Goal: Task Accomplishment & Management: Manage account settings

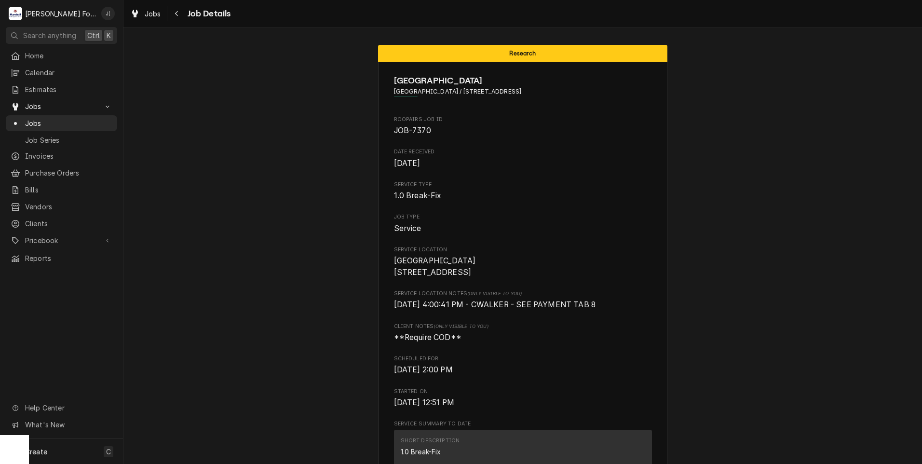
scroll to position [2195, 0]
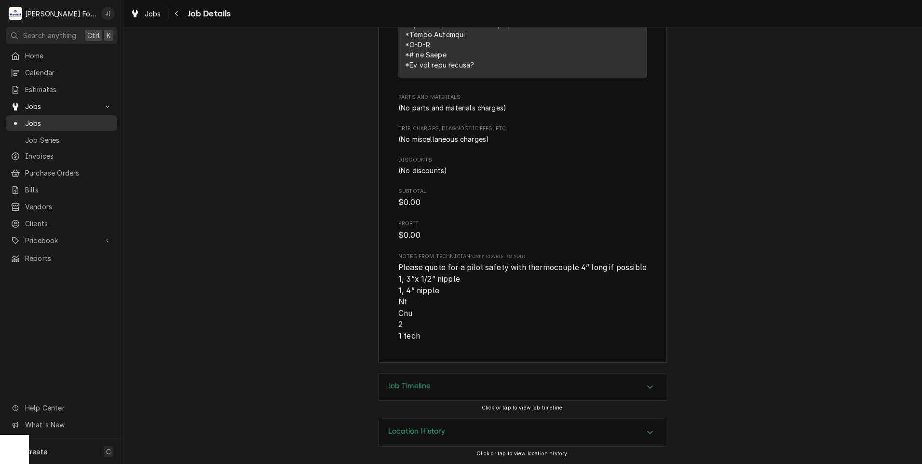
drag, startPoint x: 30, startPoint y: 125, endPoint x: 35, endPoint y: 125, distance: 5.3
click at [30, 125] on div "Jobs" at bounding box center [62, 123] width 108 height 12
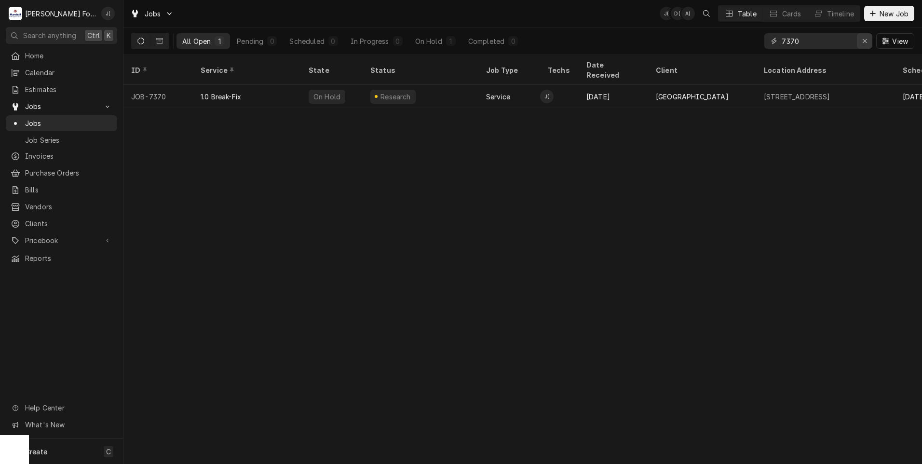
click at [865, 47] on button "Erase input" at bounding box center [864, 40] width 15 height 15
click at [834, 46] on input "Dynamic Content Wrapper" at bounding box center [827, 40] width 91 height 15
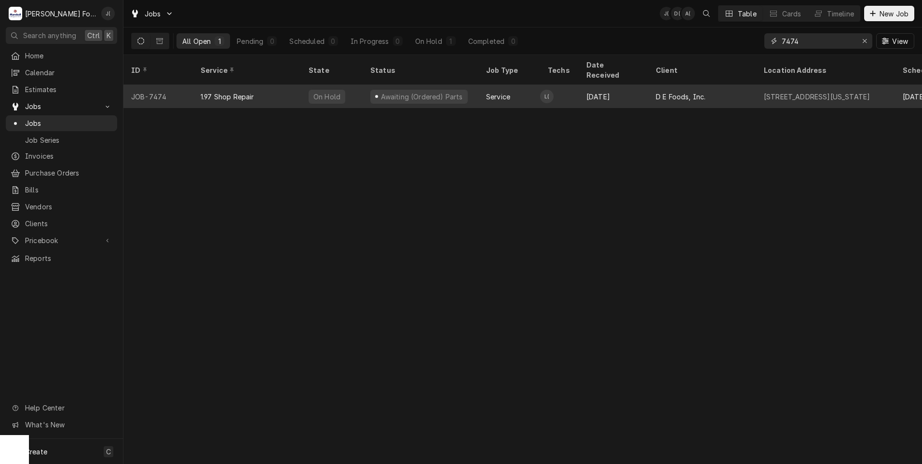
type input "7474"
click at [482, 92] on div "Service" at bounding box center [509, 96] width 62 height 23
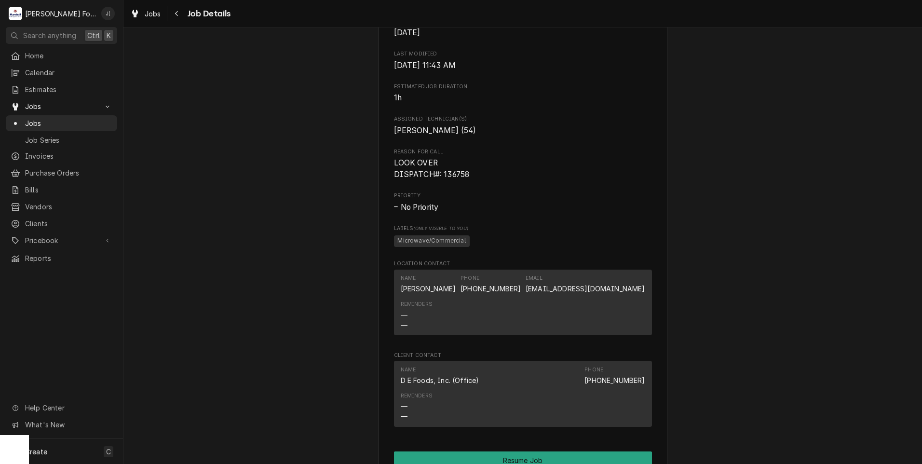
scroll to position [820, 0]
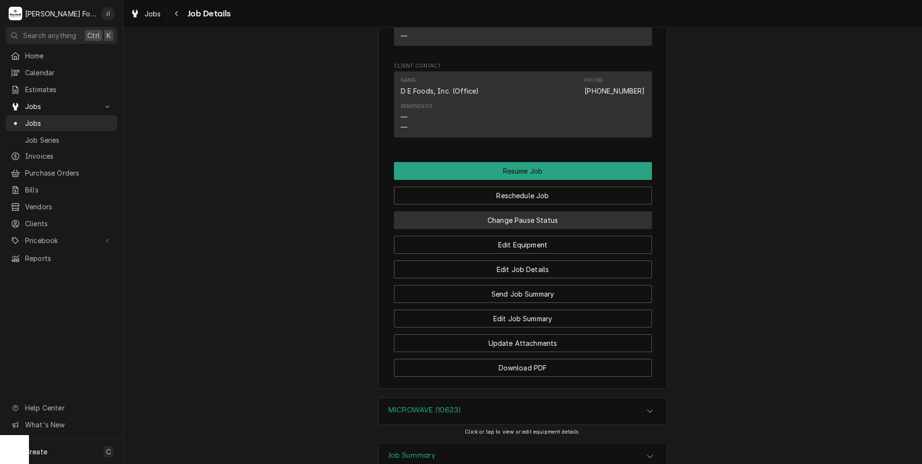
click at [509, 229] on button "Change Pause Status" at bounding box center [523, 220] width 258 height 18
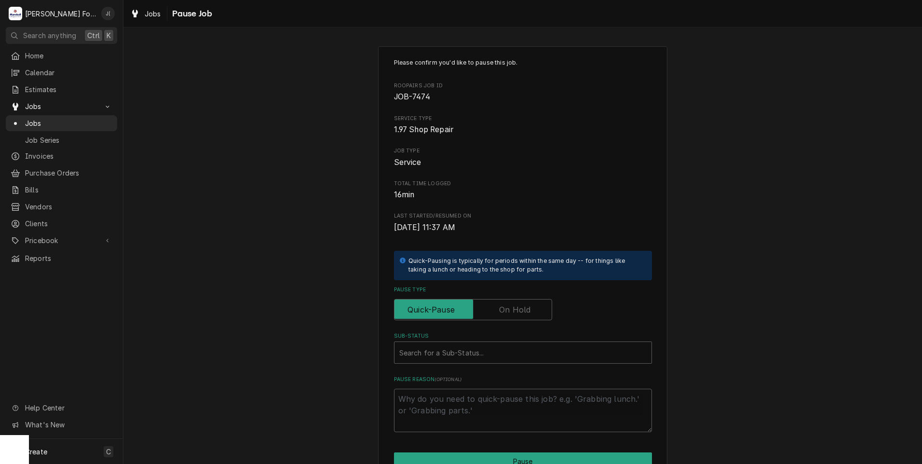
click at [511, 312] on label "Pause Type" at bounding box center [473, 309] width 158 height 21
click at [511, 312] on input "Pause Type" at bounding box center [472, 309] width 149 height 21
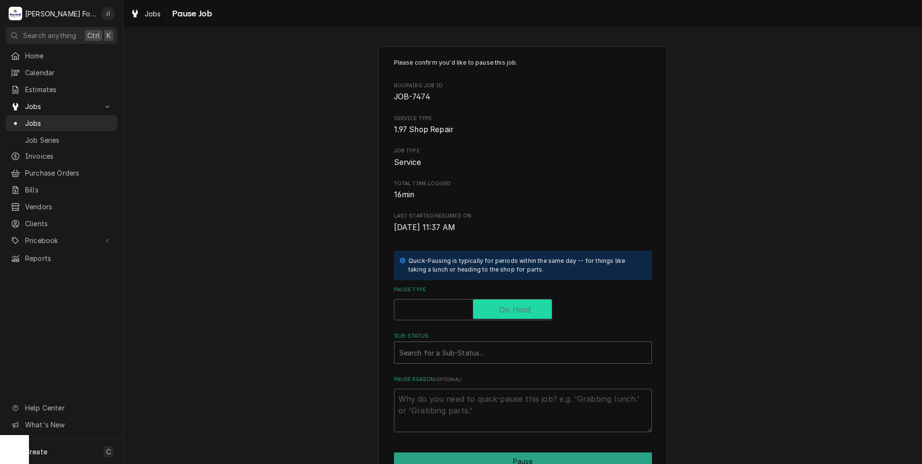
checkbox input "true"
click at [490, 352] on div "Sub-Status" at bounding box center [522, 352] width 247 height 17
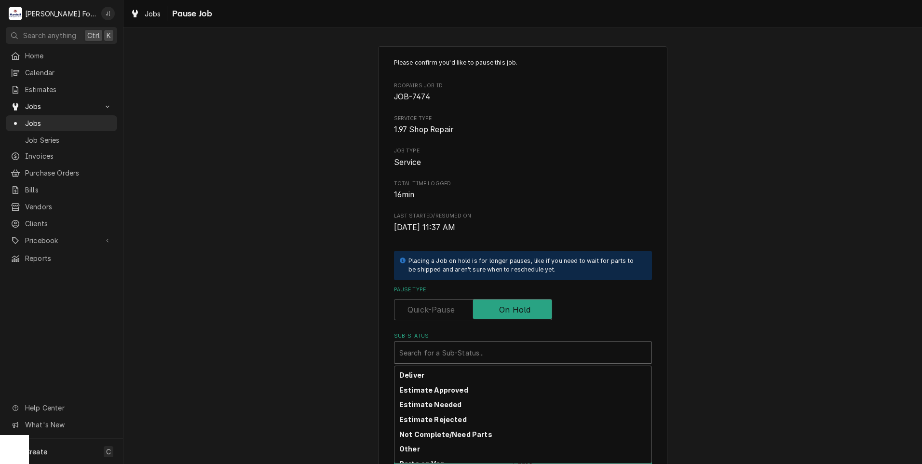
scroll to position [154, 0]
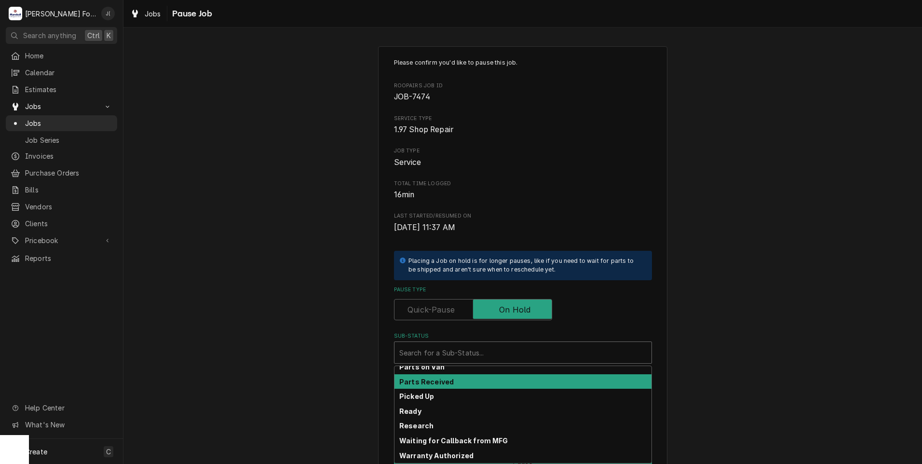
click at [446, 381] on div "Parts Received" at bounding box center [522, 381] width 257 height 15
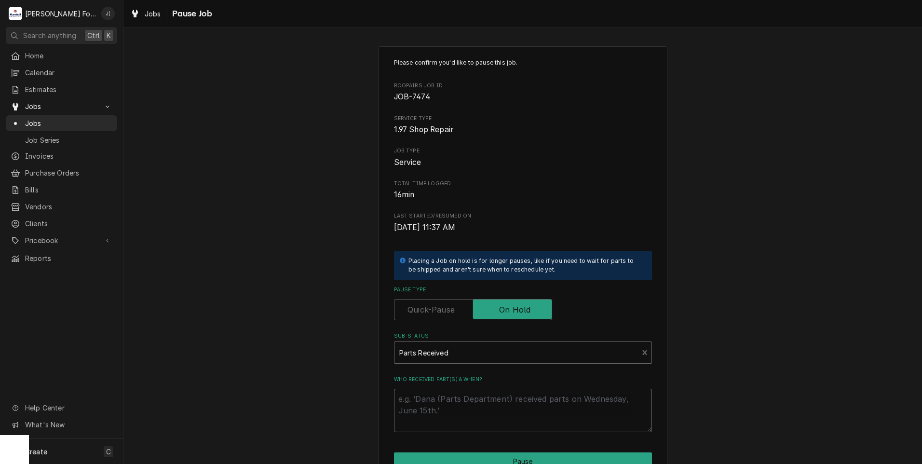
click at [450, 406] on textarea "Who received part(s) & when?" at bounding box center [523, 410] width 258 height 43
type textarea "x"
type textarea "1"
type textarea "x"
type textarea "10"
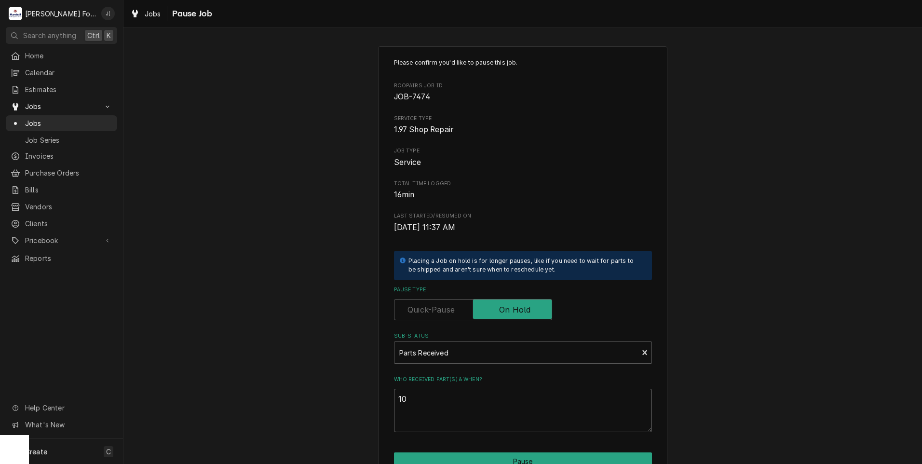
type textarea "x"
type textarea "10/"
type textarea "x"
type textarea "10/0"
type textarea "x"
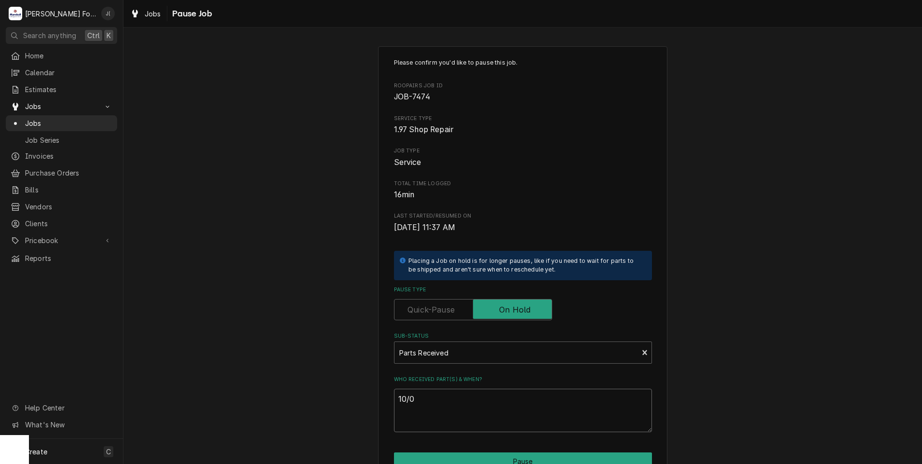
type textarea "10/06"
type textarea "x"
type textarea "10/06/"
type textarea "x"
type textarea "10/06/2"
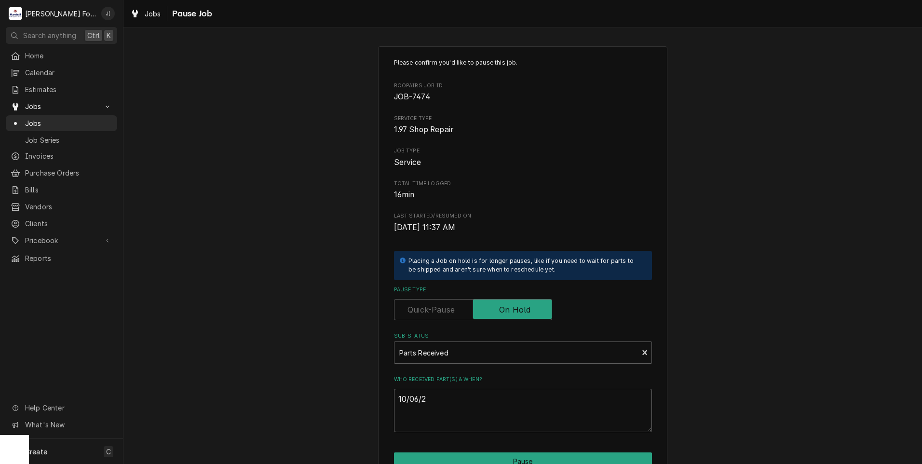
type textarea "x"
type textarea "[DATE]"
type textarea "x"
type textarea "10/06/202"
type textarea "x"
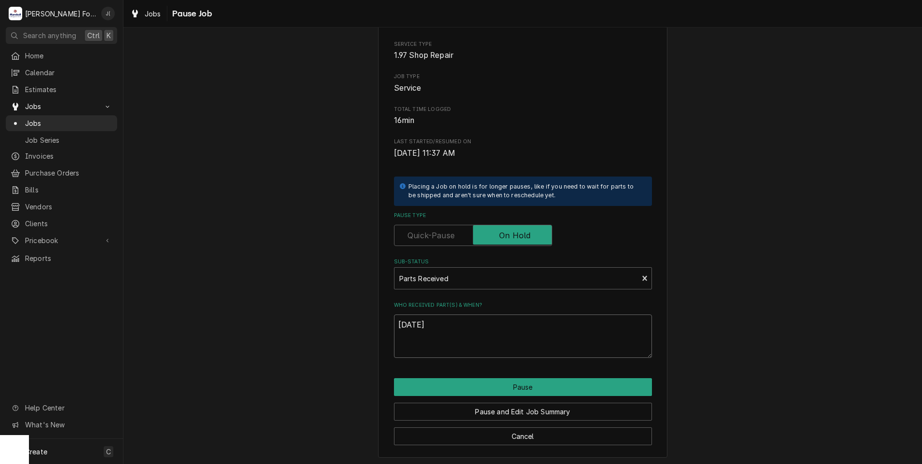
scroll to position [76, 0]
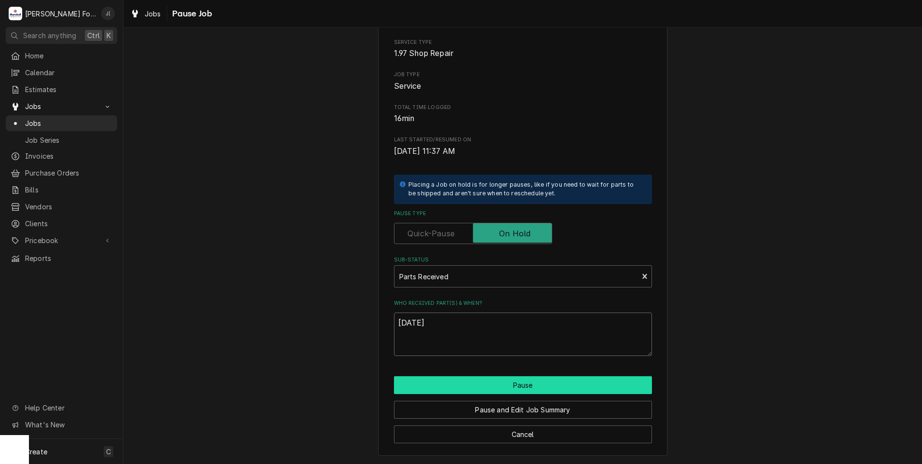
type textarea "[DATE]"
click at [502, 386] on button "Pause" at bounding box center [523, 385] width 258 height 18
type textarea "x"
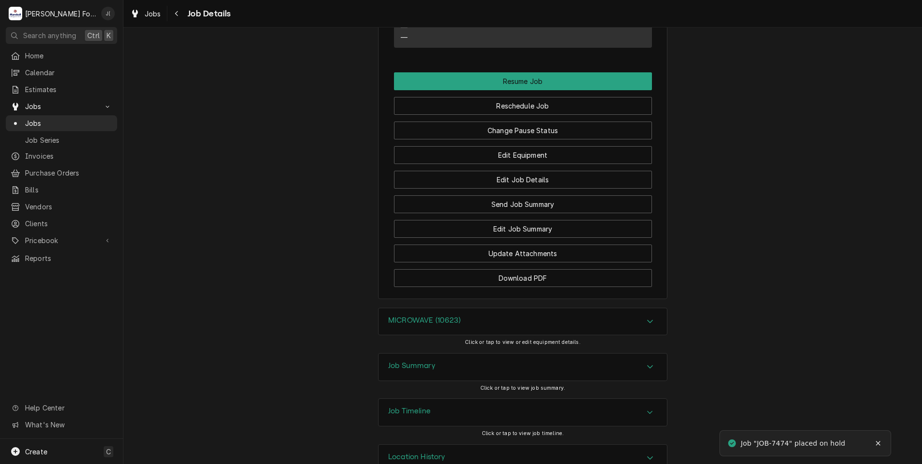
scroll to position [947, 0]
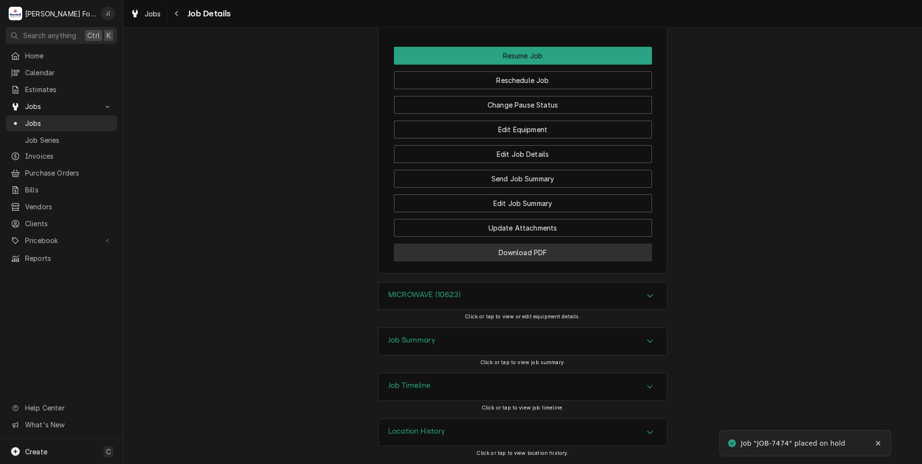
click at [462, 255] on button "Download PDF" at bounding box center [523, 253] width 258 height 18
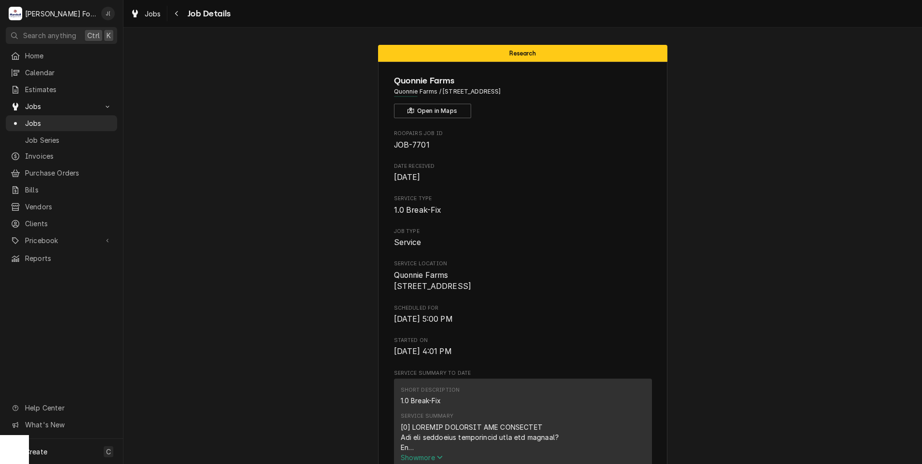
scroll to position [1344, 0]
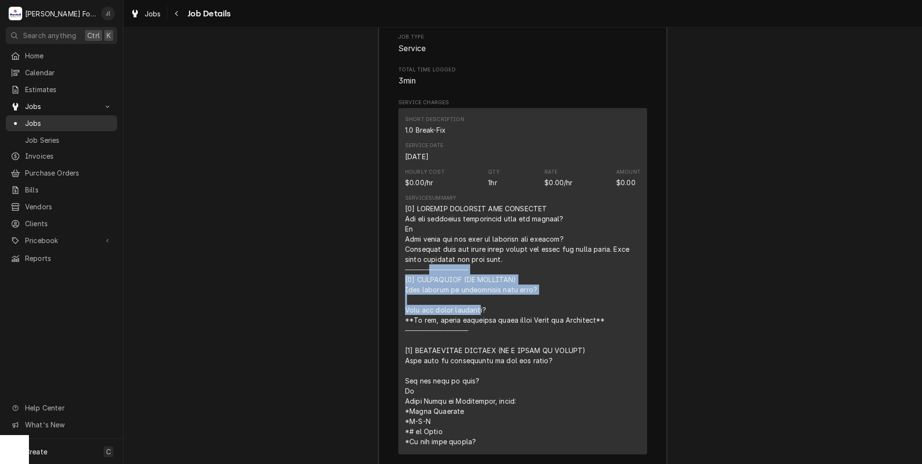
click at [73, 121] on span "Jobs" at bounding box center [68, 123] width 87 height 10
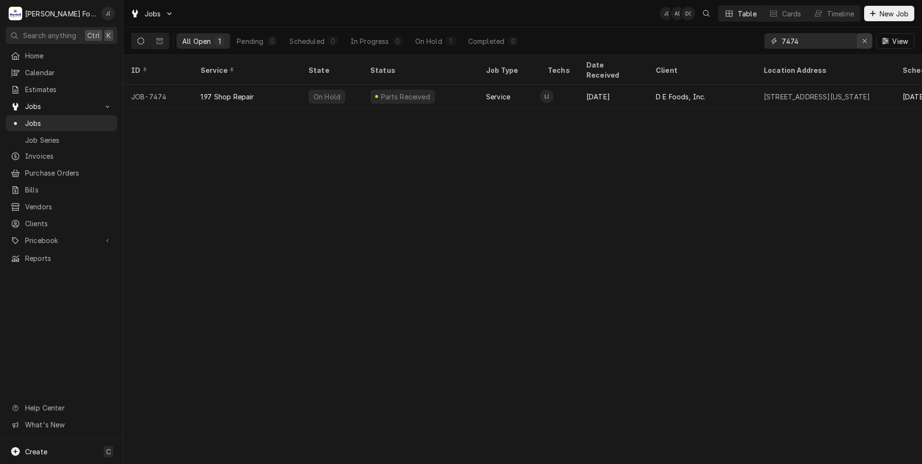
click at [868, 44] on div "Erase input" at bounding box center [865, 41] width 10 height 10
click at [833, 41] on input "Dynamic Content Wrapper" at bounding box center [827, 40] width 91 height 15
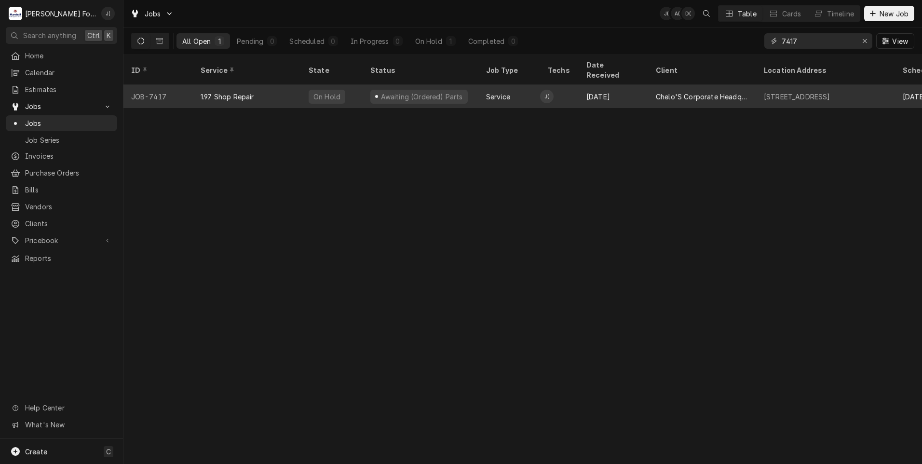
type input "7417"
click at [325, 92] on div "On Hold" at bounding box center [326, 97] width 29 height 10
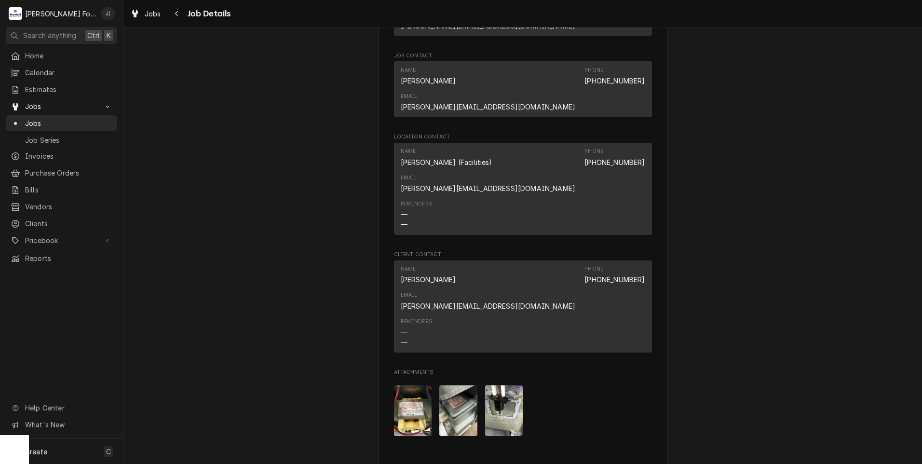
scroll to position [1143, 0]
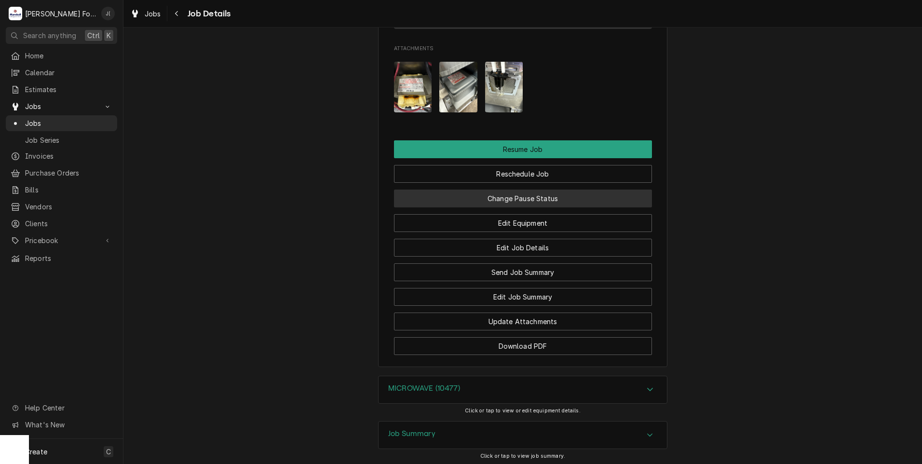
click at [564, 190] on button "Change Pause Status" at bounding box center [523, 199] width 258 height 18
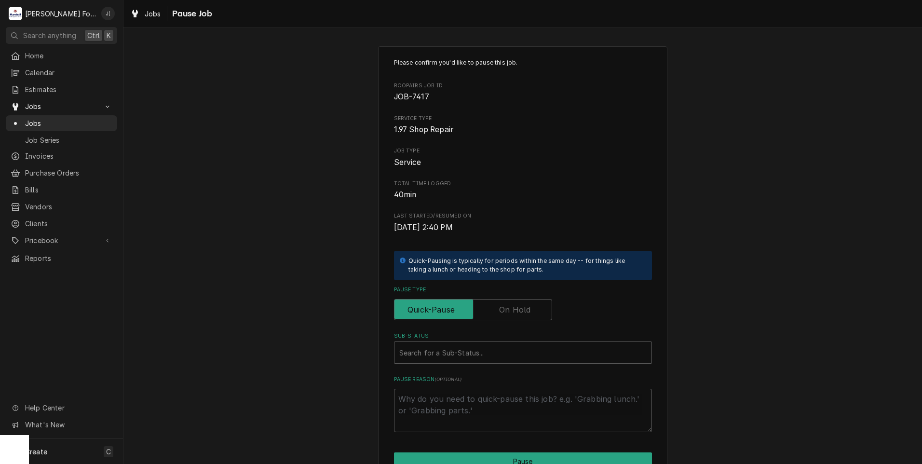
click at [505, 311] on label "Pause Type" at bounding box center [473, 309] width 158 height 21
click at [505, 311] on input "Pause Type" at bounding box center [472, 309] width 149 height 21
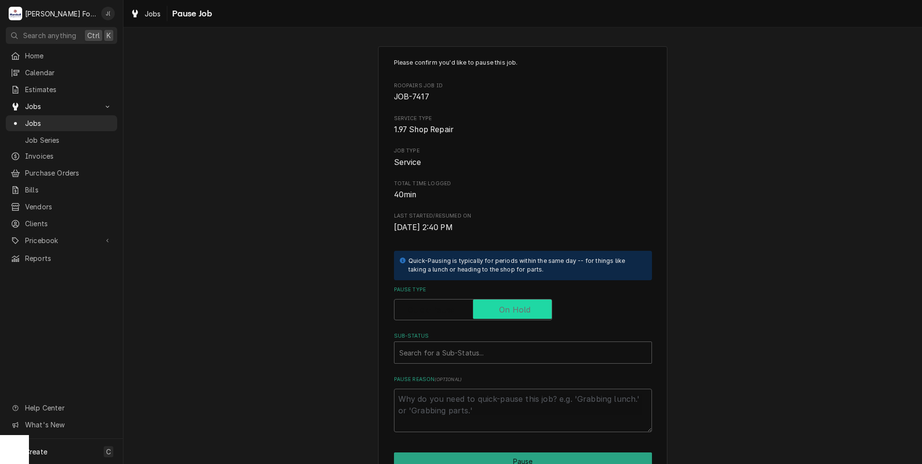
checkbox input "true"
click at [442, 354] on div "Sub-Status" at bounding box center [522, 352] width 247 height 17
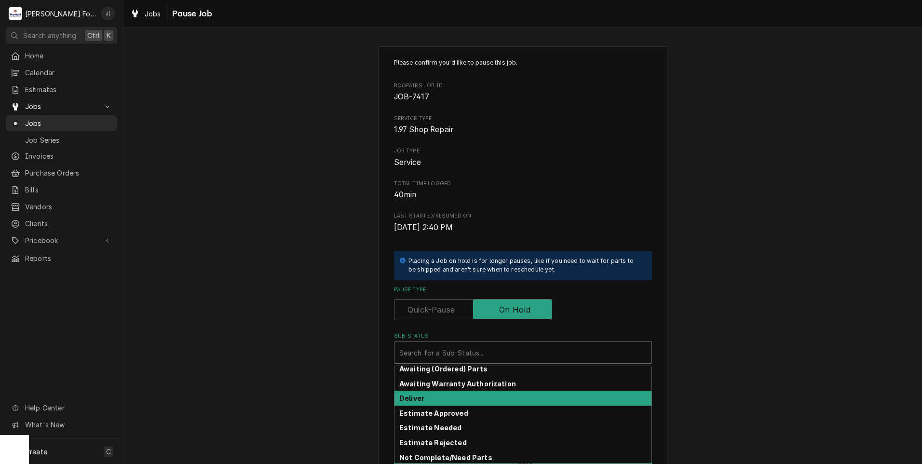
scroll to position [154, 0]
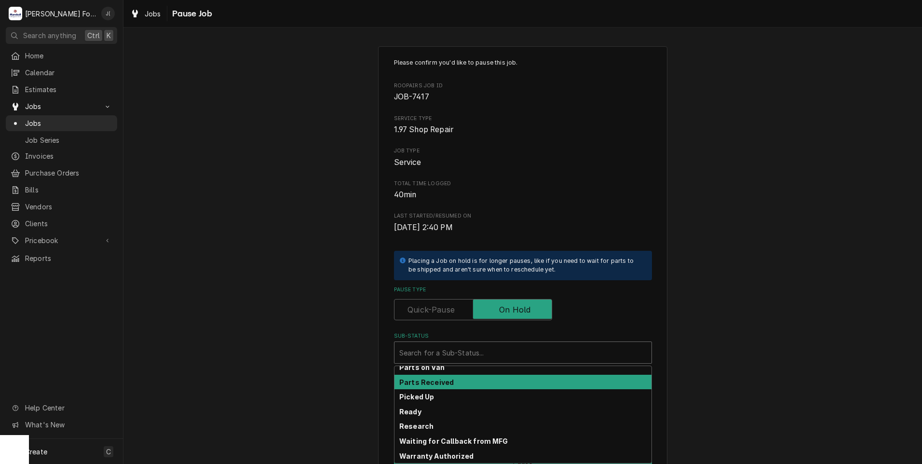
click at [454, 384] on div "Parts Received" at bounding box center [522, 382] width 257 height 15
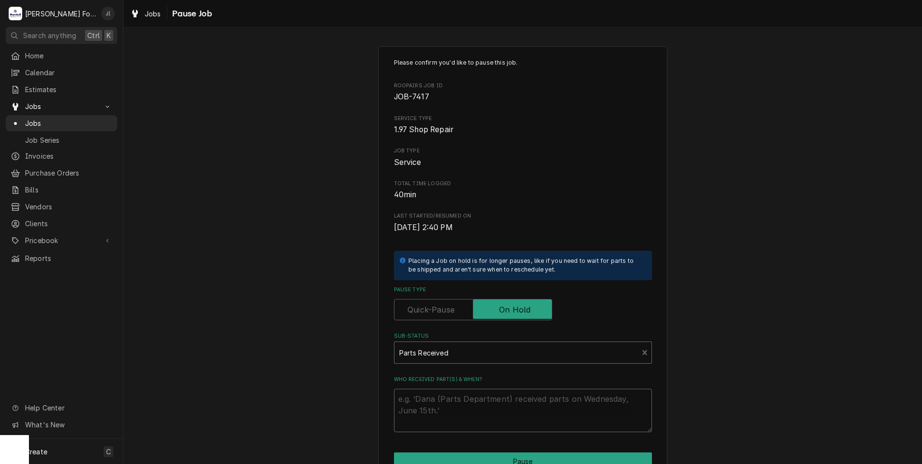
click at [461, 400] on textarea "Who received part(s) & when?" at bounding box center [523, 410] width 258 height 43
type textarea "x"
type textarea "1"
type textarea "x"
type textarea "10"
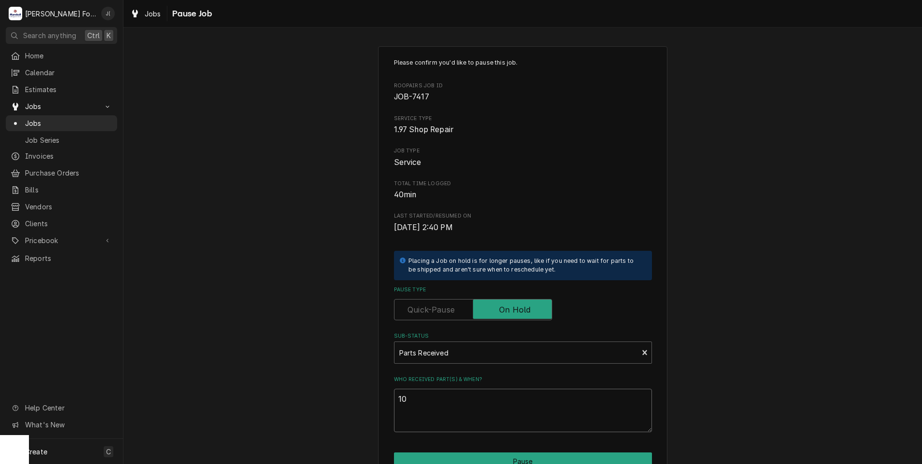
type textarea "x"
type textarea "10/"
type textarea "x"
type textarea "10/0"
type textarea "x"
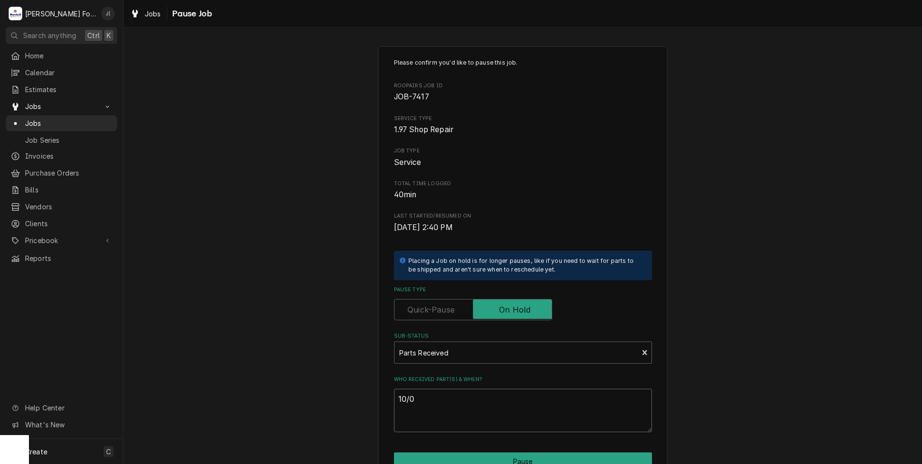
type textarea "10/06"
type textarea "x"
type textarea "10/06/"
type textarea "x"
type textarea "10/06/2"
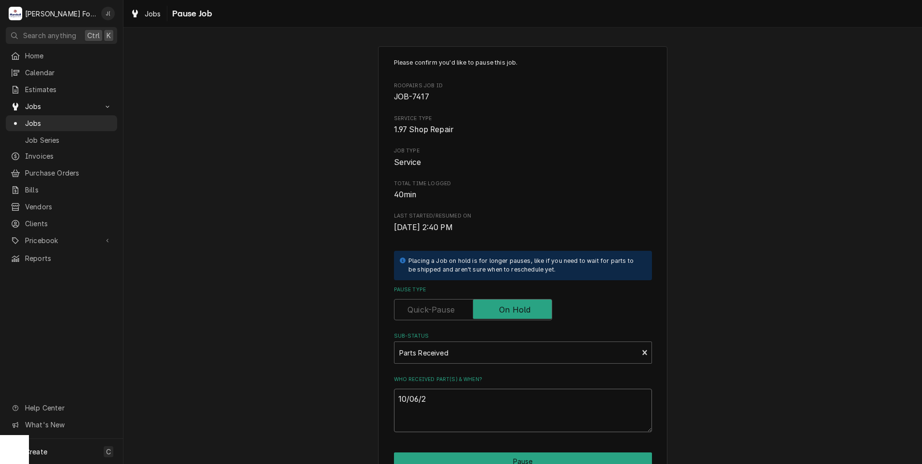
type textarea "x"
type textarea "10/06/20"
type textarea "x"
type textarea "10/06/202"
type textarea "x"
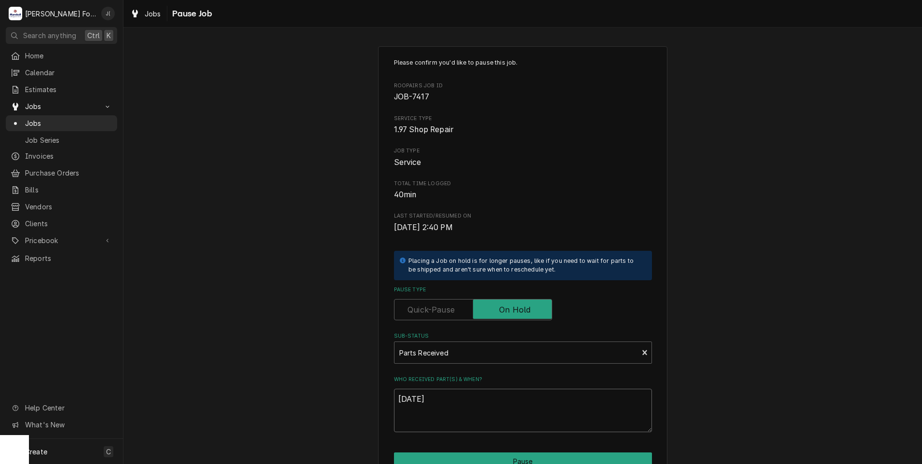
scroll to position [76, 0]
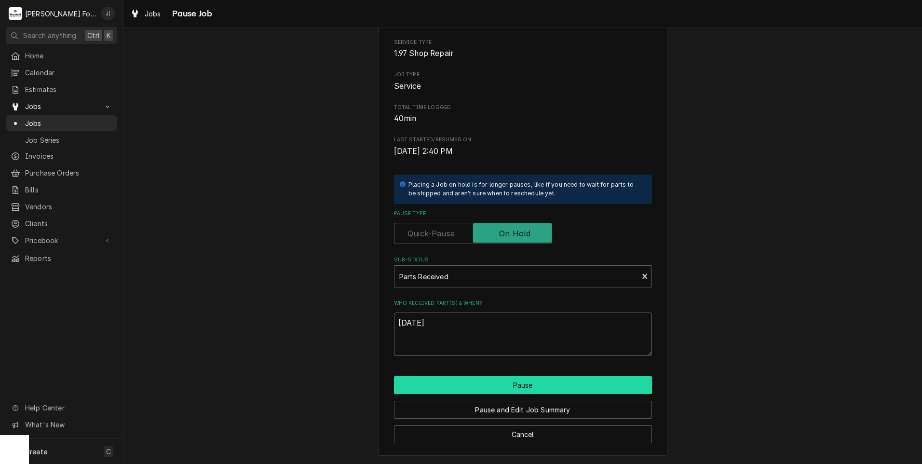
type textarea "[DATE]"
click at [548, 385] on button "Pause" at bounding box center [523, 385] width 258 height 18
type textarea "x"
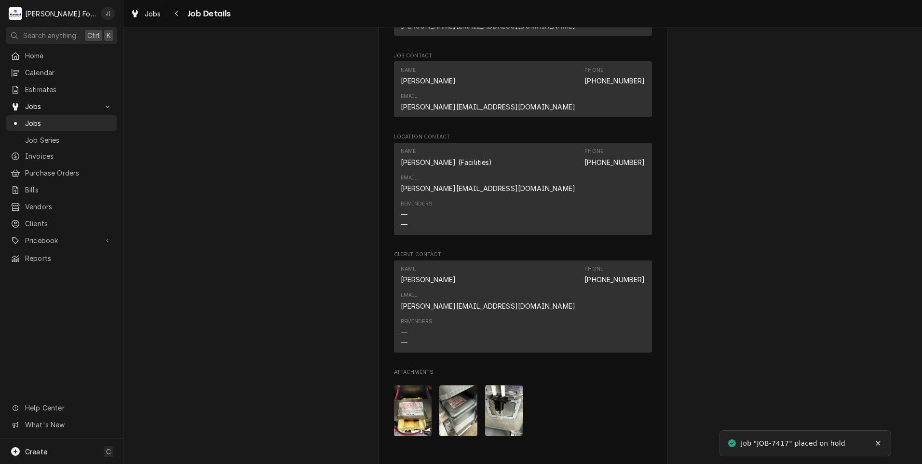
scroll to position [1143, 0]
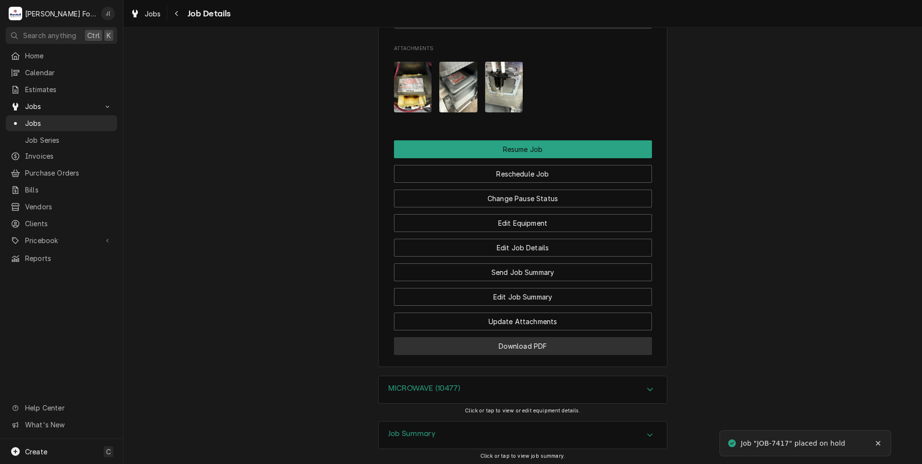
click at [542, 337] on button "Download PDF" at bounding box center [523, 346] width 258 height 18
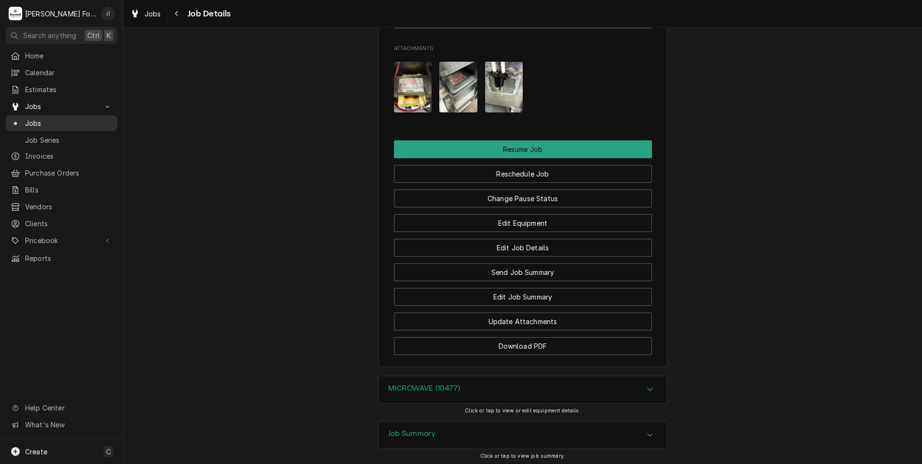
click at [62, 125] on link "Jobs" at bounding box center [61, 123] width 111 height 16
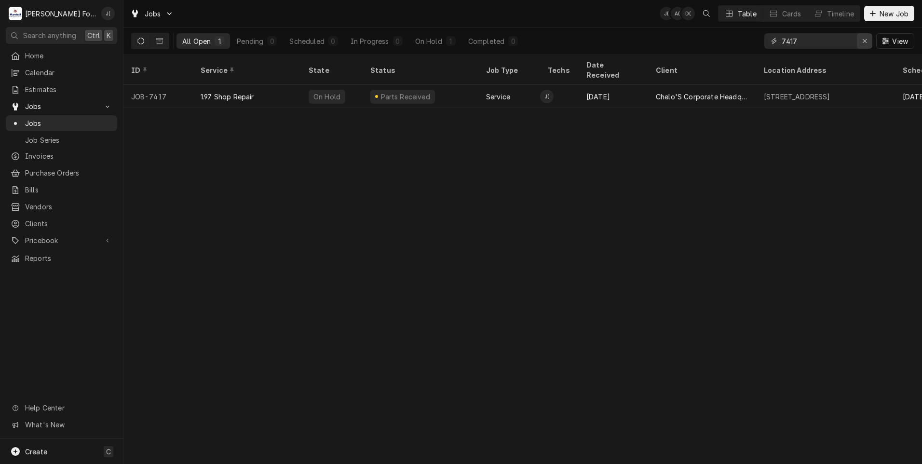
click at [868, 44] on icon "Erase input" at bounding box center [864, 41] width 5 height 7
click at [840, 46] on input "Dynamic Content Wrapper" at bounding box center [827, 40] width 91 height 15
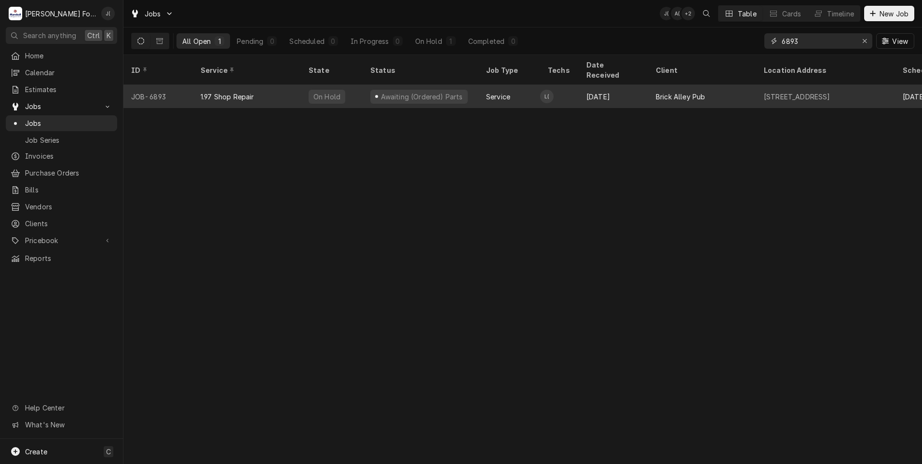
type input "6893"
click at [328, 92] on div "On Hold" at bounding box center [326, 97] width 29 height 10
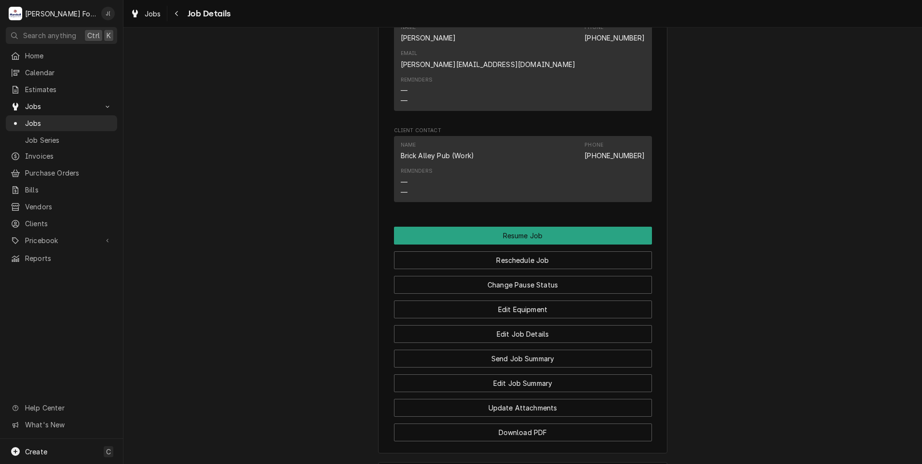
scroll to position [1023, 0]
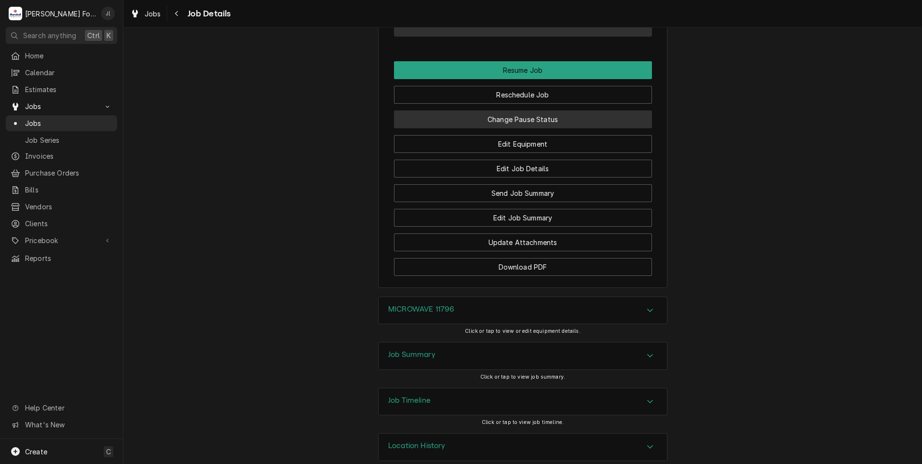
click at [476, 110] on button "Change Pause Status" at bounding box center [523, 119] width 258 height 18
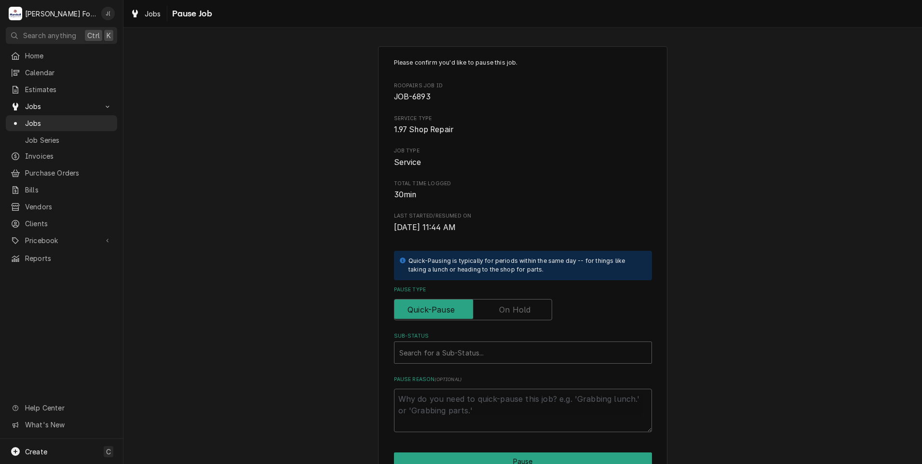
click at [499, 313] on label "Pause Type" at bounding box center [473, 309] width 158 height 21
click at [499, 313] on input "Pause Type" at bounding box center [472, 309] width 149 height 21
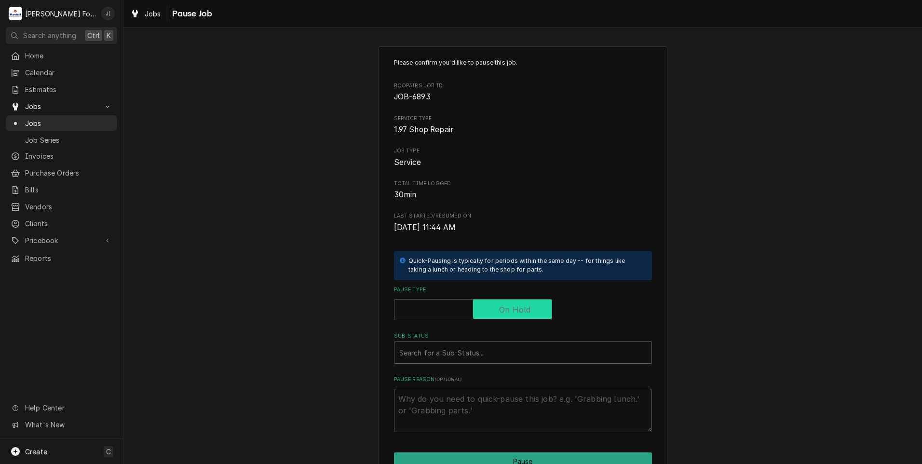
checkbox input "true"
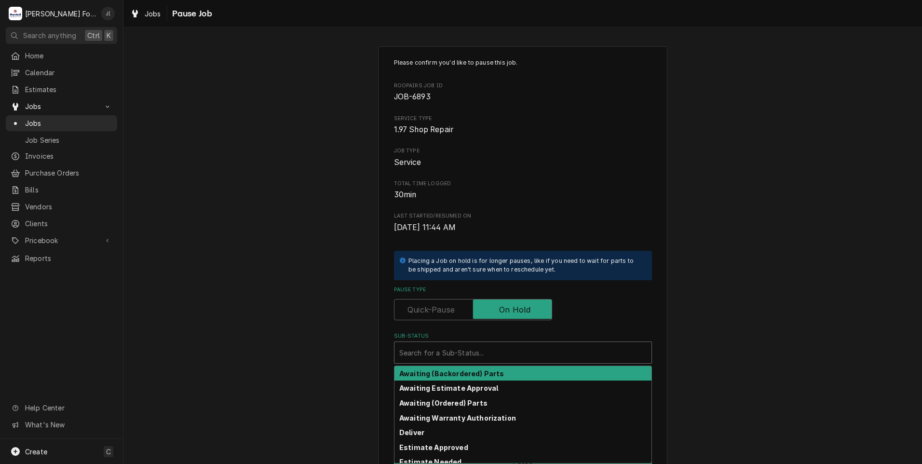
click at [458, 349] on div "Sub-Status" at bounding box center [522, 352] width 247 height 17
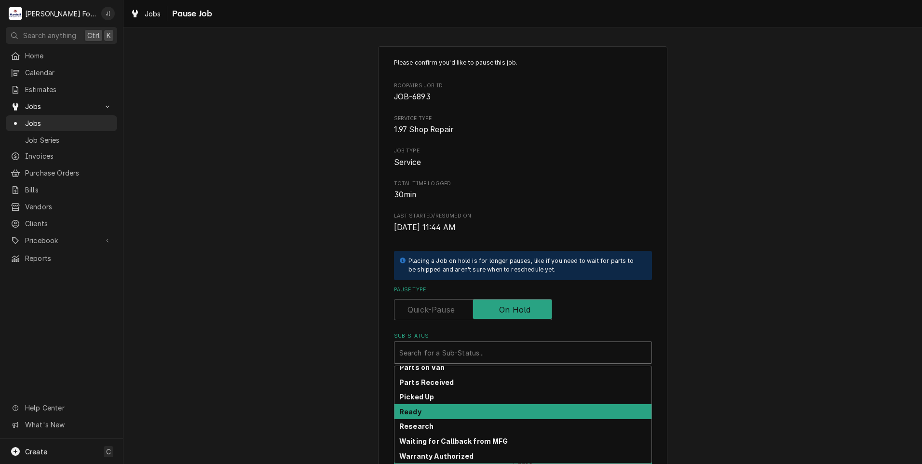
scroll to position [154, 0]
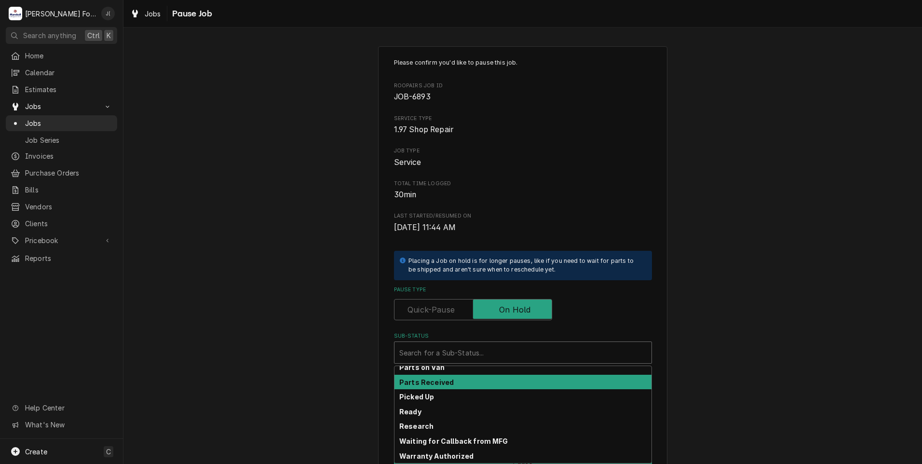
click at [486, 380] on div "Parts Received" at bounding box center [522, 382] width 257 height 15
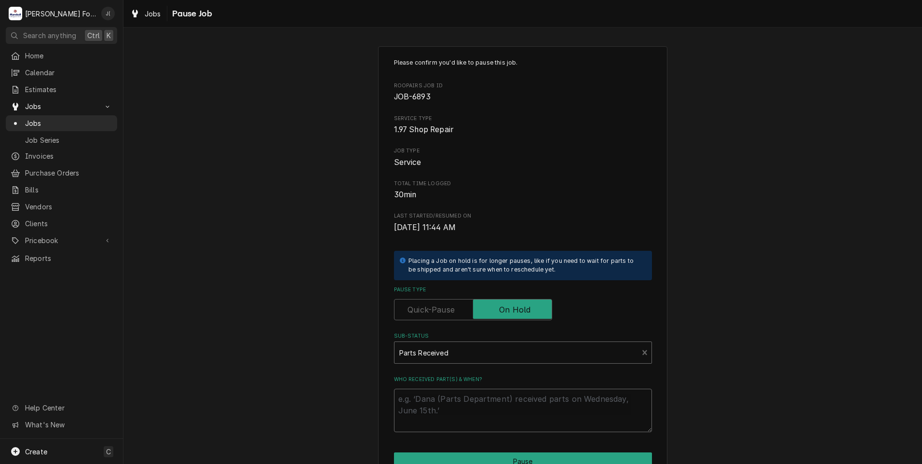
click at [468, 407] on textarea "Who received part(s) & when?" at bounding box center [523, 410] width 258 height 43
type textarea "x"
type textarea "1"
type textarea "x"
type textarea "10"
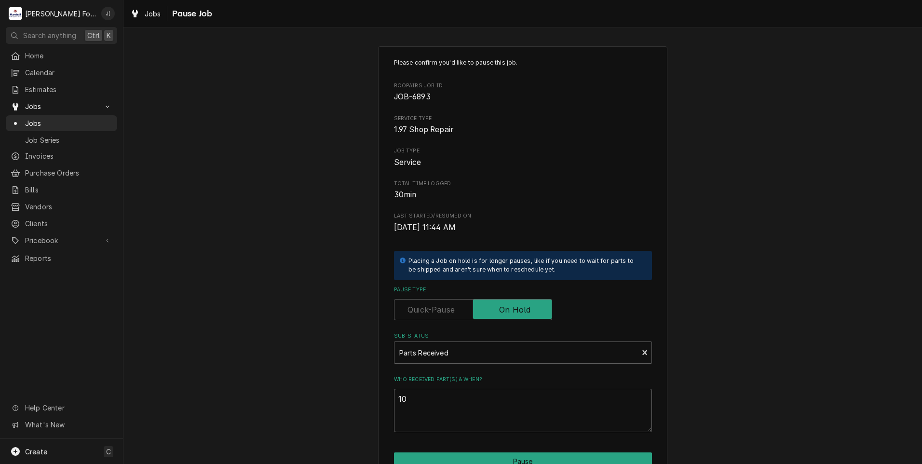
type textarea "x"
type textarea "10/"
type textarea "x"
type textarea "10/0"
type textarea "x"
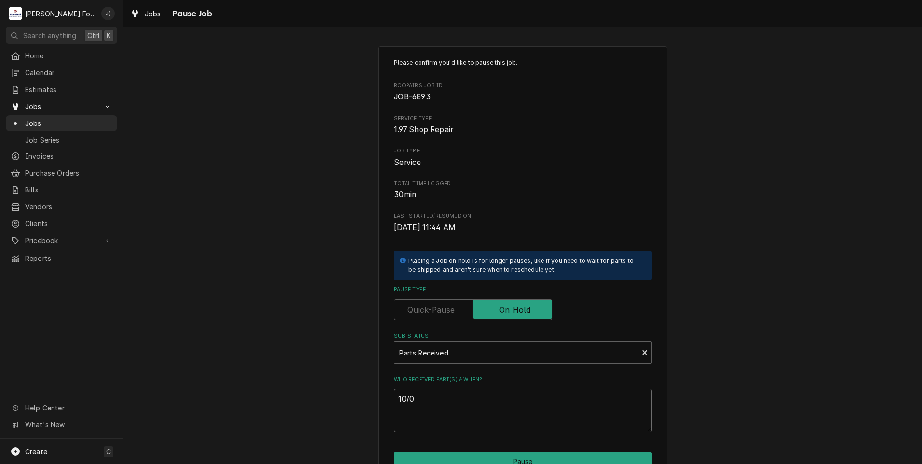
type textarea "10/06"
type textarea "x"
type textarea "10/06/"
type textarea "x"
type textarea "10/06/2"
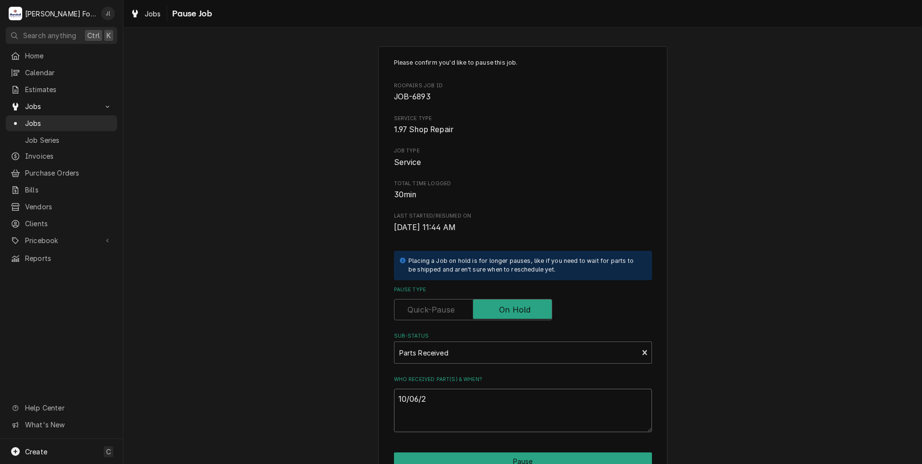
type textarea "x"
type textarea "10/06/20"
type textarea "x"
type textarea "10/06/202"
type textarea "x"
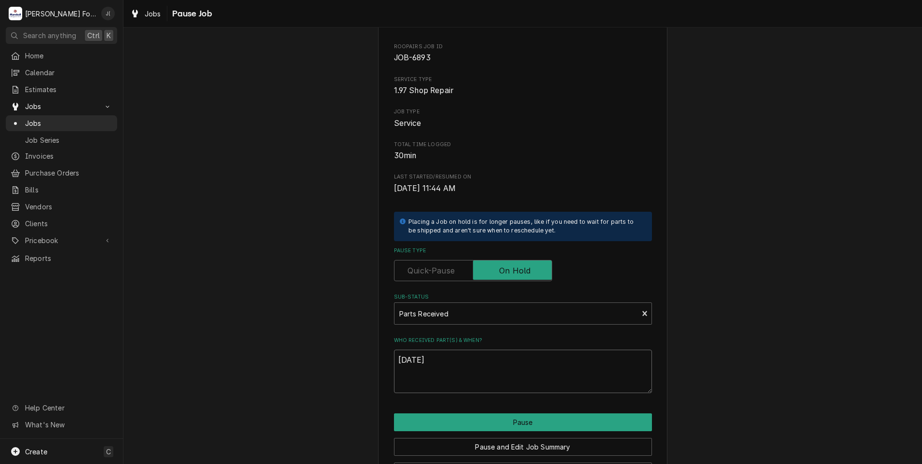
scroll to position [76, 0]
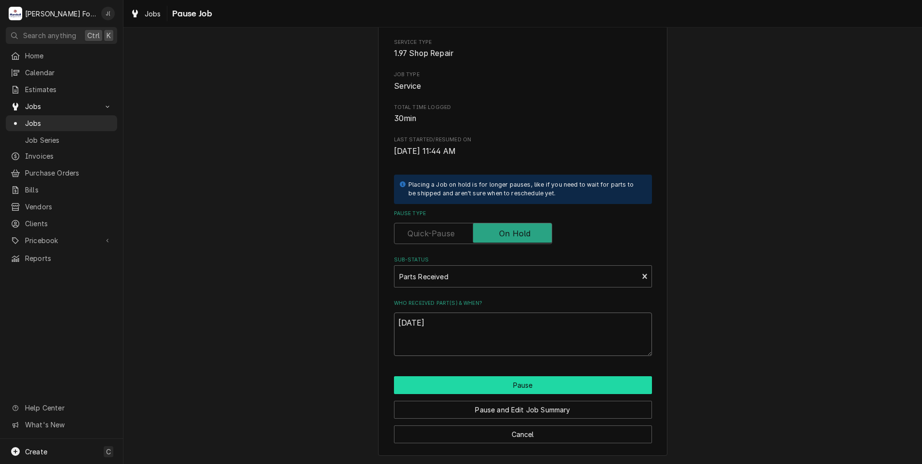
type textarea "10/06/2025"
click at [444, 386] on button "Pause" at bounding box center [523, 385] width 258 height 18
type textarea "x"
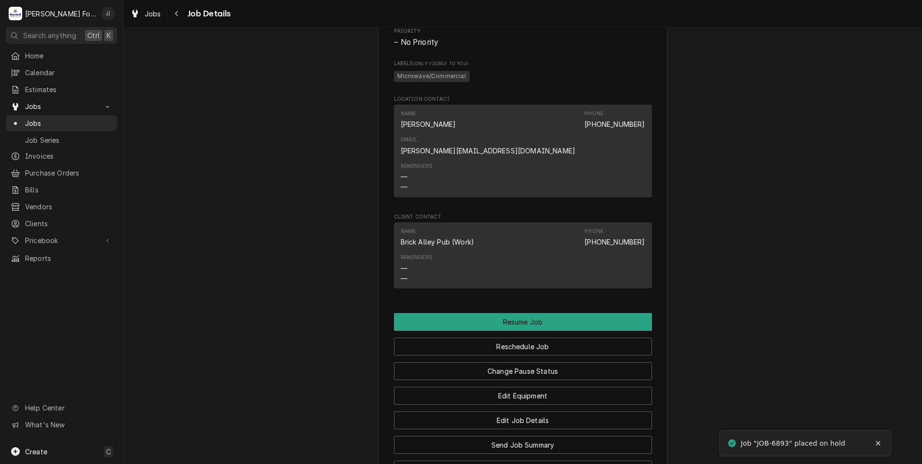
scroll to position [1023, 0]
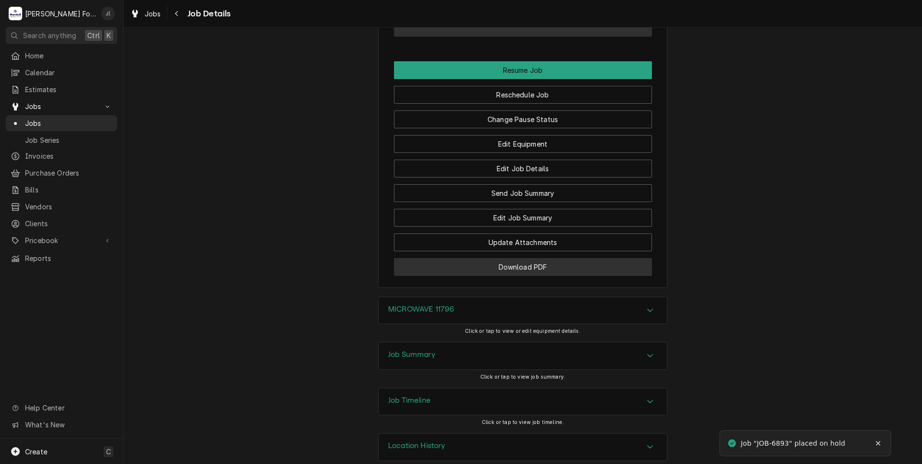
click at [475, 258] on button "Download PDF" at bounding box center [523, 267] width 258 height 18
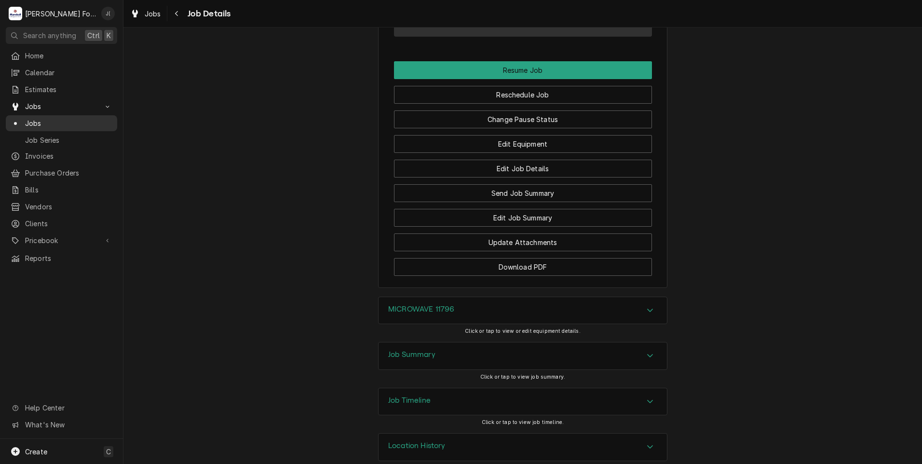
click at [82, 119] on span "Jobs" at bounding box center [68, 123] width 87 height 10
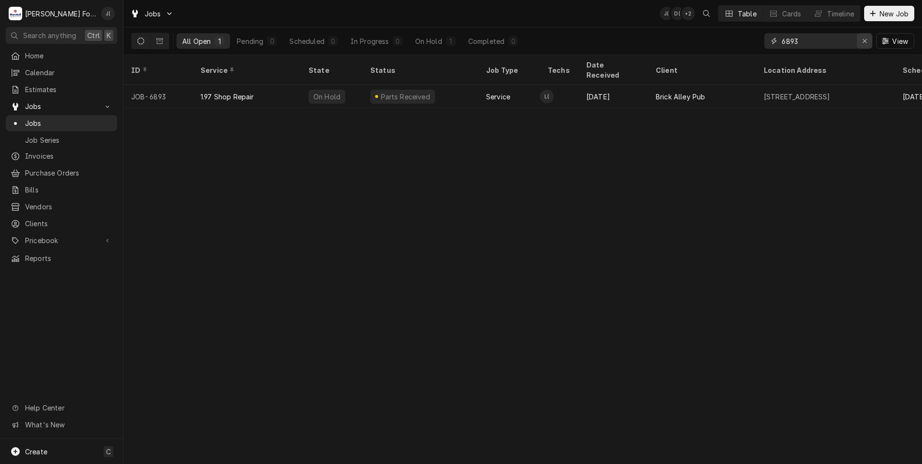
click at [866, 40] on icon "Erase input" at bounding box center [864, 41] width 5 height 7
click at [832, 40] on input "Dynamic Content Wrapper" at bounding box center [827, 40] width 91 height 15
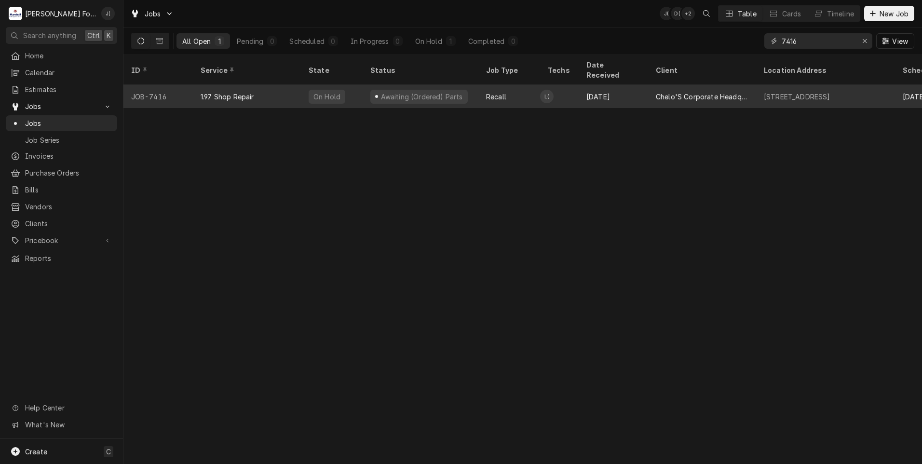
type input "7416"
click at [256, 91] on div "1.97 Shop Repair" at bounding box center [247, 96] width 108 height 23
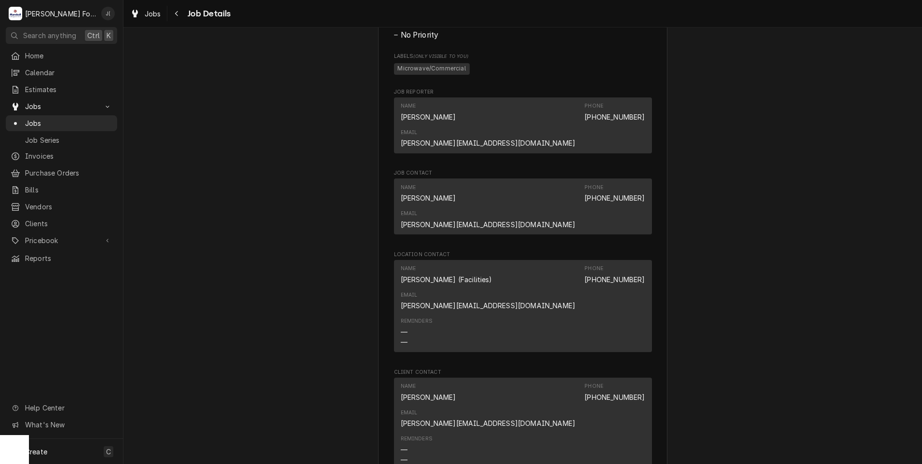
scroll to position [1061, 0]
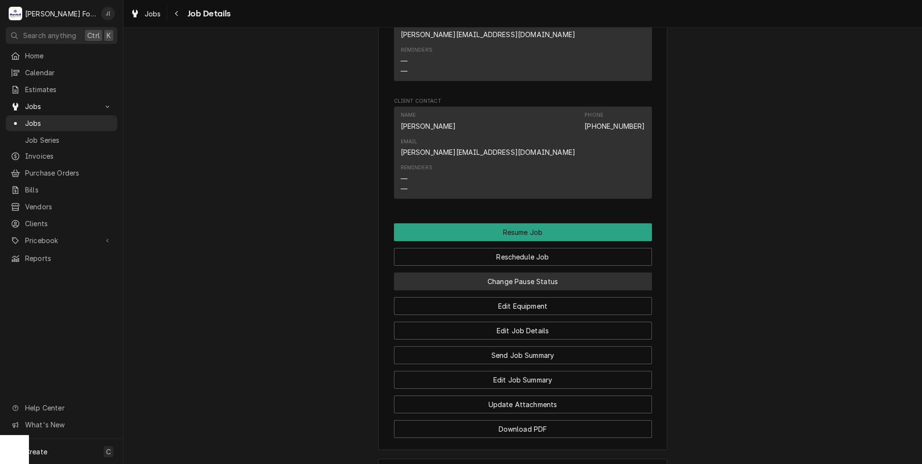
click at [484, 272] on button "Change Pause Status" at bounding box center [523, 281] width 258 height 18
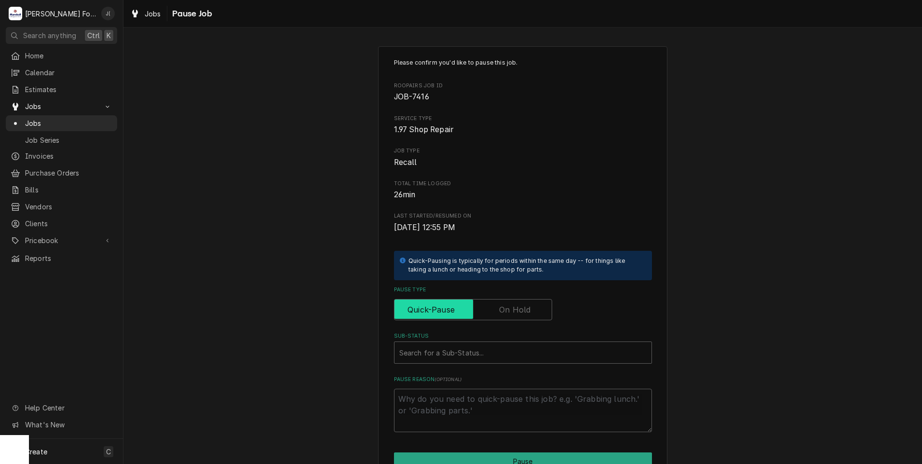
click at [519, 302] on input "Pause Type" at bounding box center [472, 309] width 149 height 21
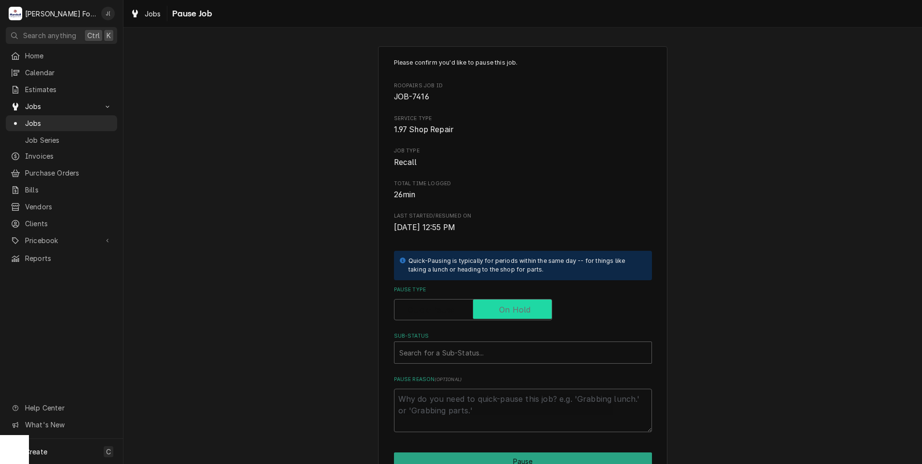
checkbox input "true"
click at [467, 349] on div "Sub-Status" at bounding box center [522, 352] width 247 height 17
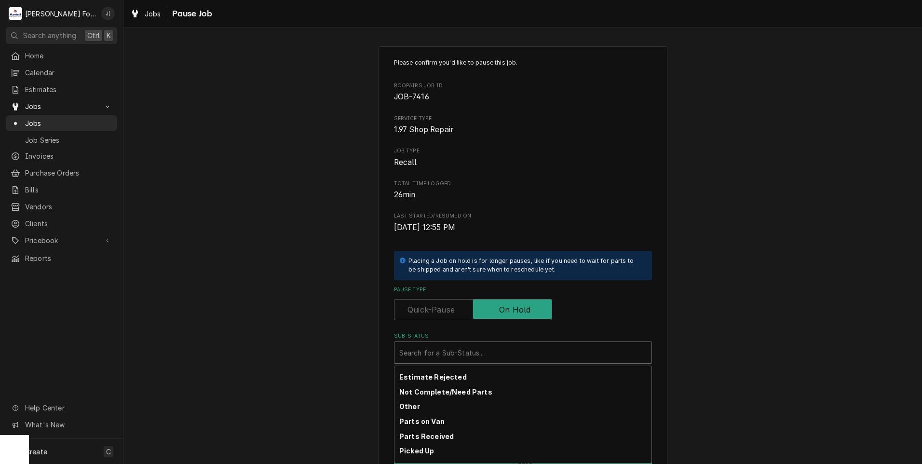
scroll to position [154, 0]
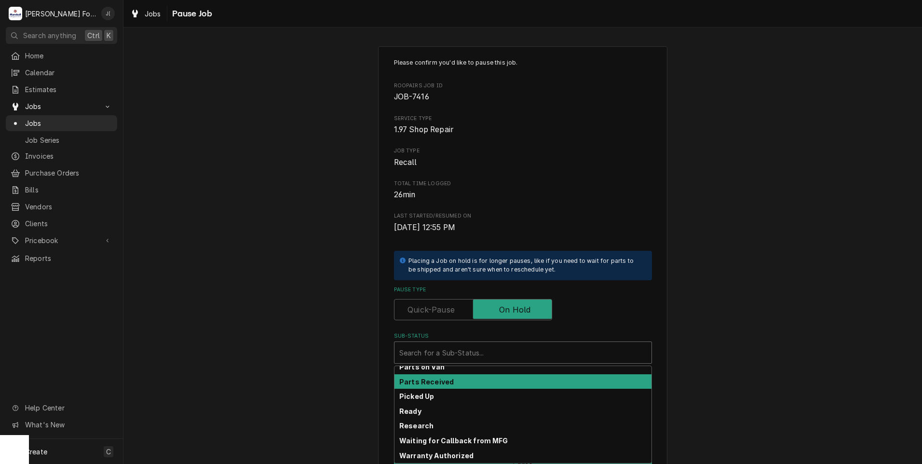
click at [461, 385] on div "Parts Received" at bounding box center [522, 381] width 257 height 15
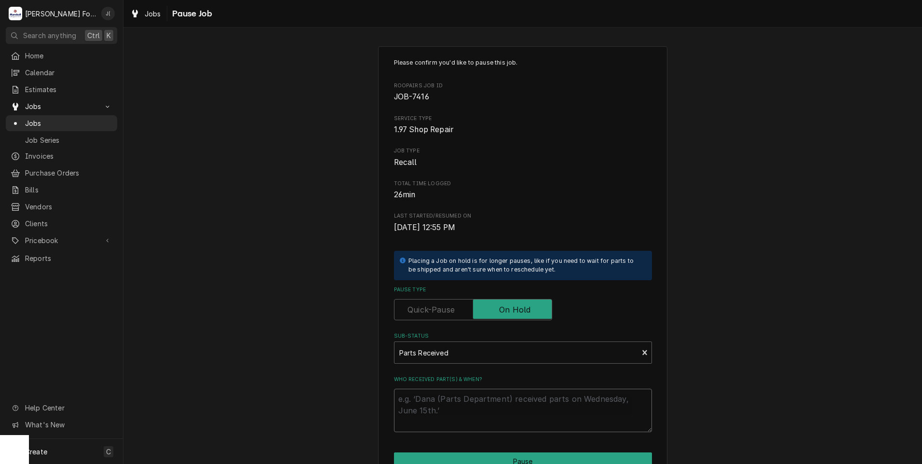
click at [463, 407] on textarea "Who received part(s) & when?" at bounding box center [523, 410] width 258 height 43
type textarea "x"
type textarea "1"
type textarea "x"
type textarea "10"
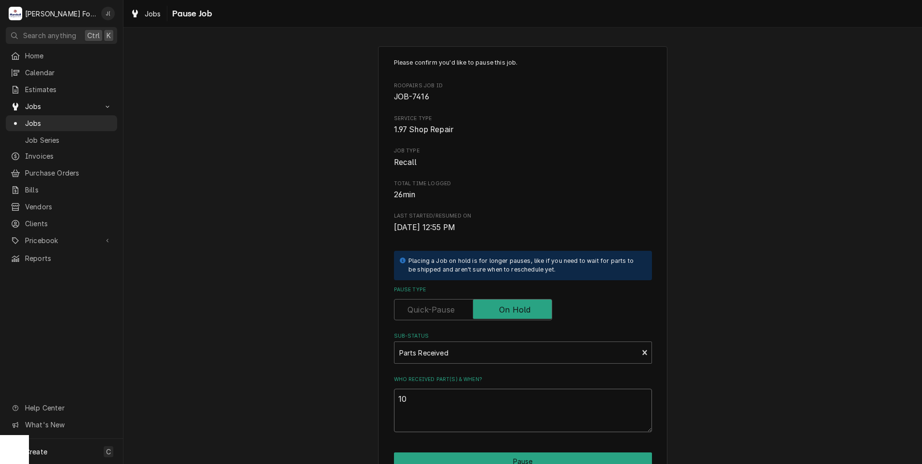
type textarea "x"
type textarea "10/"
type textarea "x"
type textarea "10/0"
type textarea "x"
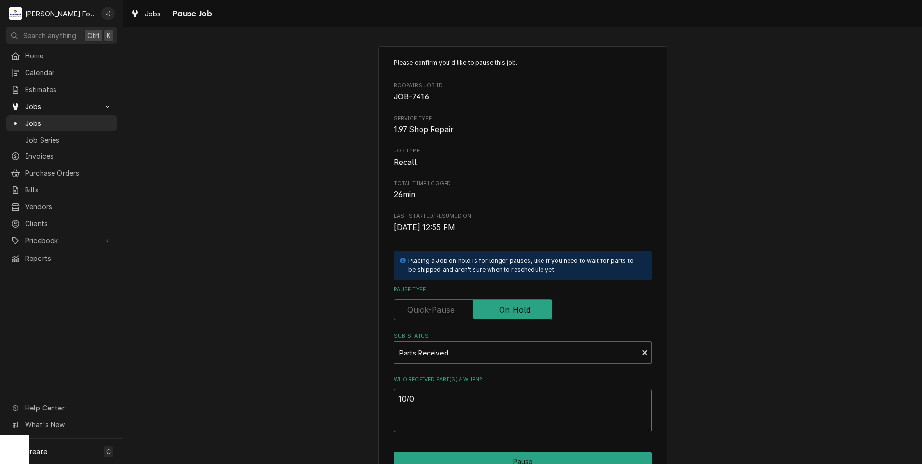
type textarea "10/06"
type textarea "x"
type textarea "10/06/"
type textarea "x"
type textarea "10/06/2"
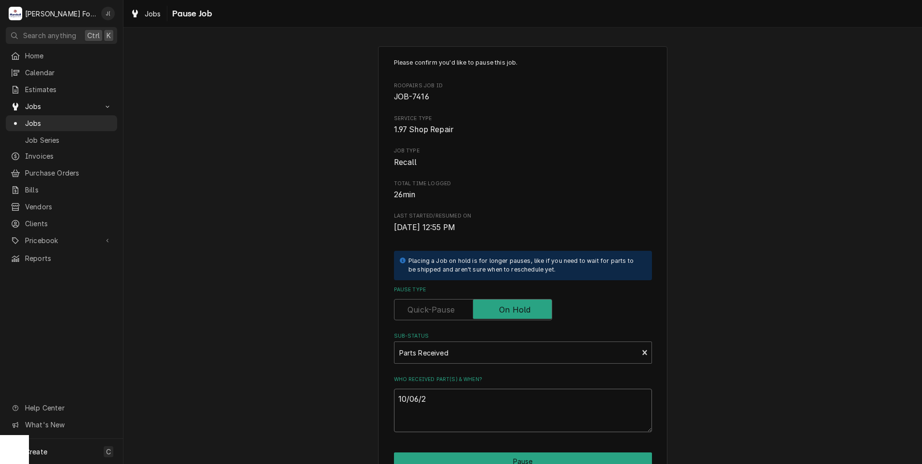
type textarea "x"
type textarea "10/06/20"
type textarea "x"
type textarea "10/06/202"
type textarea "x"
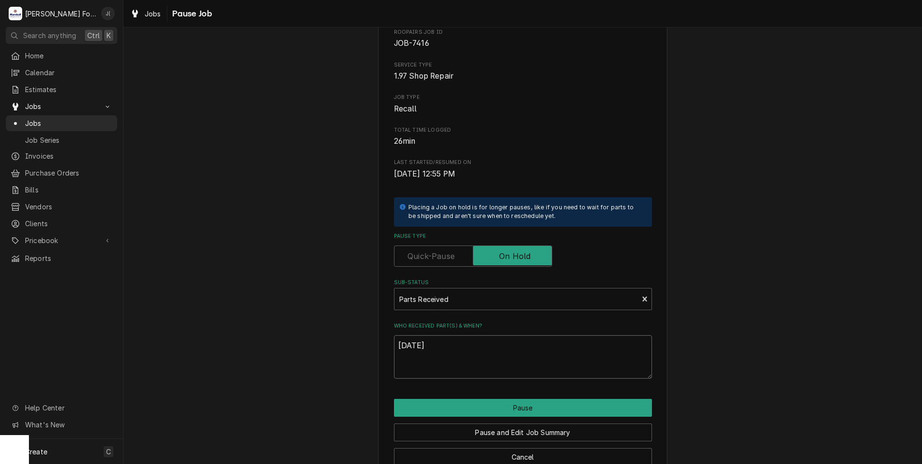
scroll to position [76, 0]
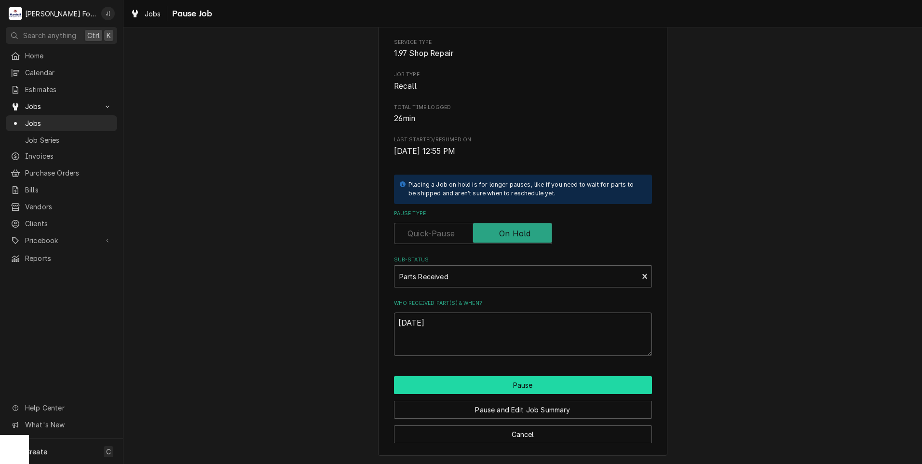
type textarea "10/06/2025"
click at [493, 386] on button "Pause" at bounding box center [523, 385] width 258 height 18
type textarea "x"
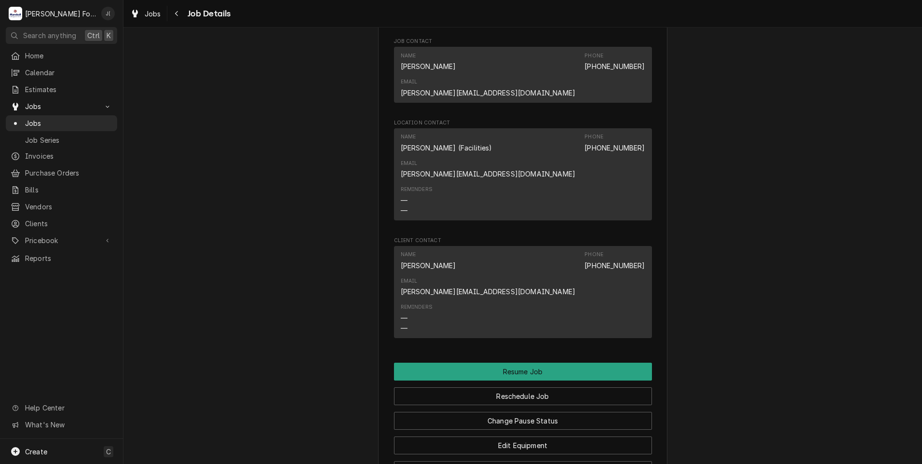
scroll to position [1109, 0]
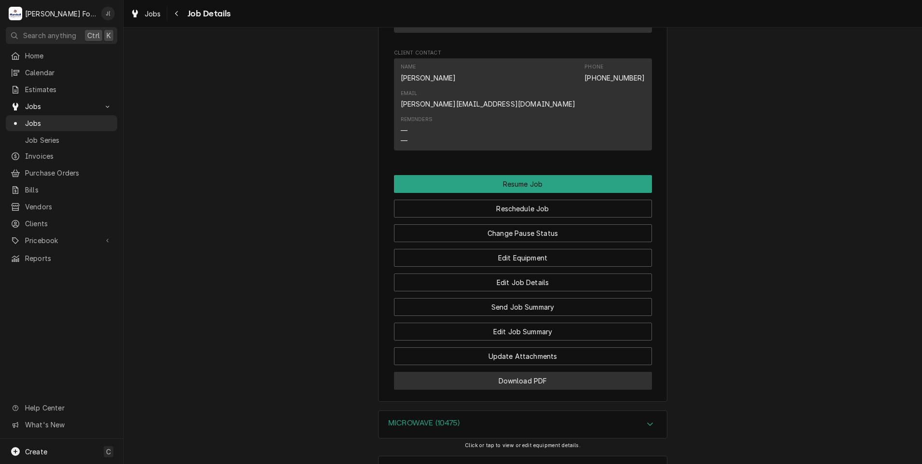
click at [450, 372] on button "Download PDF" at bounding box center [523, 381] width 258 height 18
click at [62, 121] on span "Jobs" at bounding box center [68, 123] width 87 height 10
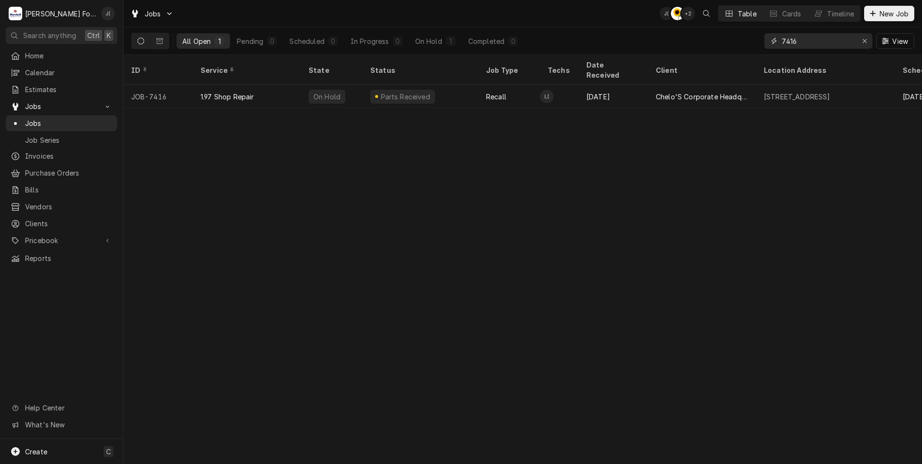
drag, startPoint x: 810, startPoint y: 40, endPoint x: 705, endPoint y: 41, distance: 104.6
click at [726, 40] on div "All Open 1 Pending 0 Scheduled 0 In Progress 0 On Hold 1 Completed 0 7416 View" at bounding box center [522, 40] width 783 height 27
type input "7"
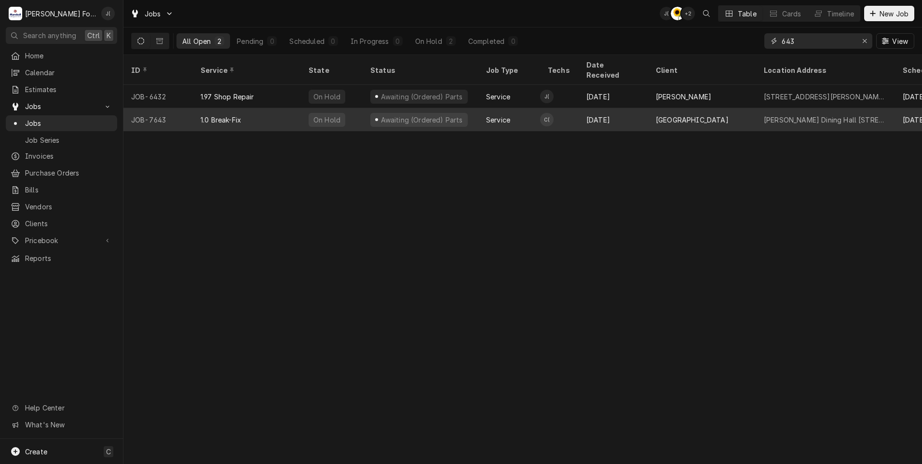
type input "643"
click at [263, 111] on div "1.0 Break-Fix" at bounding box center [247, 119] width 108 height 23
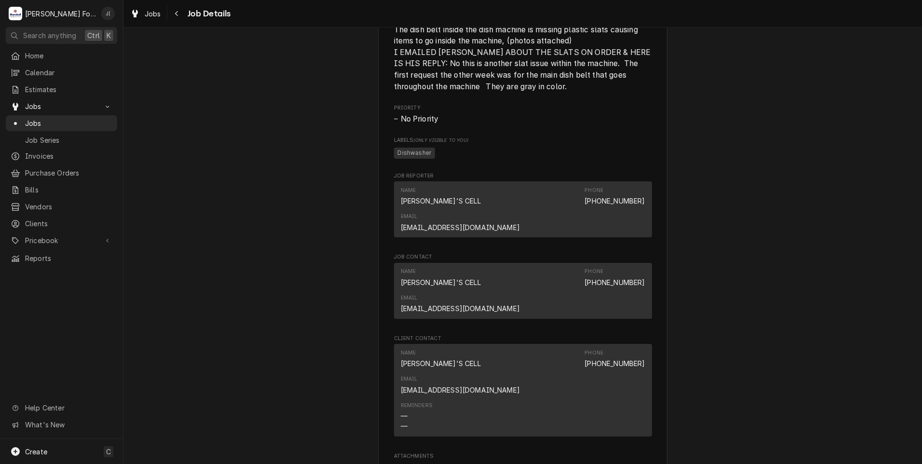
scroll to position [1206, 0]
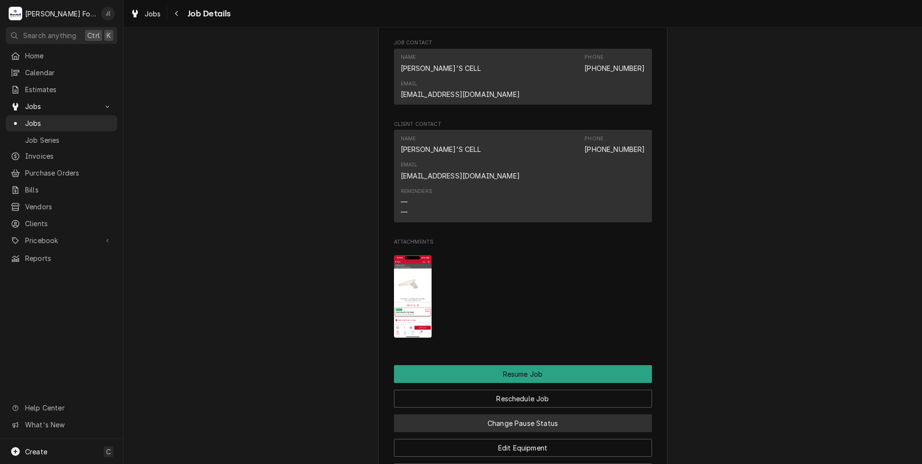
click at [559, 414] on button "Change Pause Status" at bounding box center [523, 423] width 258 height 18
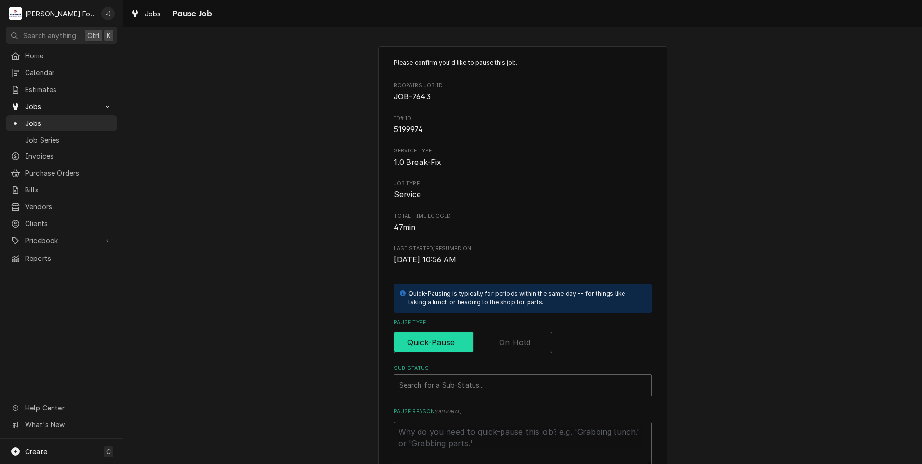
click at [517, 349] on input "Pause Type" at bounding box center [472, 342] width 149 height 21
checkbox input "true"
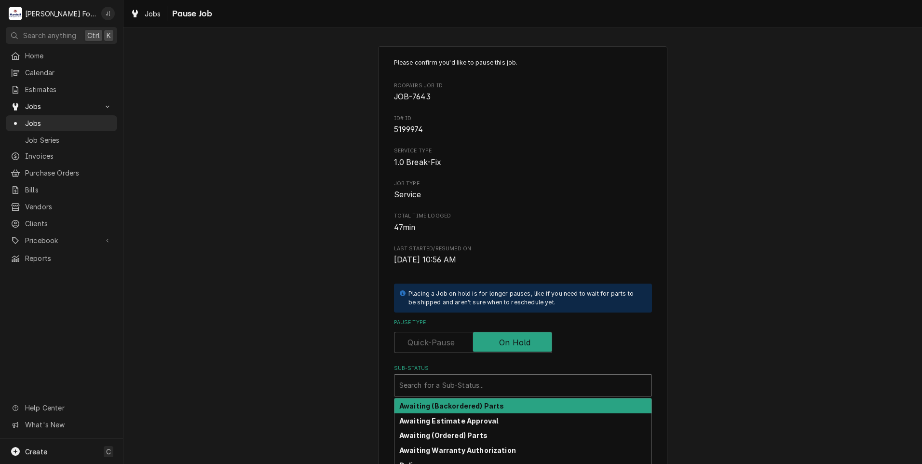
click at [513, 381] on div "Sub-Status" at bounding box center [522, 385] width 247 height 17
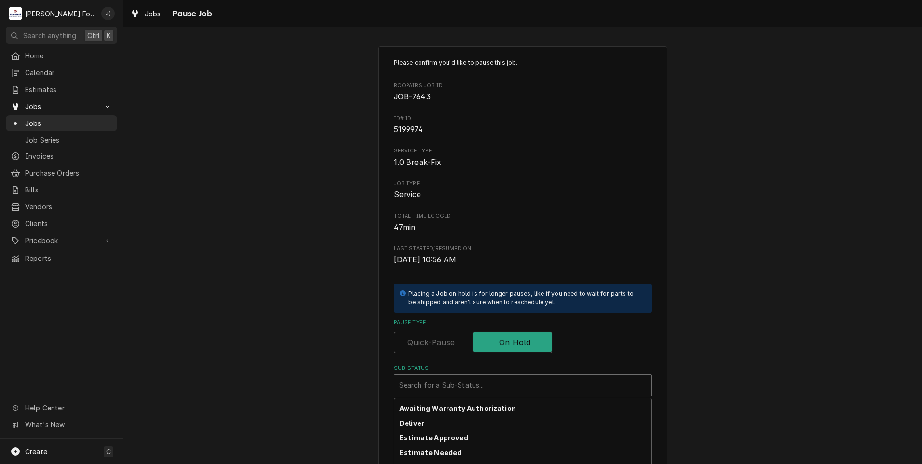
scroll to position [107, 0]
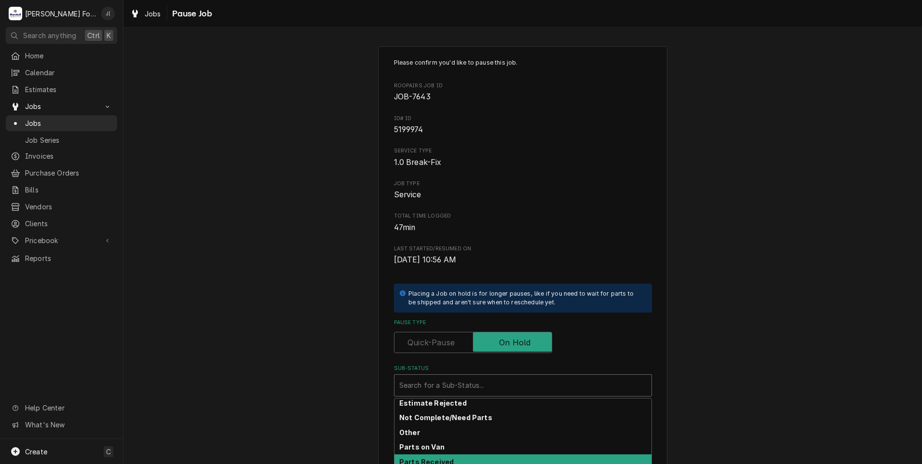
click at [472, 459] on div "Parts Received" at bounding box center [522, 461] width 257 height 15
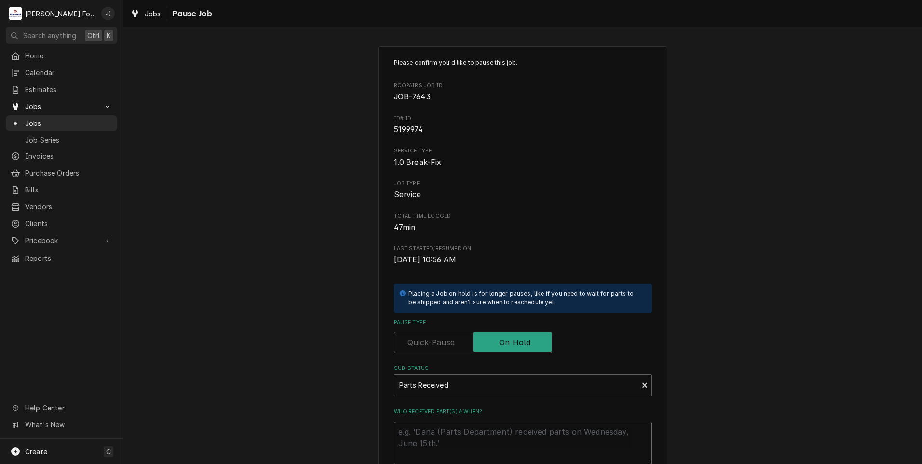
click at [471, 443] on textarea "Who received part(s) & when?" at bounding box center [523, 442] width 258 height 43
type textarea "x"
type textarea "1"
type textarea "x"
type textarea "10"
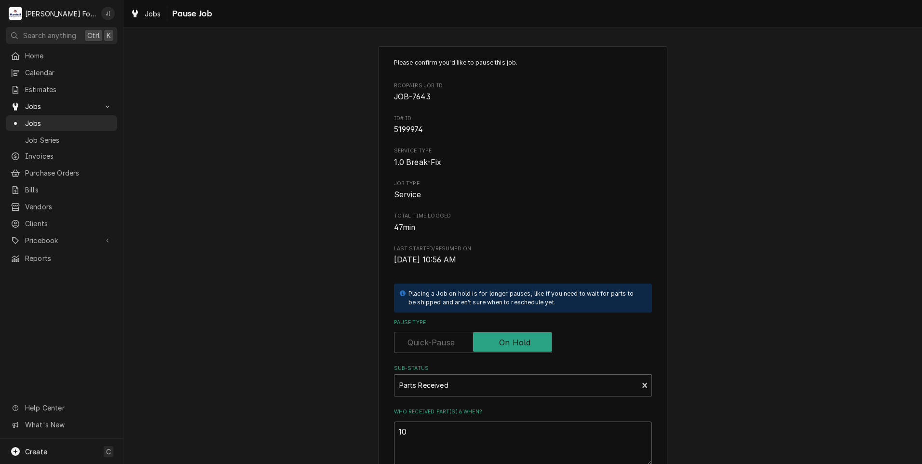
type textarea "x"
type textarea "10/"
type textarea "x"
type textarea "10/0"
type textarea "x"
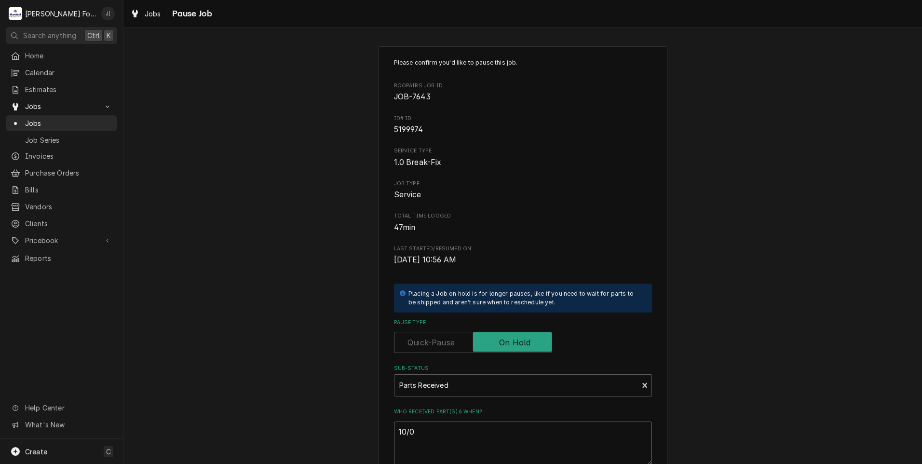
type textarea "10/06"
type textarea "x"
type textarea "10/06/"
type textarea "x"
type textarea "10/06/2"
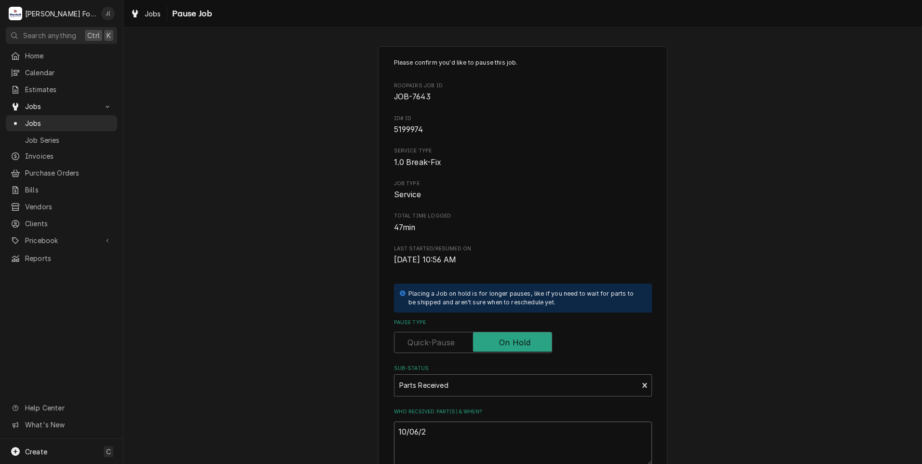
type textarea "x"
type textarea "10/06/20"
type textarea "x"
type textarea "10/06/202"
type textarea "x"
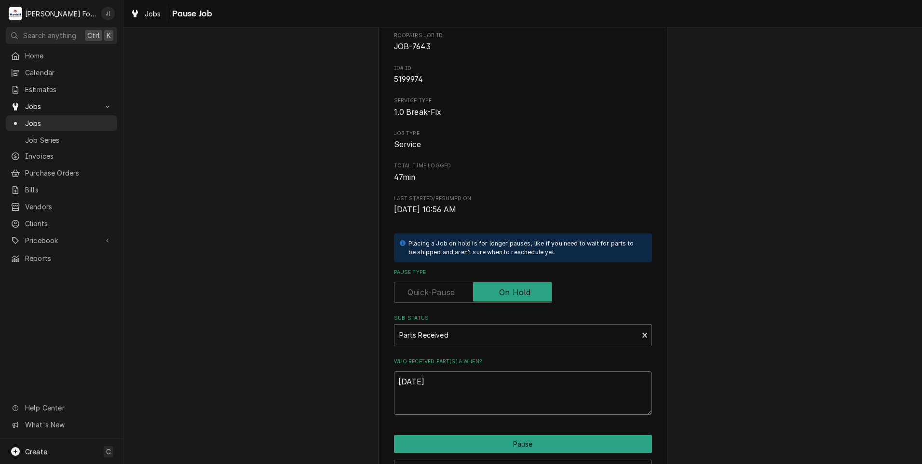
scroll to position [109, 0]
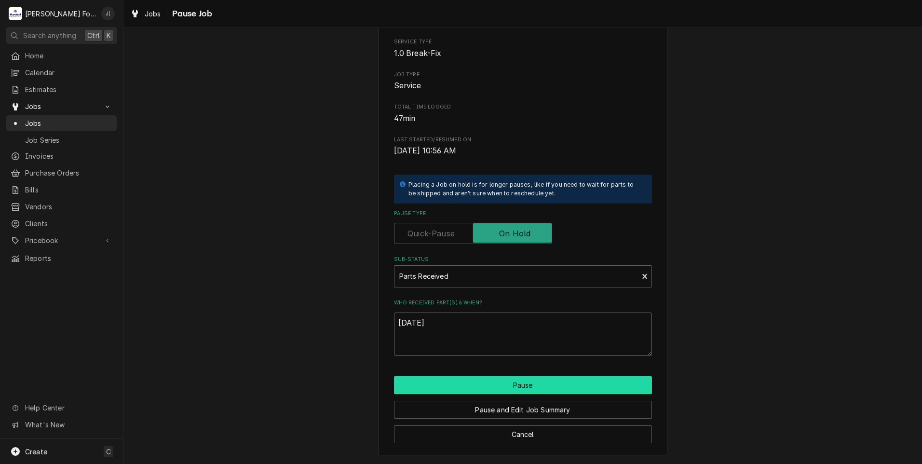
type textarea "10/06/2025"
click at [507, 385] on button "Pause" at bounding box center [523, 385] width 258 height 18
type textarea "x"
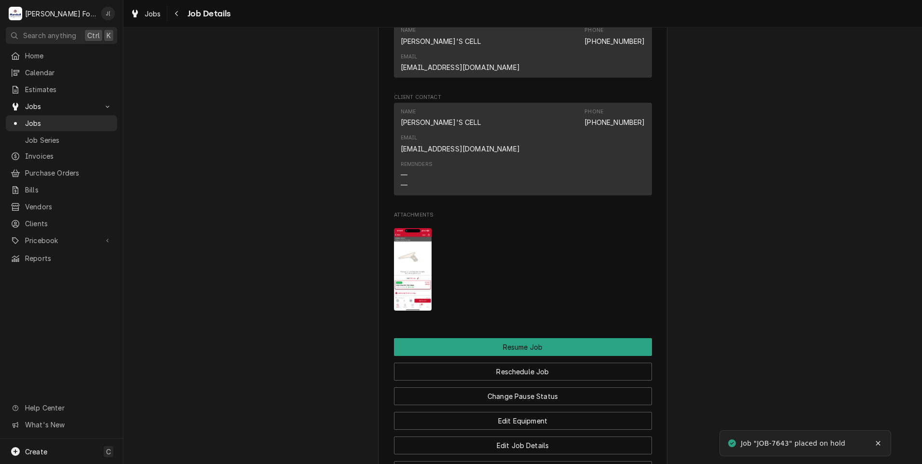
scroll to position [1437, 0]
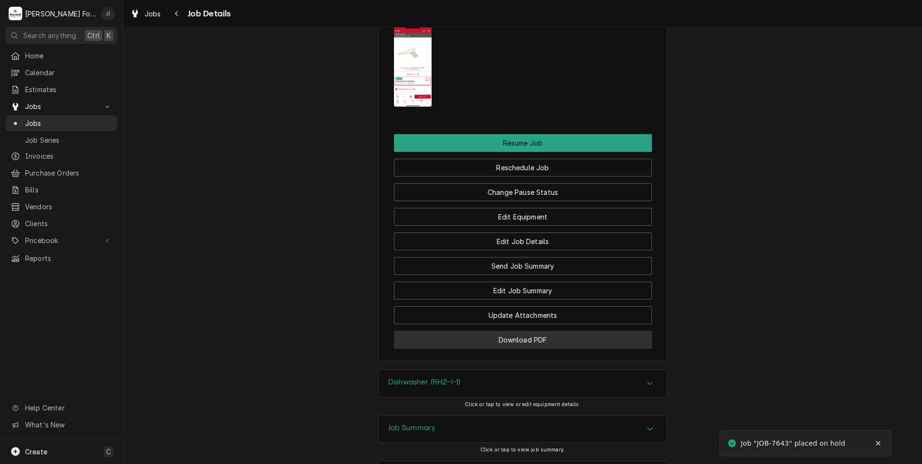
click at [476, 331] on button "Download PDF" at bounding box center [523, 340] width 258 height 18
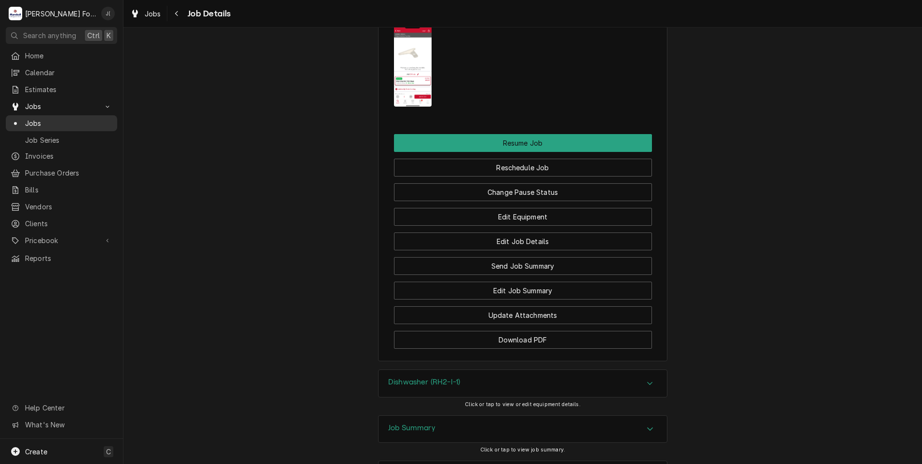
click at [74, 118] on span "Jobs" at bounding box center [68, 123] width 87 height 10
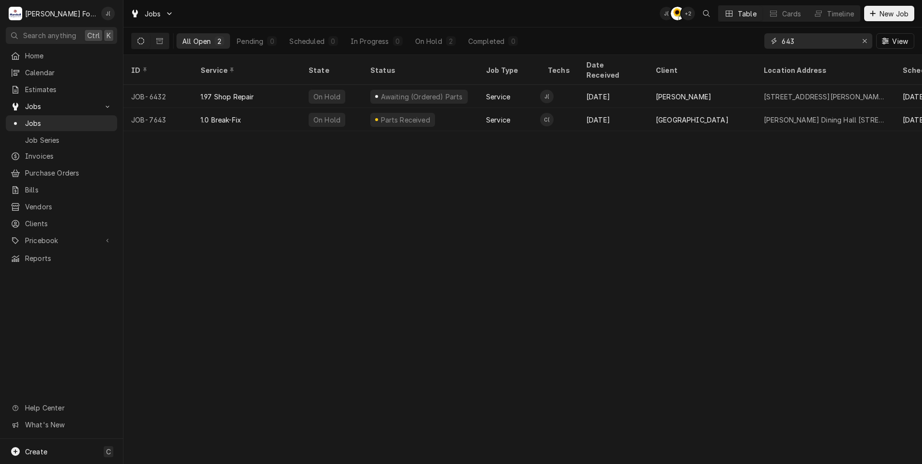
drag, startPoint x: 799, startPoint y: 42, endPoint x: 728, endPoint y: 34, distance: 71.4
click at [730, 34] on div "All Open 2 Pending 0 Scheduled 0 In Progress 0 On Hold 2 Completed 0 643 View" at bounding box center [522, 40] width 783 height 27
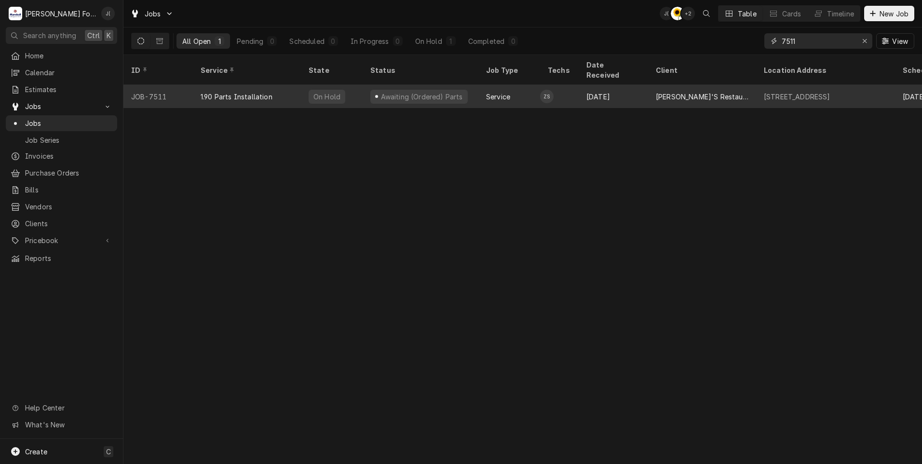
type input "7511"
click at [326, 92] on div "On Hold" at bounding box center [326, 97] width 29 height 10
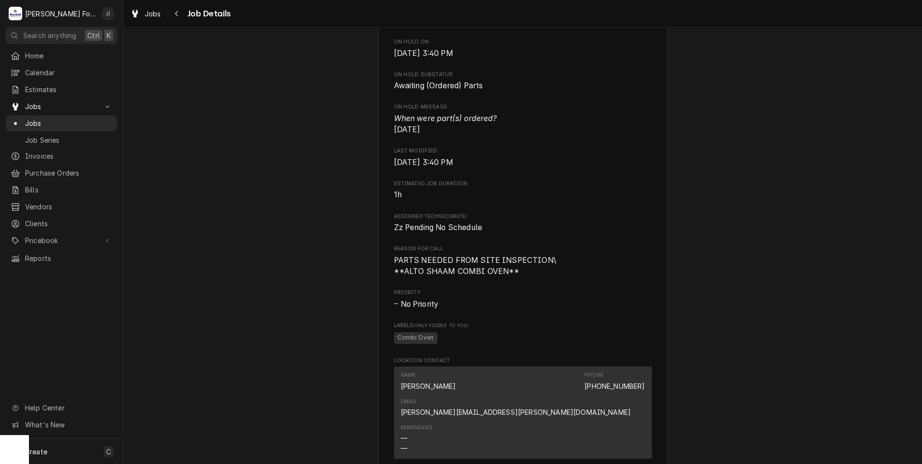
scroll to position [723, 0]
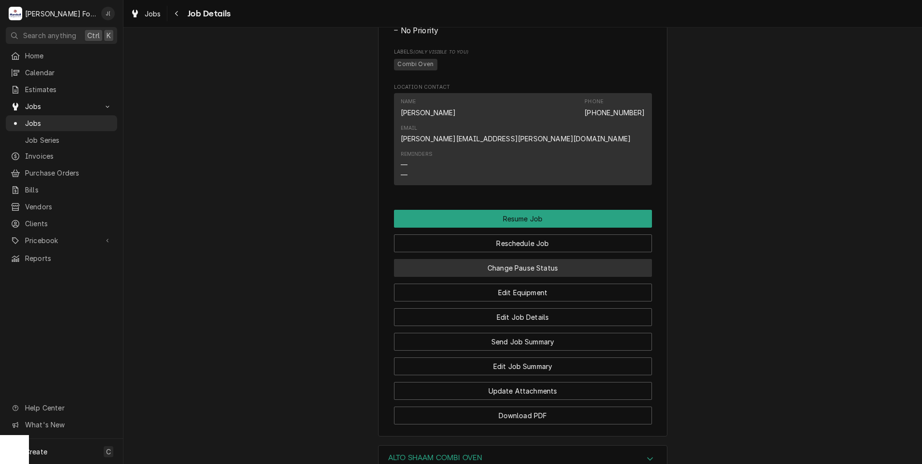
click at [536, 277] on button "Change Pause Status" at bounding box center [523, 268] width 258 height 18
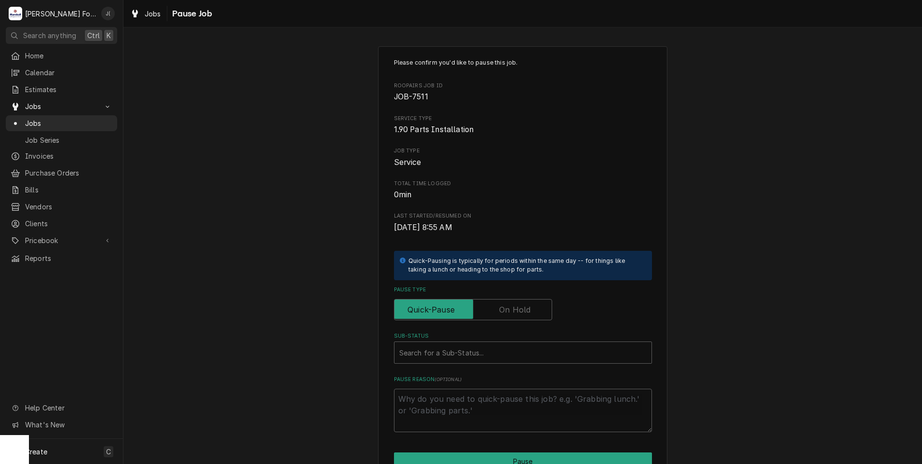
click at [501, 306] on label "Pause Type" at bounding box center [473, 309] width 158 height 21
click at [501, 306] on input "Pause Type" at bounding box center [472, 309] width 149 height 21
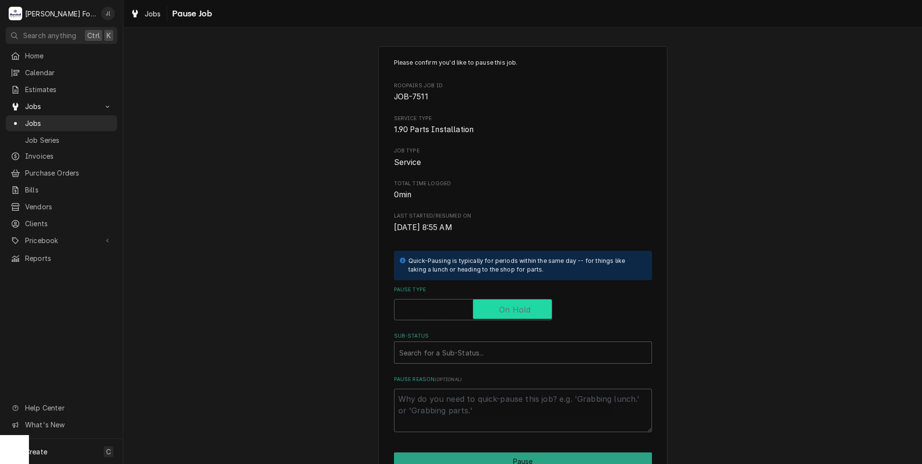
checkbox input "true"
click at [482, 364] on div "Search for a Sub-Status..." at bounding box center [523, 352] width 258 height 22
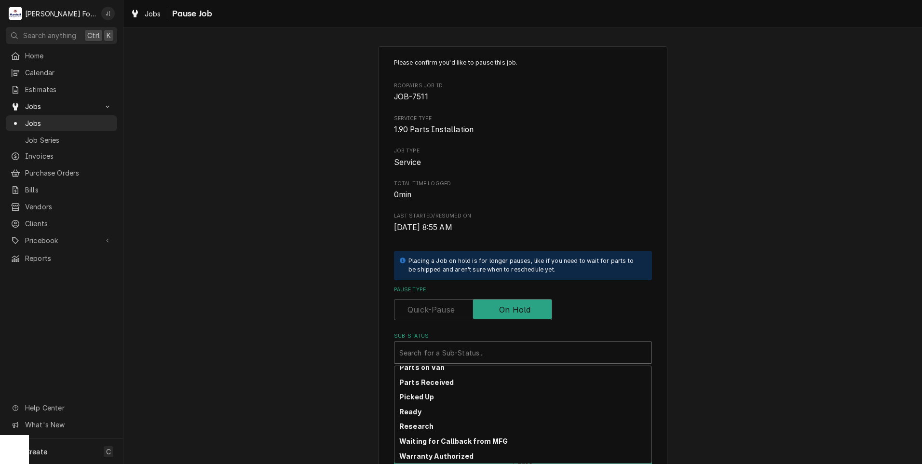
scroll to position [154, 0]
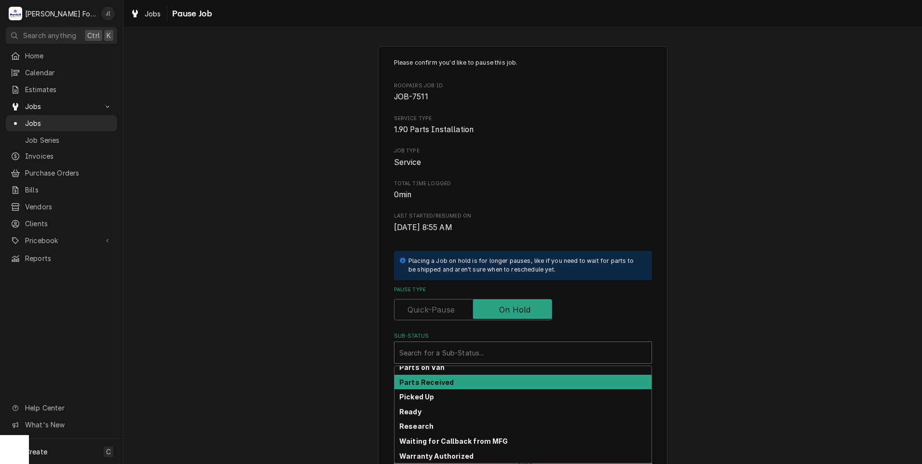
click at [435, 381] on strong "Parts Received" at bounding box center [426, 382] width 54 height 8
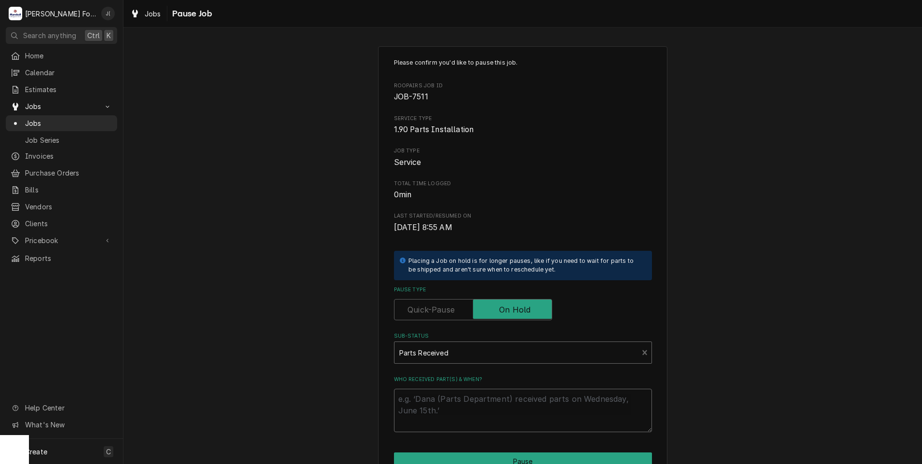
click at [432, 400] on textarea "Who received part(s) & when?" at bounding box center [523, 410] width 258 height 43
type textarea "x"
type textarea "1"
type textarea "x"
type textarea "10"
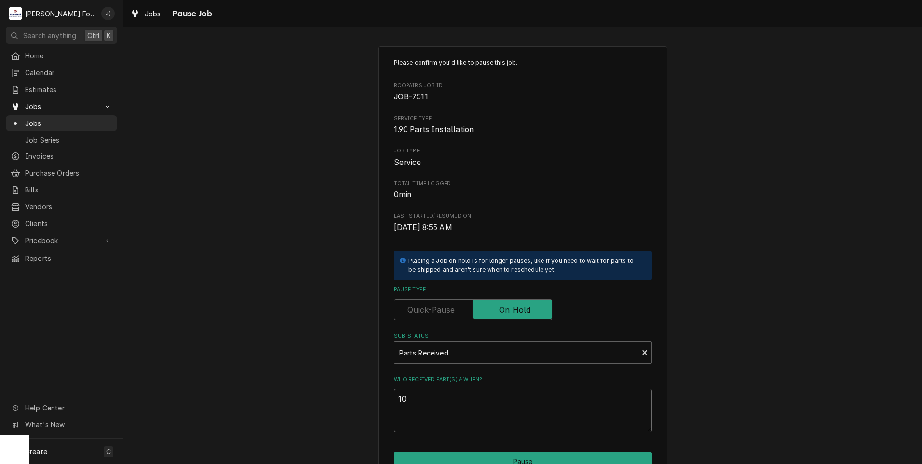
type textarea "x"
type textarea "10/"
type textarea "x"
type textarea "10/0"
type textarea "x"
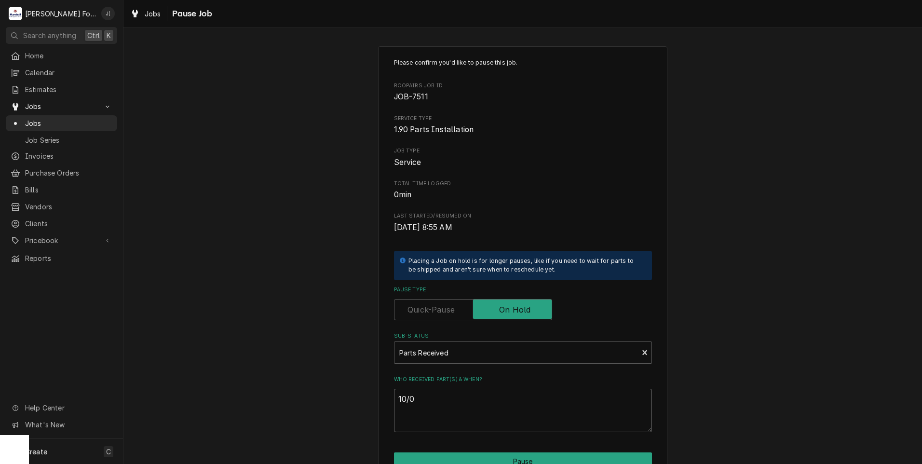
type textarea "10/06"
type textarea "x"
type textarea "10/06/"
type textarea "x"
type textarea "10/06/2"
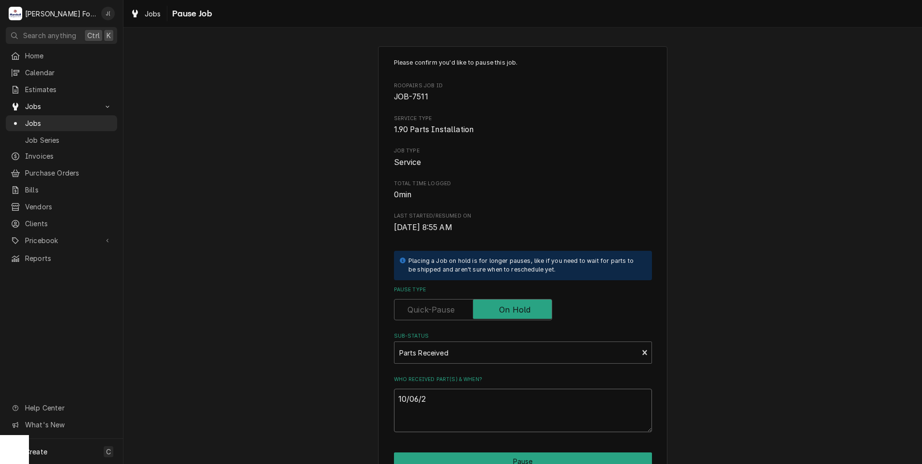
type textarea "x"
type textarea "[DATE]"
type textarea "x"
type textarea "10/06/202"
type textarea "x"
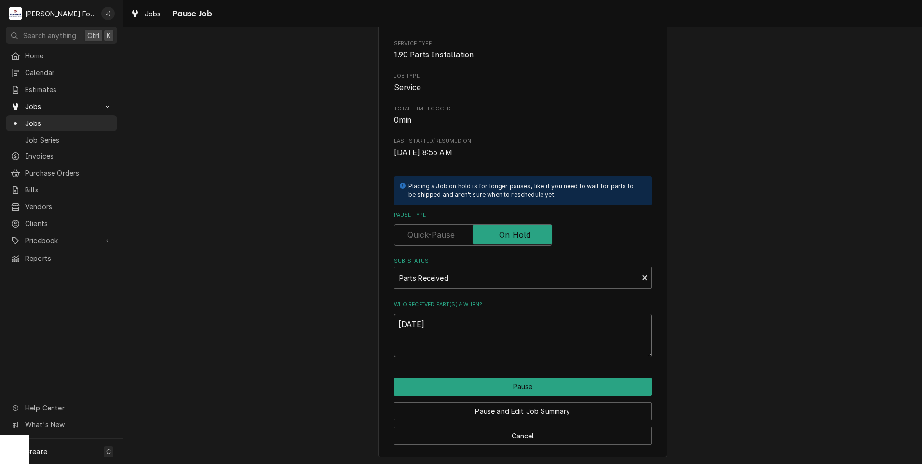
scroll to position [76, 0]
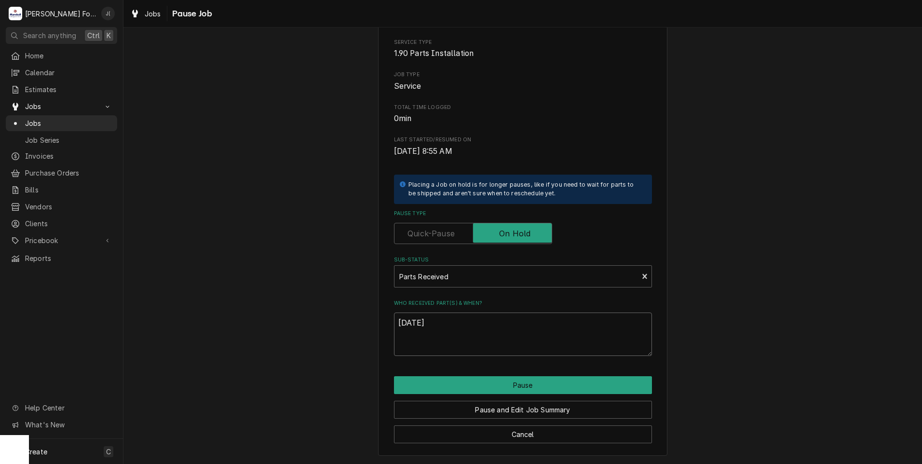
type textarea "[DATE]"
click at [430, 394] on div "Pause and Edit Job Summary" at bounding box center [523, 406] width 258 height 25
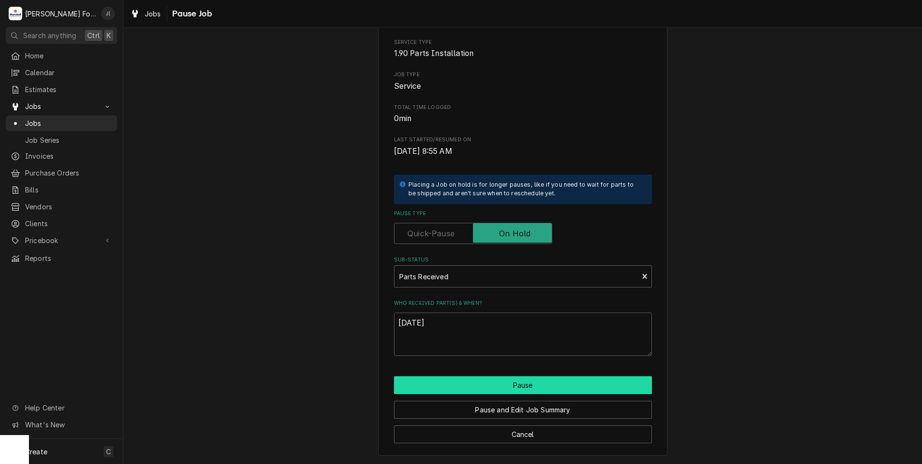
click at [430, 389] on button "Pause" at bounding box center [523, 385] width 258 height 18
type textarea "x"
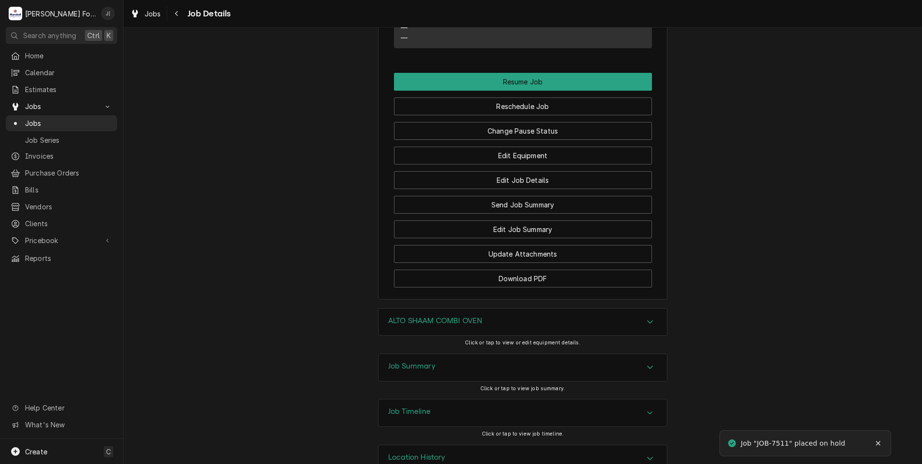
scroll to position [898, 0]
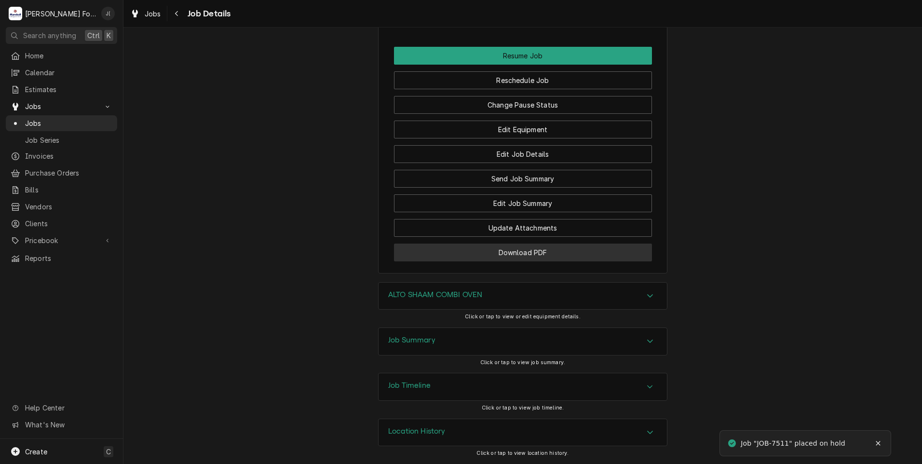
click at [488, 246] on button "Download PDF" at bounding box center [523, 253] width 258 height 18
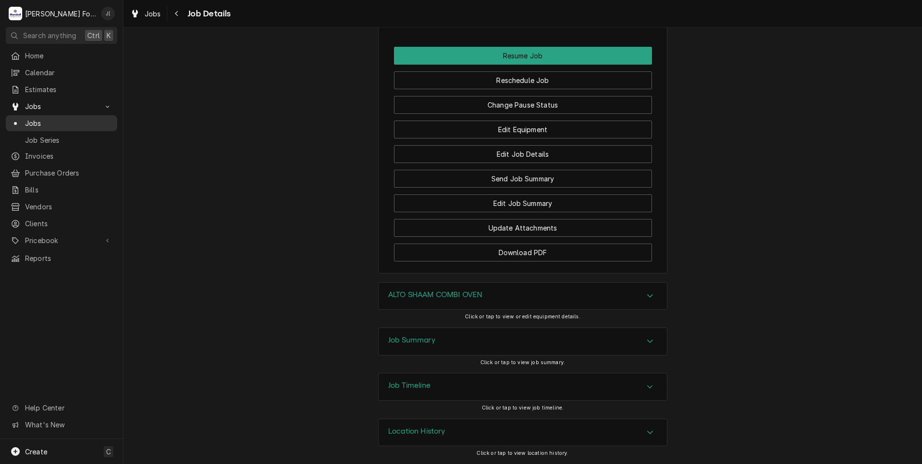
click at [43, 125] on link "Jobs" at bounding box center [61, 123] width 111 height 16
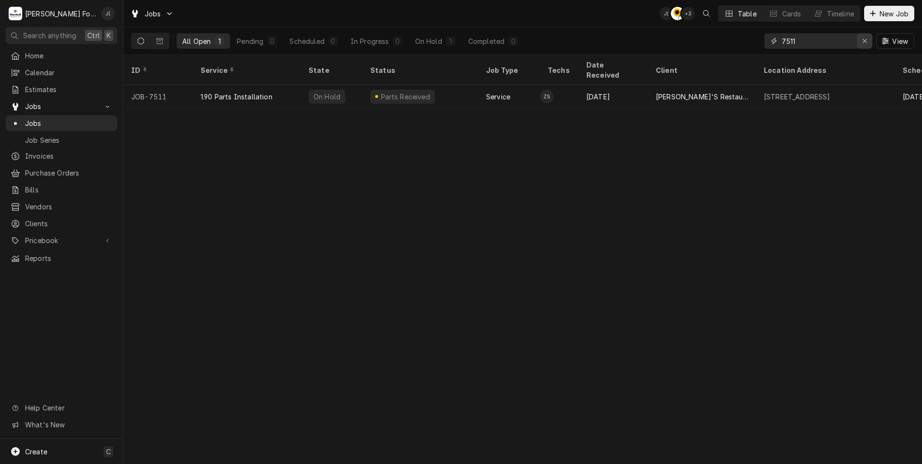
click at [865, 40] on icon "Erase input" at bounding box center [865, 41] width 4 height 4
click at [830, 42] on input "Dynamic Content Wrapper" at bounding box center [827, 40] width 91 height 15
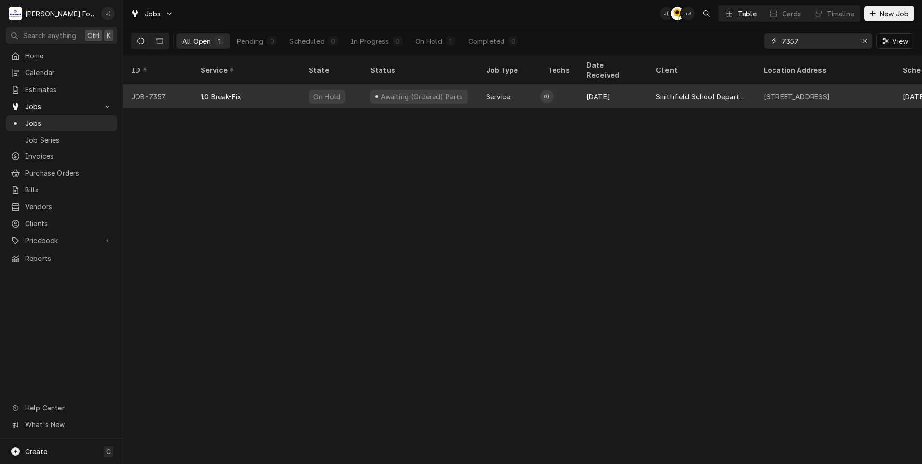
type input "7357"
click at [269, 90] on div "1.0 Break-Fix" at bounding box center [247, 96] width 108 height 23
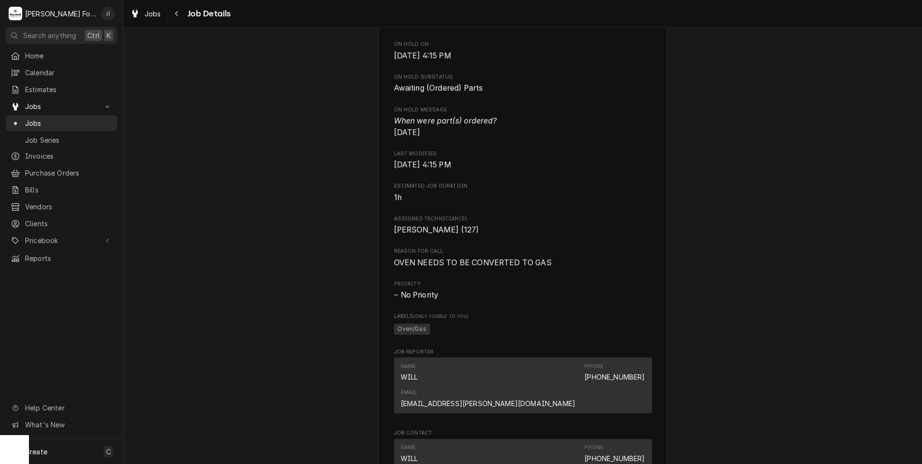
scroll to position [1061, 0]
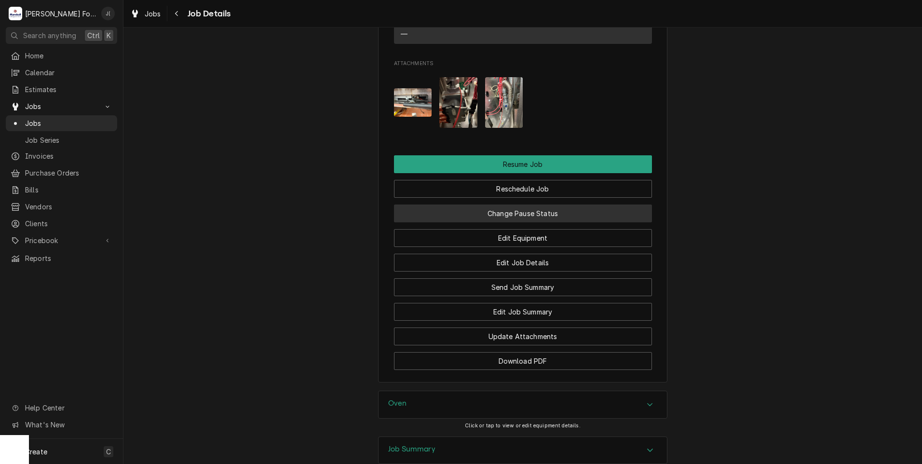
click at [499, 204] on button "Change Pause Status" at bounding box center [523, 213] width 258 height 18
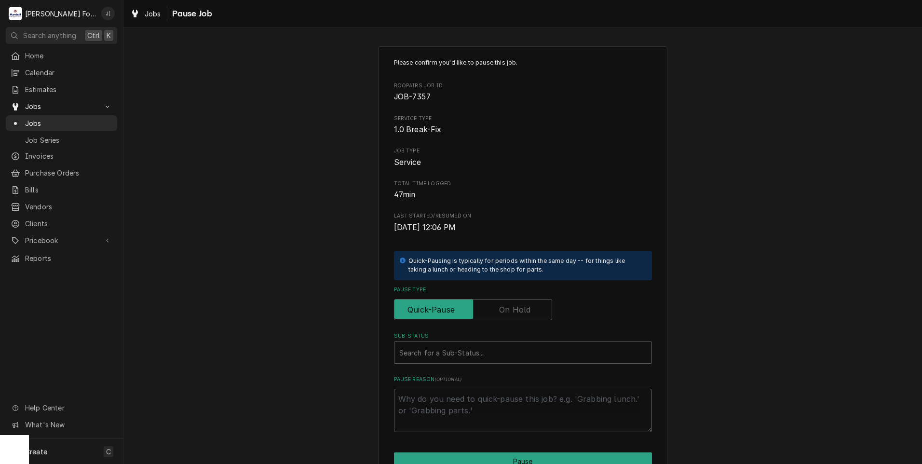
click at [518, 310] on label "Pause Type" at bounding box center [473, 309] width 158 height 21
click at [518, 310] on input "Pause Type" at bounding box center [472, 309] width 149 height 21
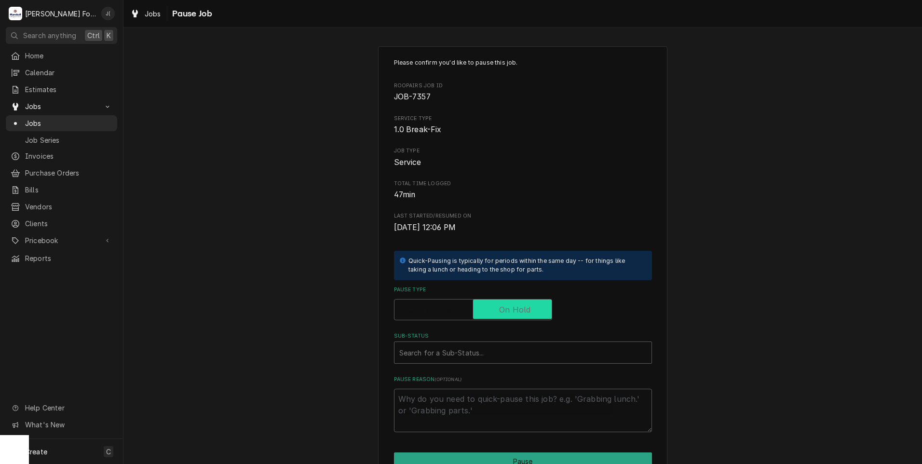
checkbox input "true"
drag, startPoint x: 485, startPoint y: 354, endPoint x: 483, endPoint y: 362, distance: 7.4
click at [484, 357] on div "Sub-Status" at bounding box center [522, 352] width 247 height 17
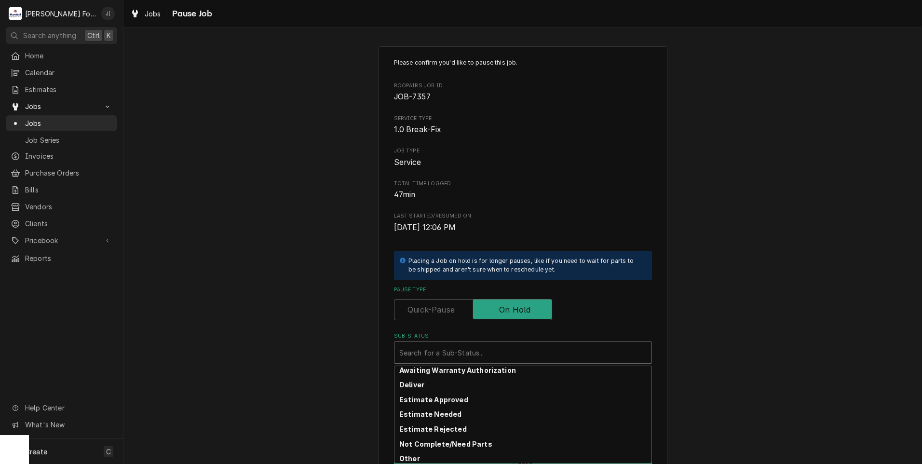
scroll to position [154, 0]
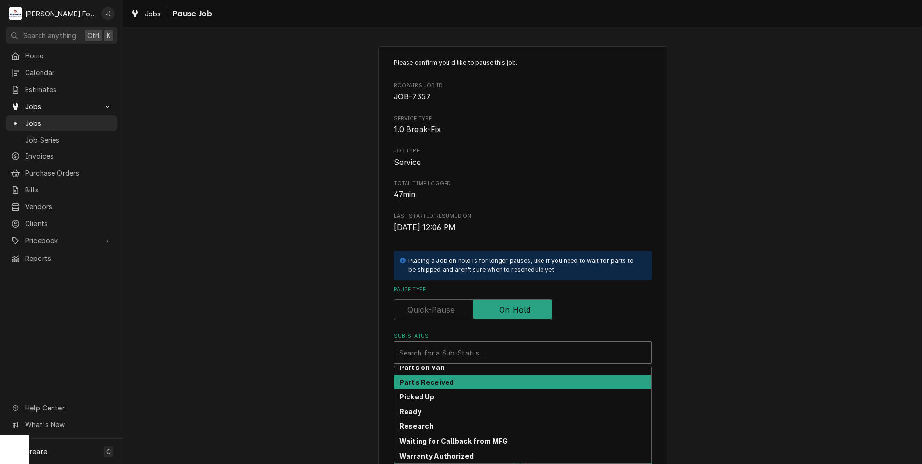
click at [484, 381] on div "Parts Received" at bounding box center [522, 382] width 257 height 15
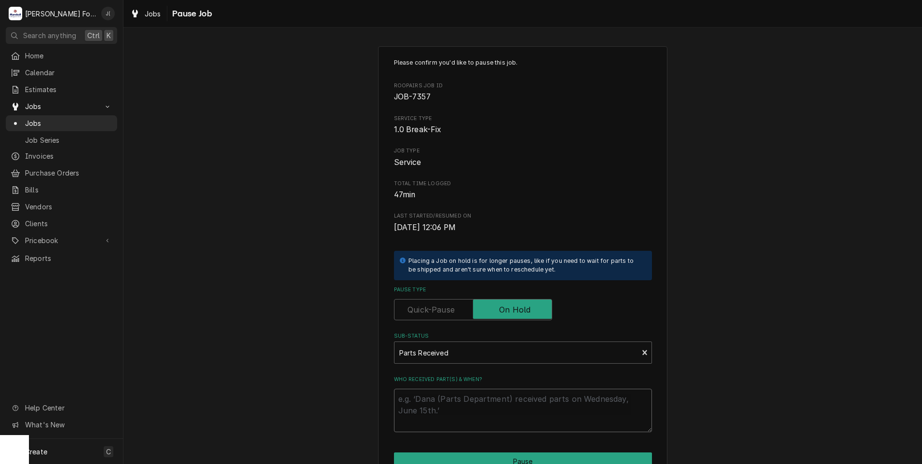
click at [481, 408] on textarea "Who received part(s) & when?" at bounding box center [523, 410] width 258 height 43
type textarea "x"
type textarea "1"
type textarea "x"
type textarea "10"
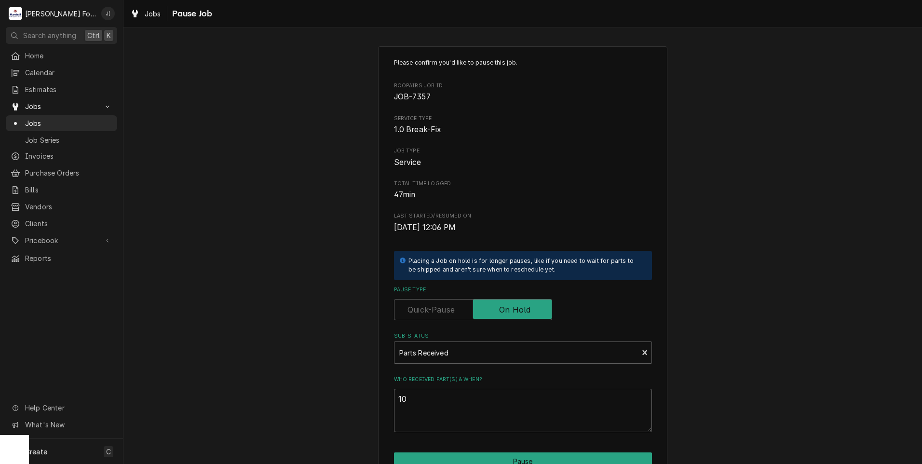
type textarea "x"
type textarea "10/"
type textarea "x"
type textarea "10/0"
type textarea "x"
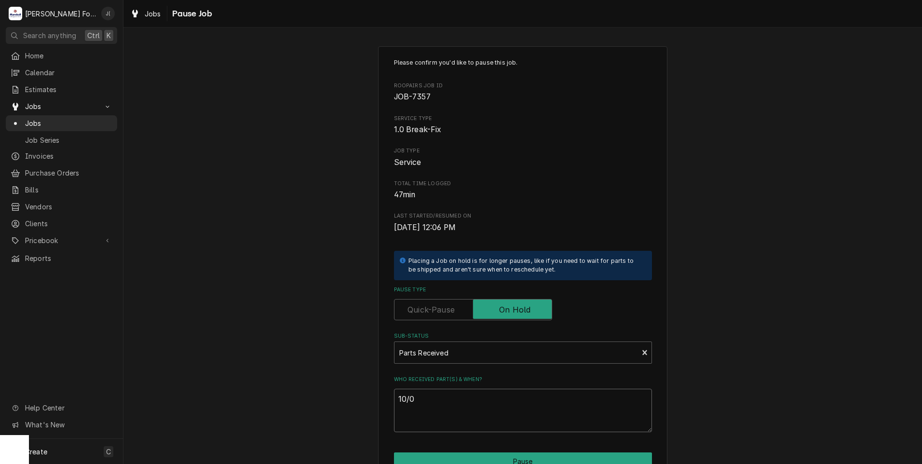
type textarea "10/06"
type textarea "x"
type textarea "10/06/"
type textarea "x"
type textarea "10/06/2"
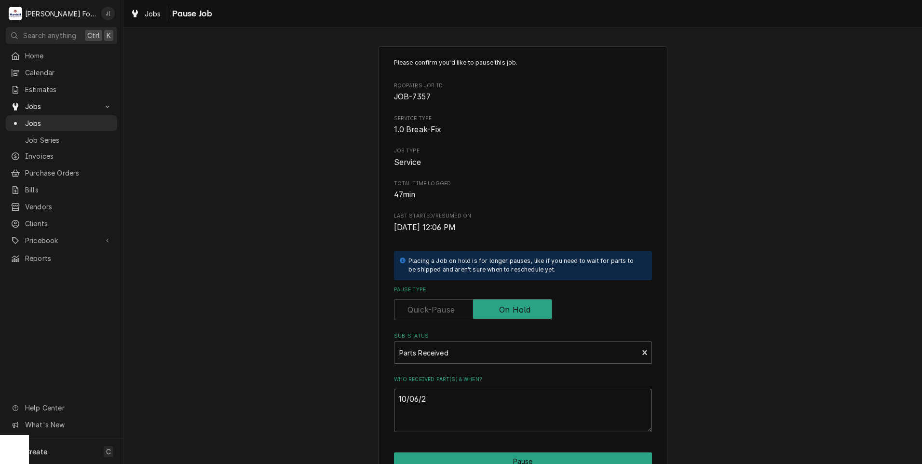
type textarea "x"
type textarea "[DATE]"
type textarea "x"
type textarea "10/06/202"
type textarea "x"
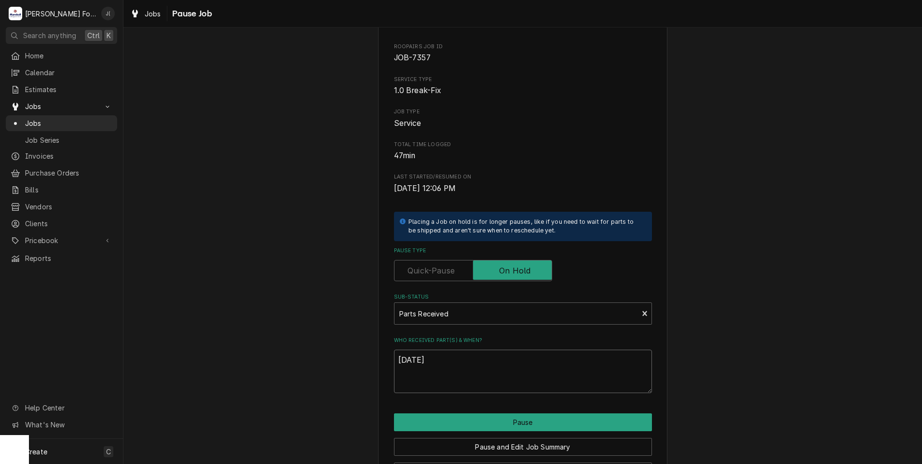
scroll to position [76, 0]
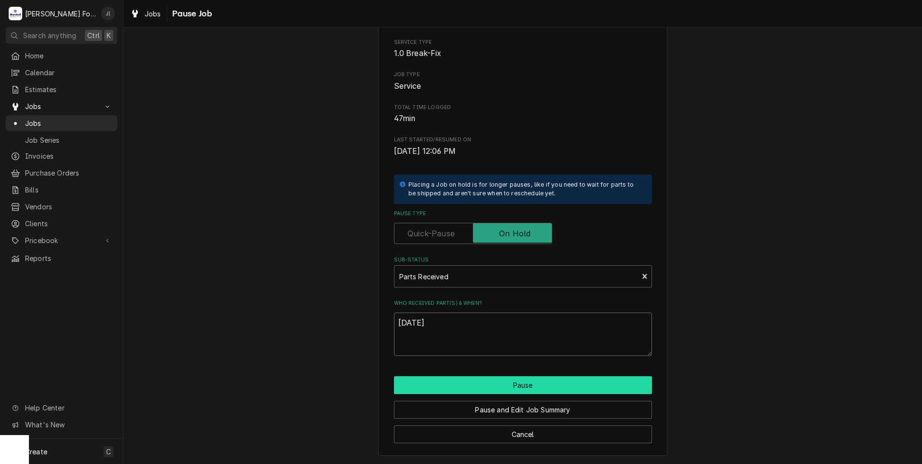
type textarea "[DATE]"
click at [504, 388] on button "Pause" at bounding box center [523, 385] width 258 height 18
type textarea "x"
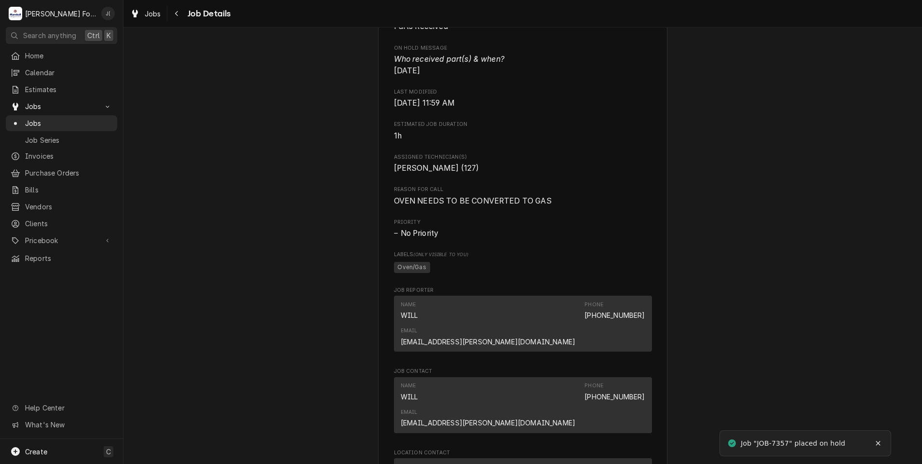
scroll to position [1117, 0]
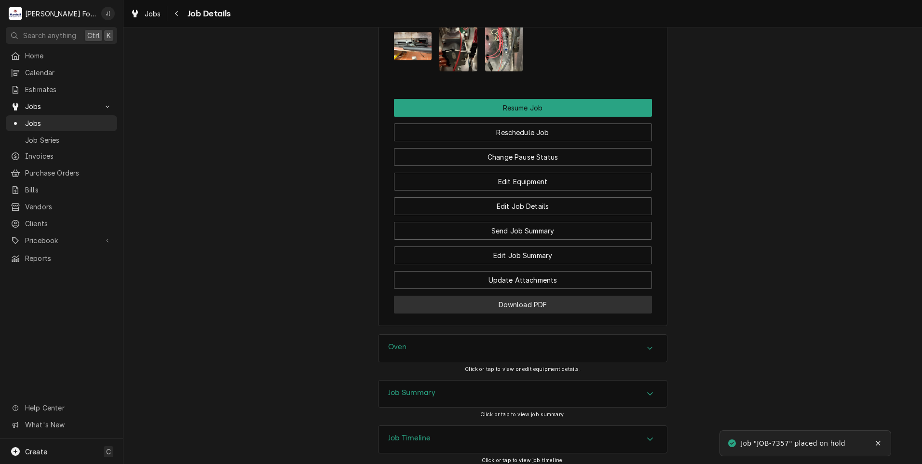
click at [490, 296] on button "Download PDF" at bounding box center [523, 305] width 258 height 18
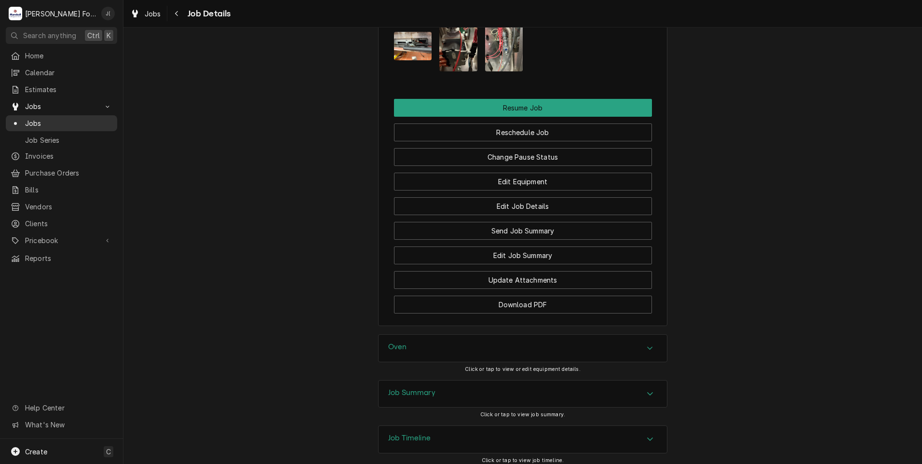
click at [41, 123] on span "Jobs" at bounding box center [68, 123] width 87 height 10
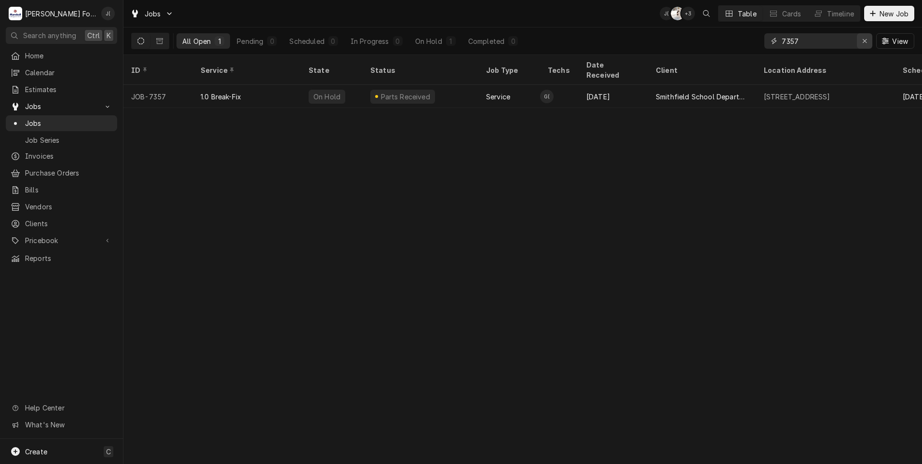
click at [864, 42] on icon "Erase input" at bounding box center [864, 41] width 5 height 7
click at [854, 42] on input "Dynamic Content Wrapper" at bounding box center [827, 40] width 91 height 15
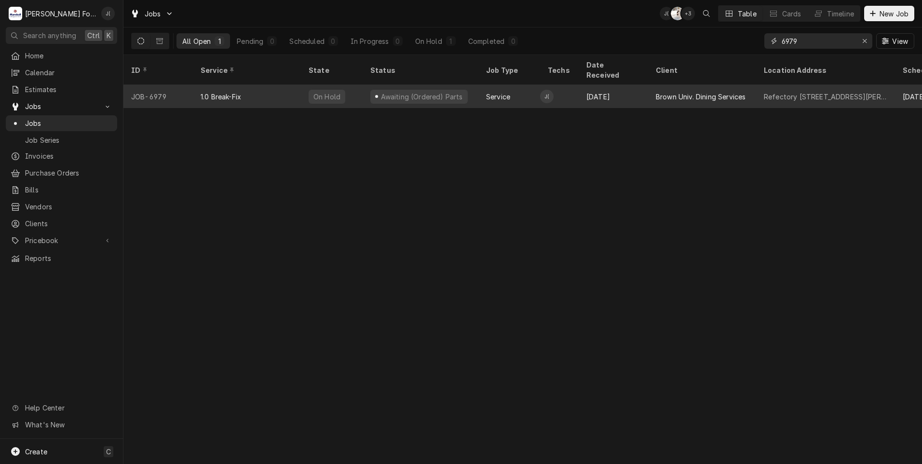
type input "6979"
click at [266, 94] on div "1.0 Break-Fix" at bounding box center [247, 96] width 108 height 23
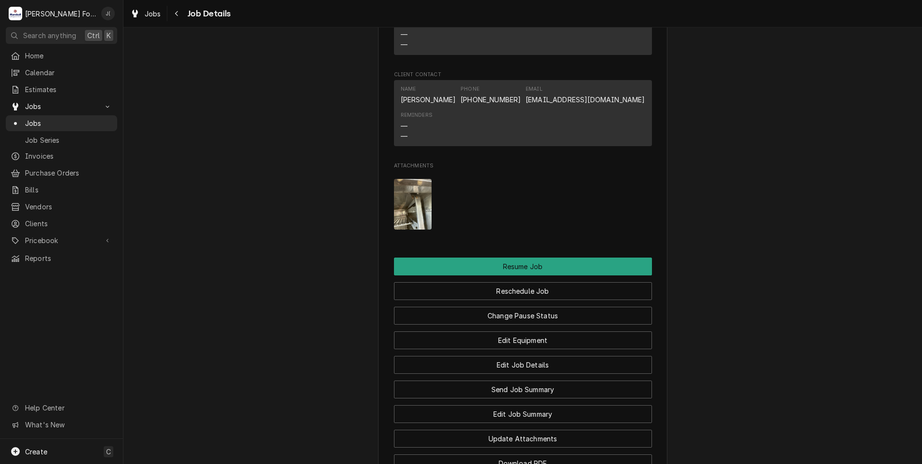
scroll to position [1428, 0]
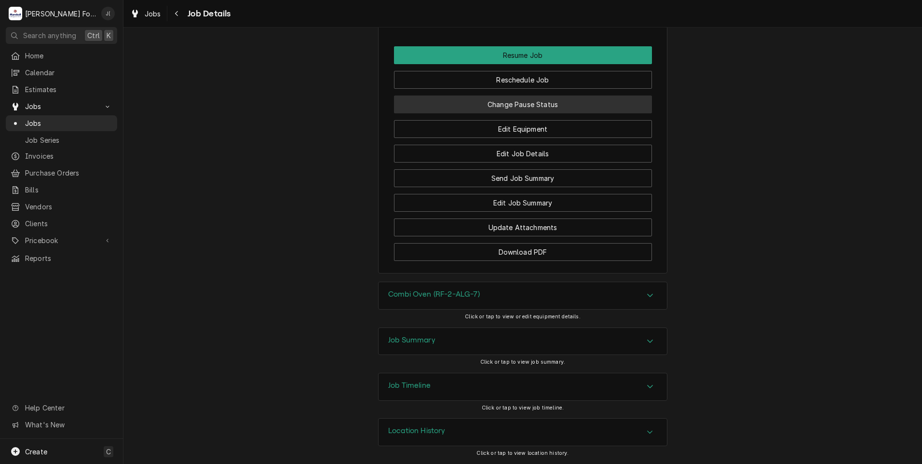
click at [519, 100] on button "Change Pause Status" at bounding box center [523, 104] width 258 height 18
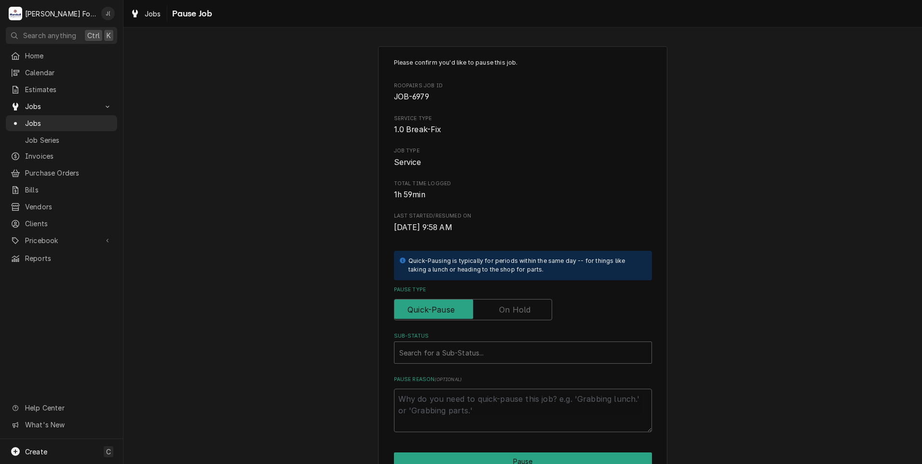
drag, startPoint x: 512, startPoint y: 310, endPoint x: 502, endPoint y: 340, distance: 31.3
click at [512, 311] on label "Pause Type" at bounding box center [473, 309] width 158 height 21
click at [512, 311] on input "Pause Type" at bounding box center [472, 309] width 149 height 21
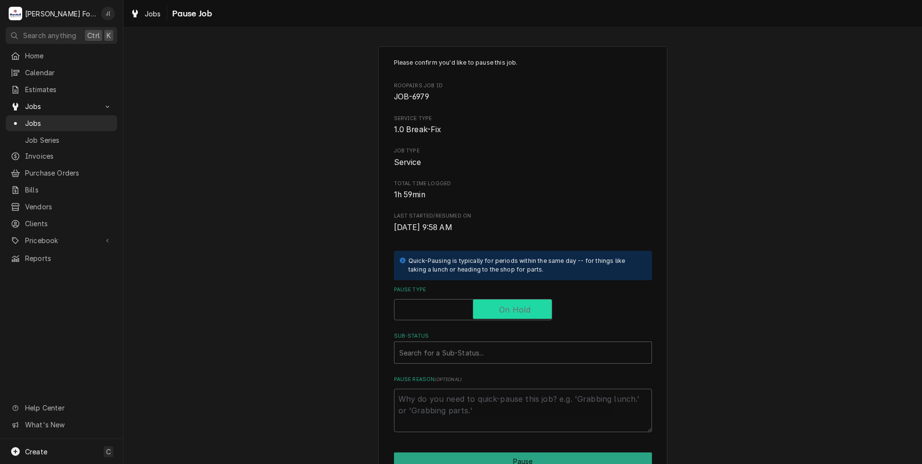
checkbox input "true"
click at [496, 358] on div "Sub-Status" at bounding box center [522, 352] width 247 height 17
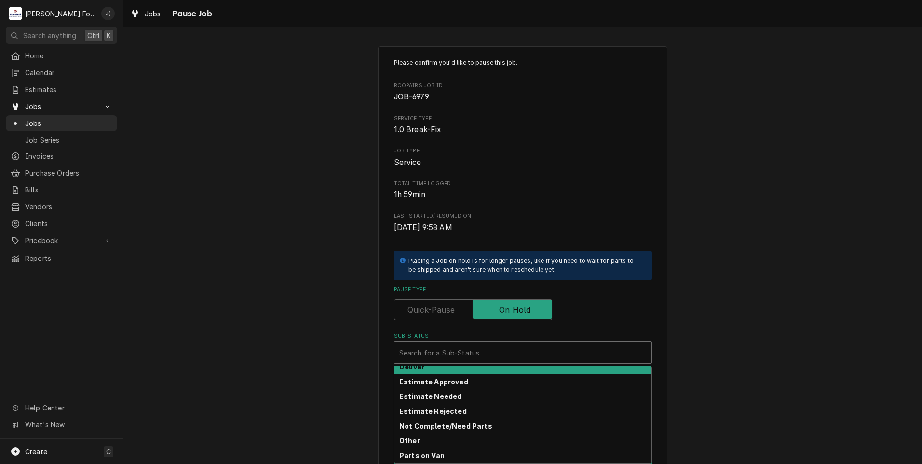
scroll to position [154, 0]
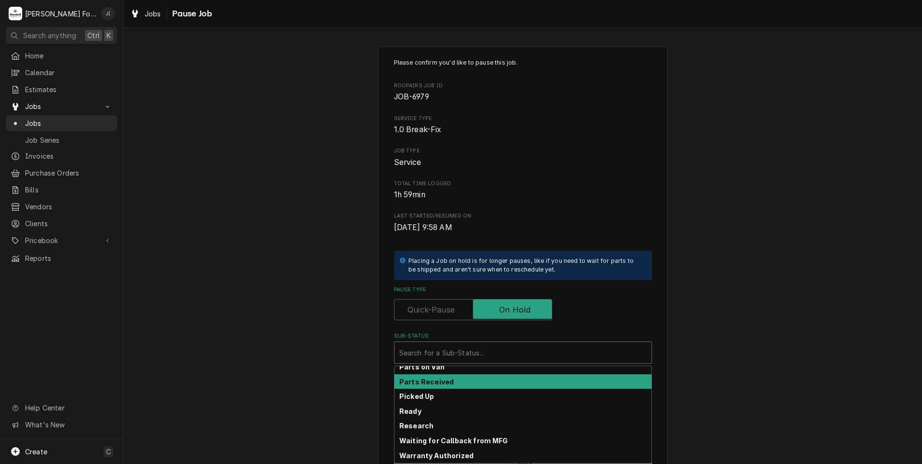
click at [474, 377] on div "Parts Received" at bounding box center [522, 381] width 257 height 15
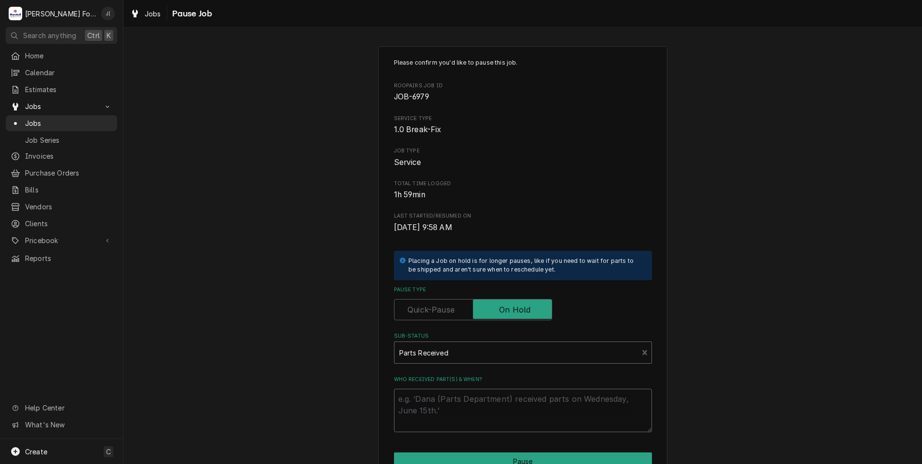
click at [472, 403] on textarea "Who received part(s) & when?" at bounding box center [523, 410] width 258 height 43
type textarea "x"
type textarea "1"
type textarea "x"
type textarea "10"
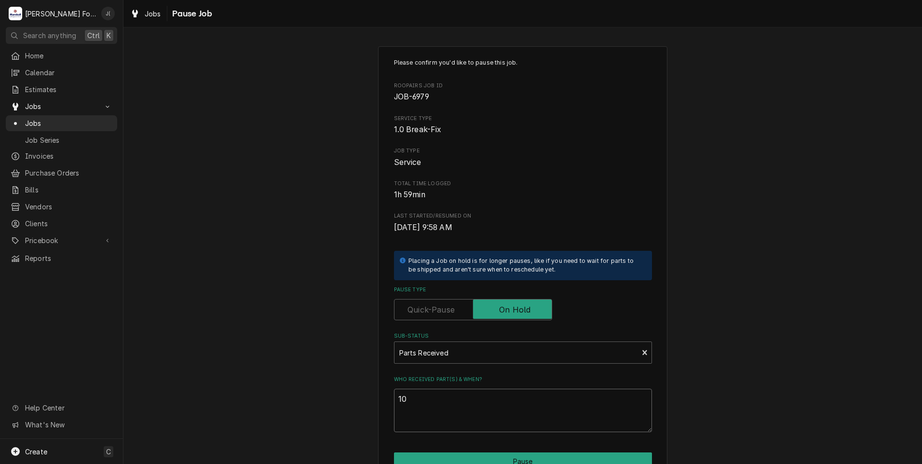
type textarea "x"
type textarea "10/"
type textarea "x"
type textarea "10/0"
type textarea "x"
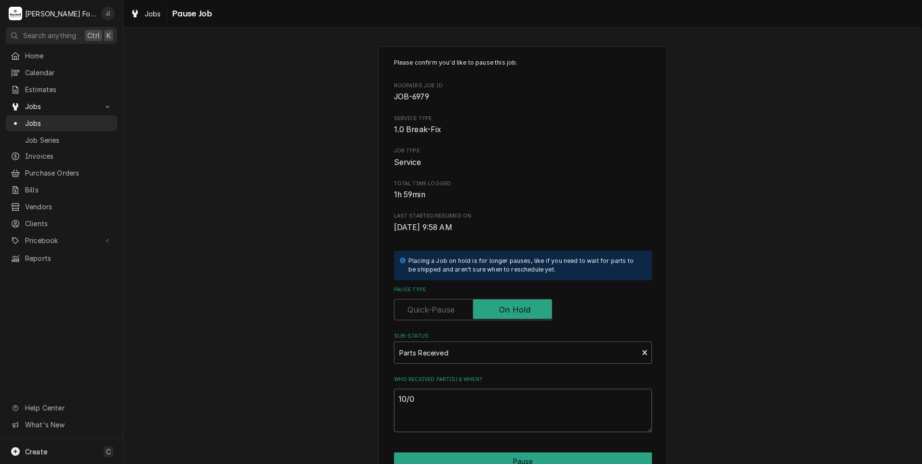
type textarea "10/06"
type textarea "x"
type textarea "10/06/"
type textarea "x"
type textarea "10/06/2"
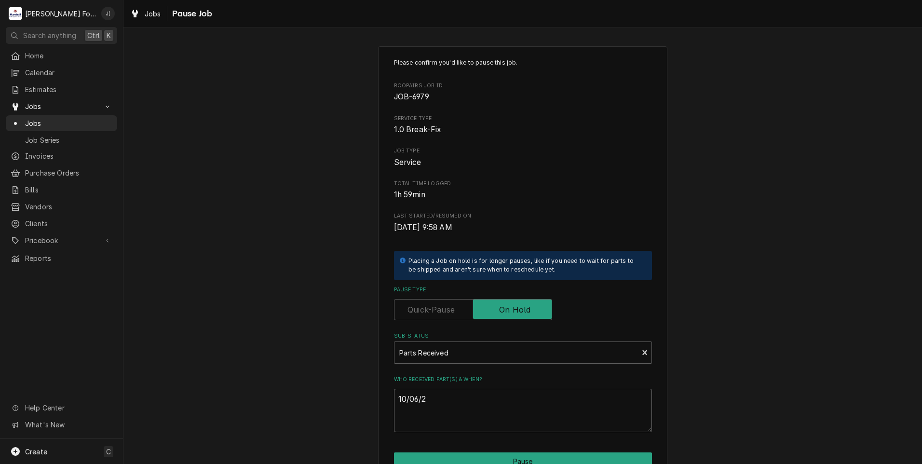
type textarea "x"
type textarea "10/06/20"
type textarea "x"
type textarea "10/06/202"
type textarea "x"
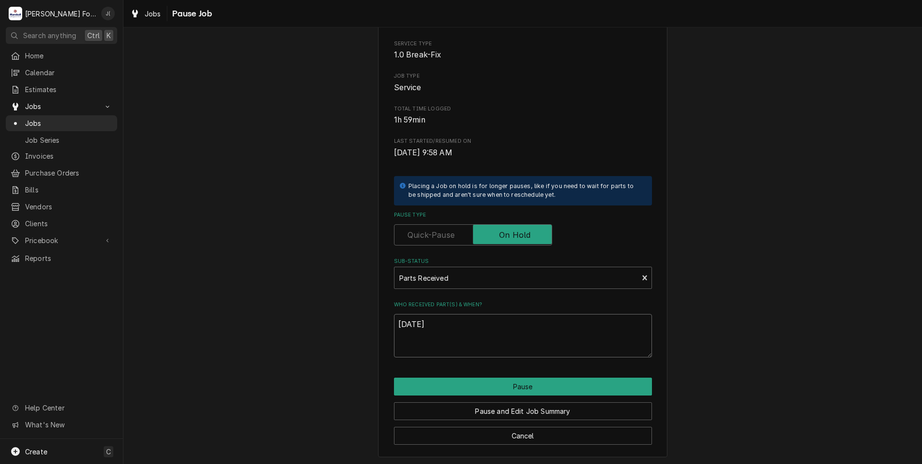
scroll to position [76, 0]
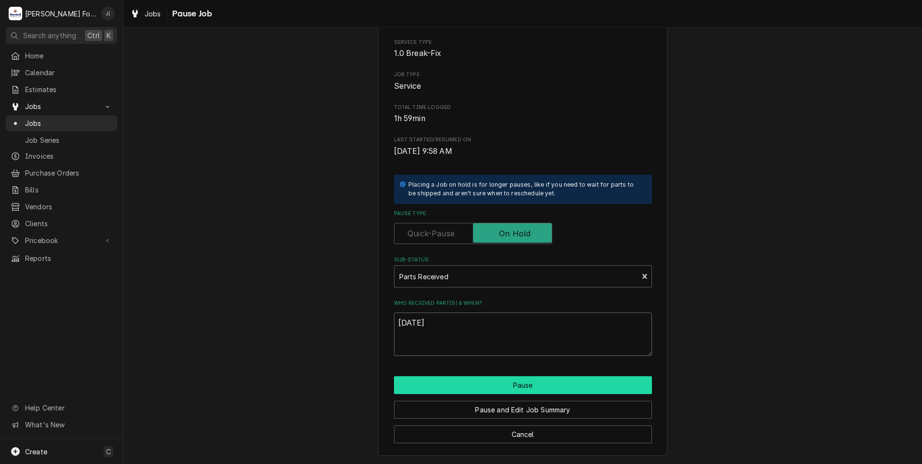
type textarea "[DATE]"
click at [479, 380] on button "Pause" at bounding box center [523, 385] width 258 height 18
type textarea "x"
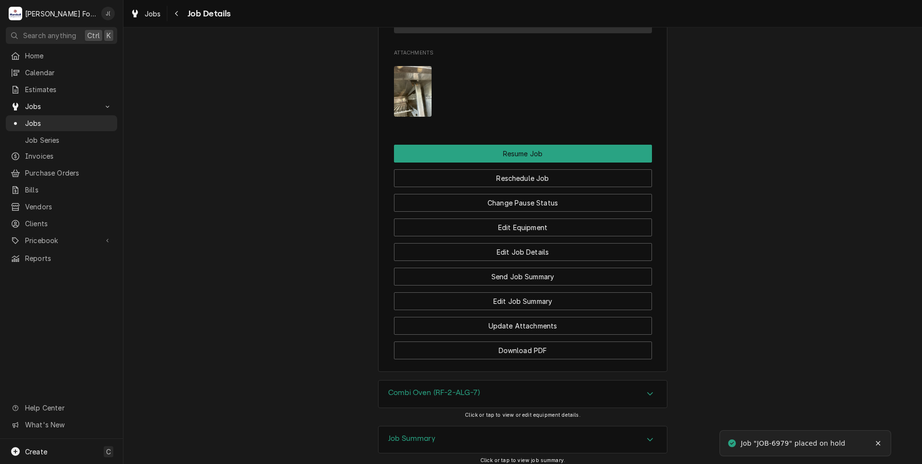
scroll to position [1428, 0]
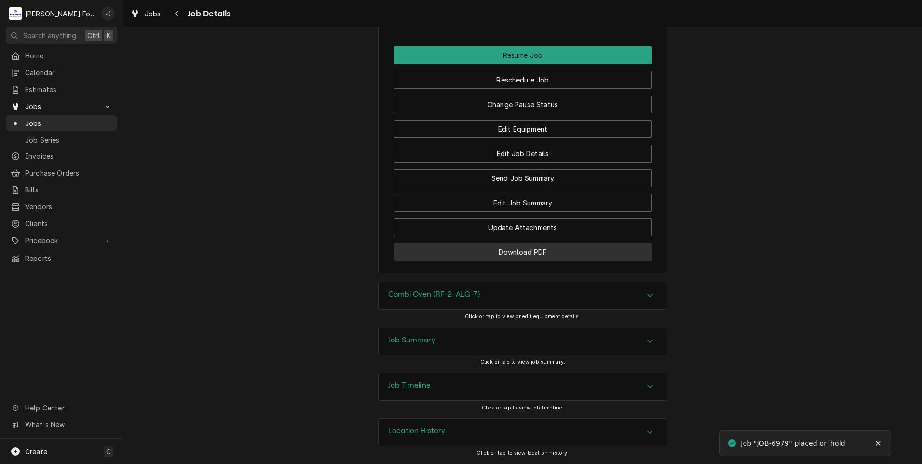
click at [588, 254] on button "Download PDF" at bounding box center [523, 252] width 258 height 18
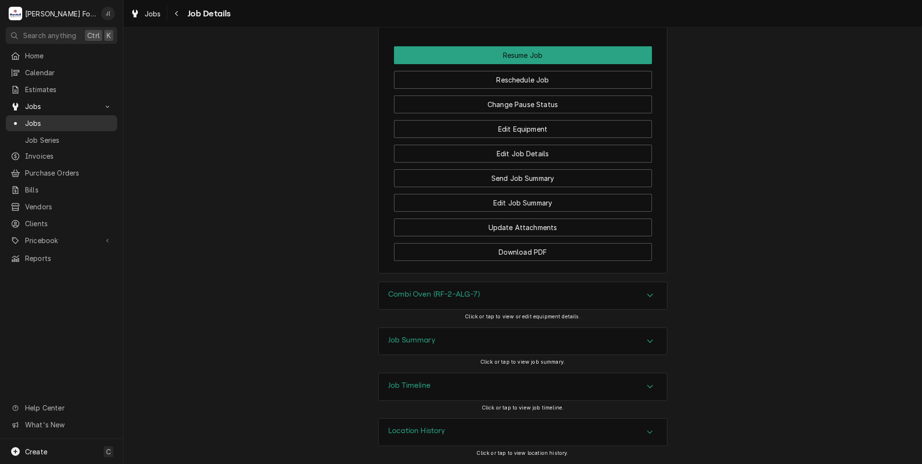
click at [39, 121] on span "Jobs" at bounding box center [68, 123] width 87 height 10
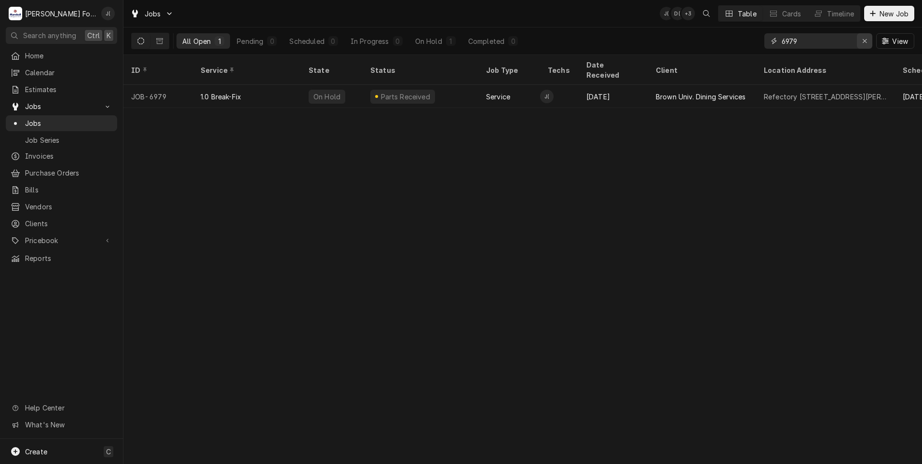
click at [865, 42] on icon "Erase input" at bounding box center [864, 41] width 5 height 7
click at [861, 42] on input "Dynamic Content Wrapper" at bounding box center [827, 40] width 91 height 15
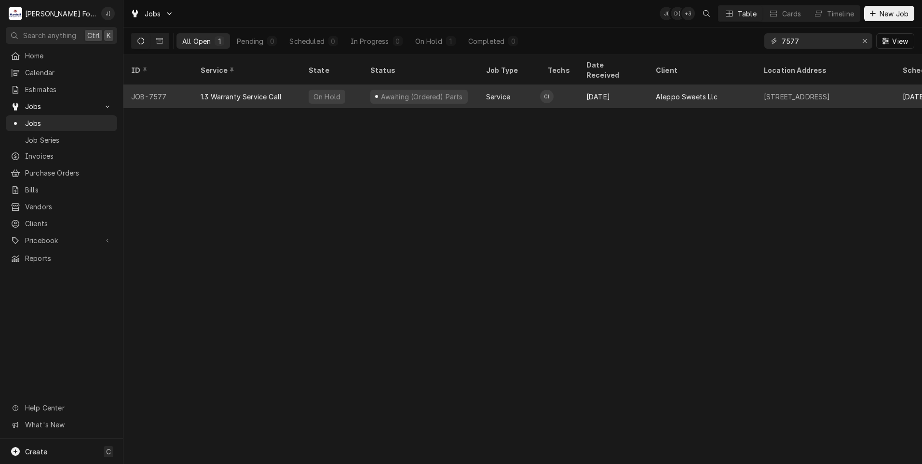
type input "7577"
click at [261, 91] on div "1.3 Warranty Service Call" at bounding box center [247, 96] width 108 height 23
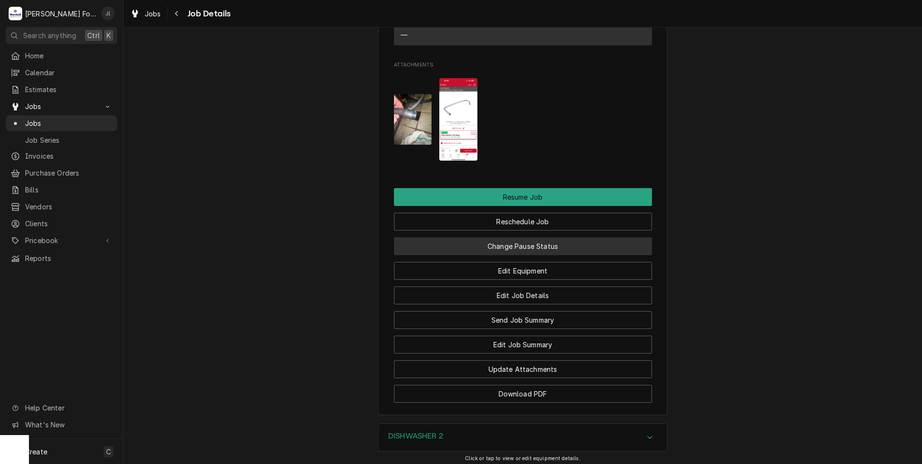
scroll to position [1157, 0]
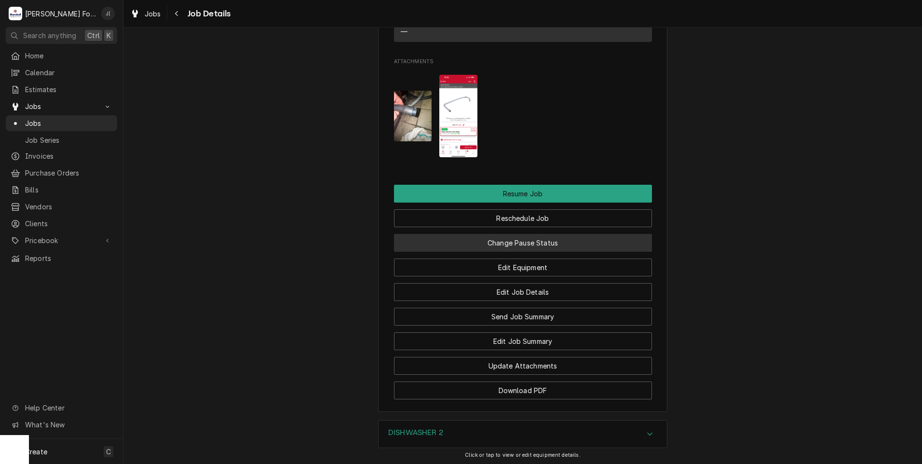
click at [556, 252] on button "Change Pause Status" at bounding box center [523, 243] width 258 height 18
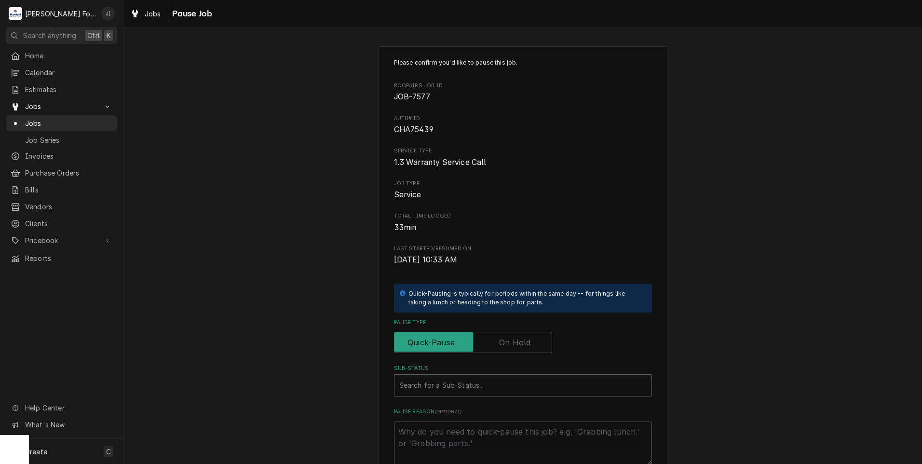
click at [511, 340] on label "Pause Type" at bounding box center [473, 342] width 158 height 21
click at [511, 340] on input "Pause Type" at bounding box center [472, 342] width 149 height 21
checkbox input "true"
drag, startPoint x: 481, startPoint y: 379, endPoint x: 479, endPoint y: 387, distance: 8.1
click at [481, 380] on div "Sub-Status" at bounding box center [522, 385] width 247 height 17
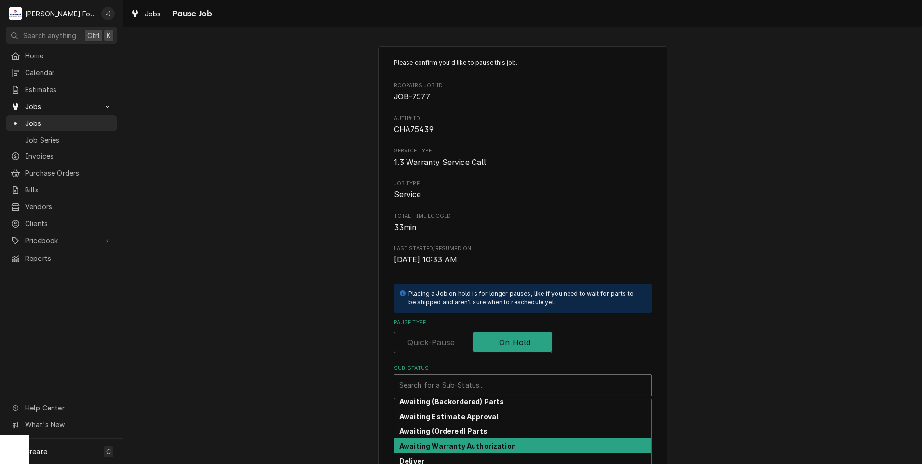
scroll to position [107, 0]
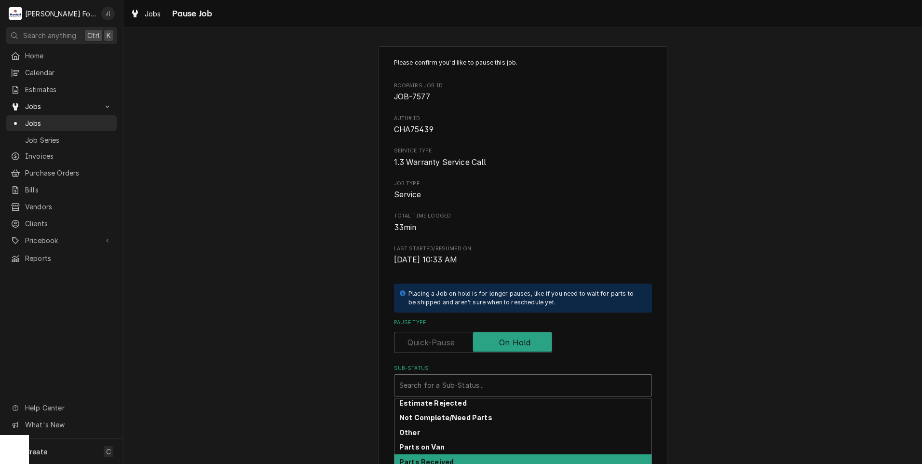
click at [448, 460] on div "Parts Received" at bounding box center [522, 461] width 257 height 15
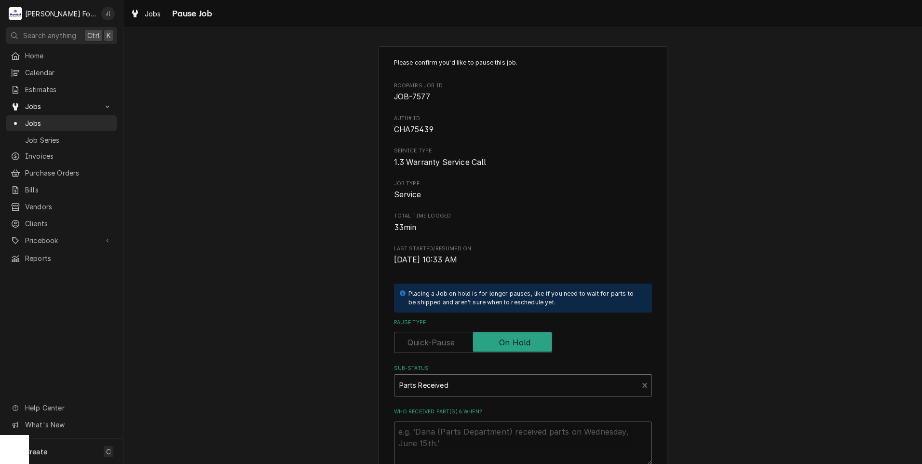
click at [454, 443] on textarea "Who received part(s) & when?" at bounding box center [523, 442] width 258 height 43
type textarea "x"
type textarea "1"
type textarea "x"
type textarea "10"
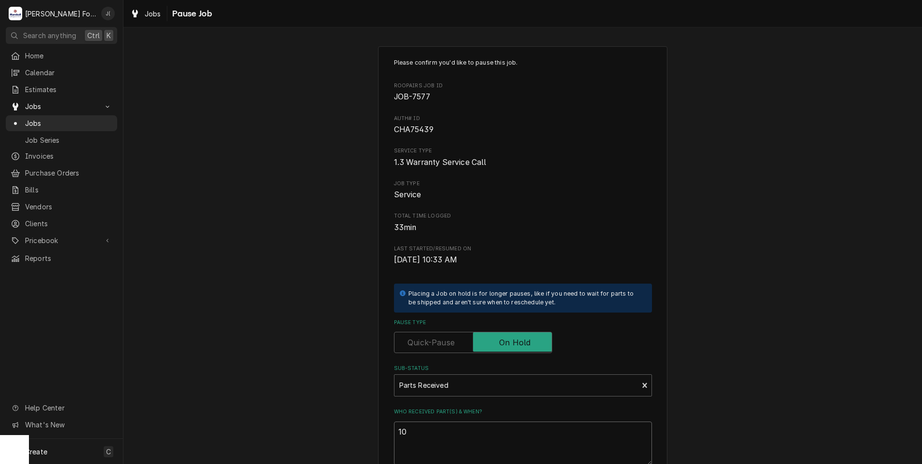
type textarea "x"
type textarea "10/"
type textarea "x"
type textarea "10/0"
type textarea "x"
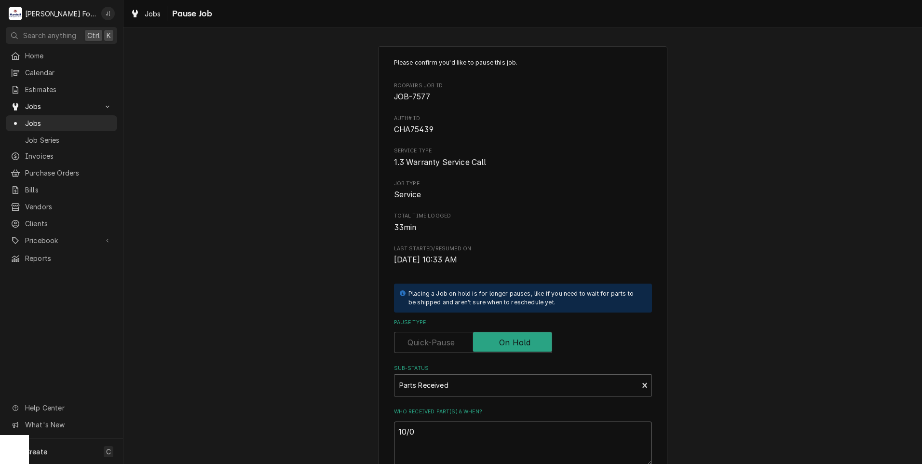
type textarea "10/06"
type textarea "x"
type textarea "10/06/"
type textarea "x"
type textarea "10/06/2"
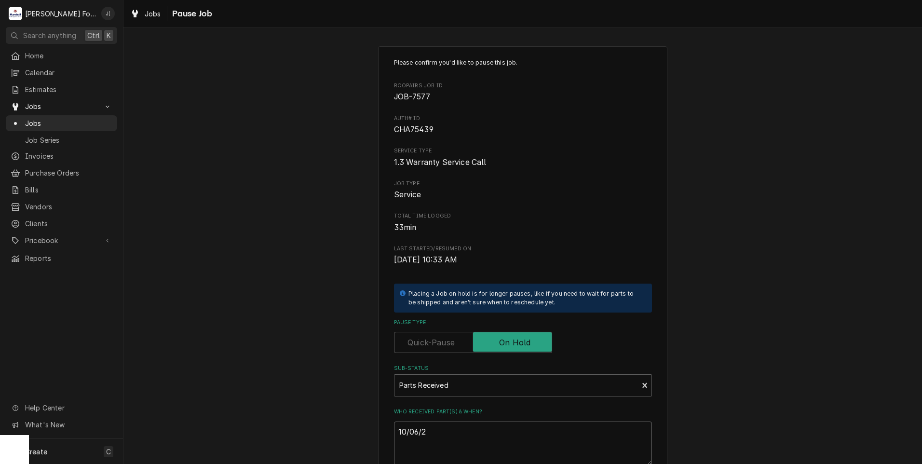
type textarea "x"
type textarea "10/06/20"
type textarea "x"
type textarea "10/06/202"
type textarea "x"
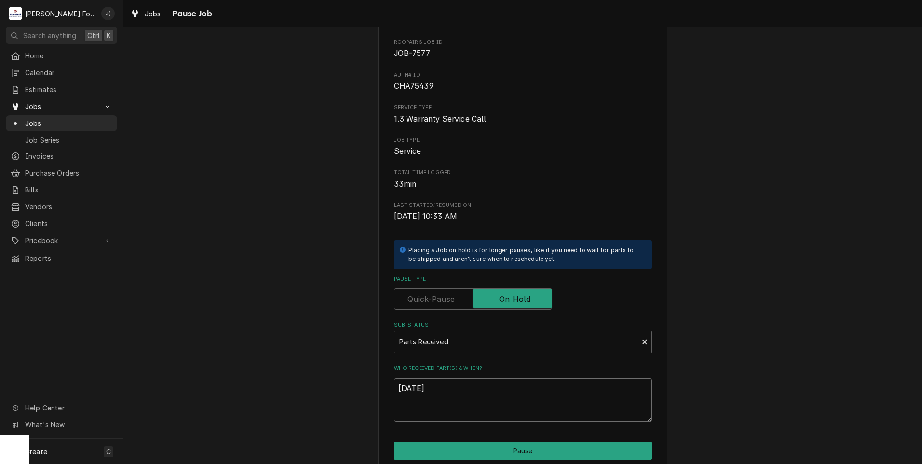
scroll to position [109, 0]
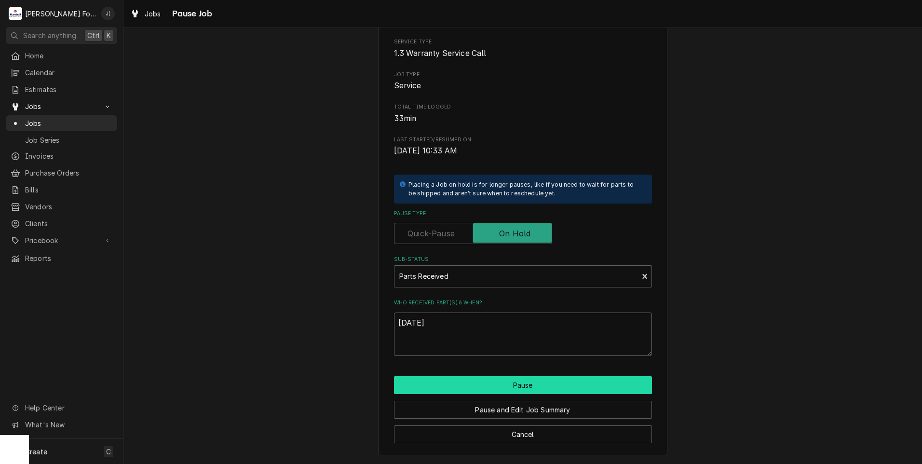
type textarea "[DATE]"
click at [499, 385] on button "Pause" at bounding box center [523, 385] width 258 height 18
type textarea "x"
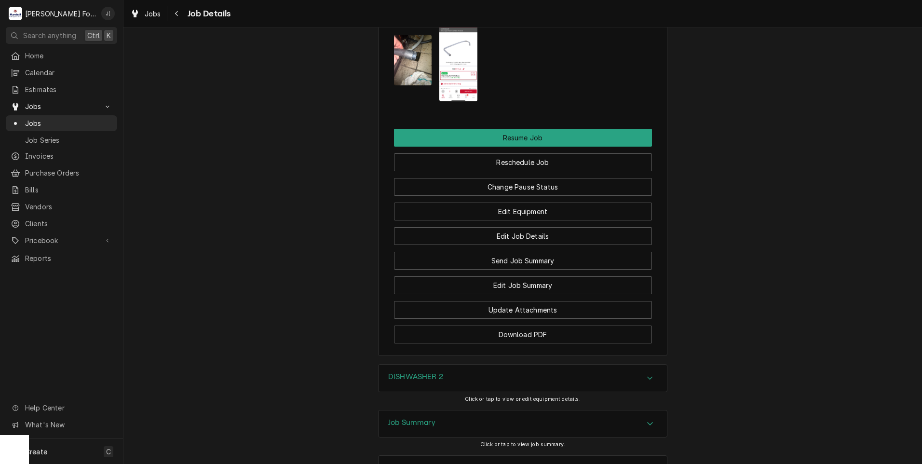
scroll to position [1307, 0]
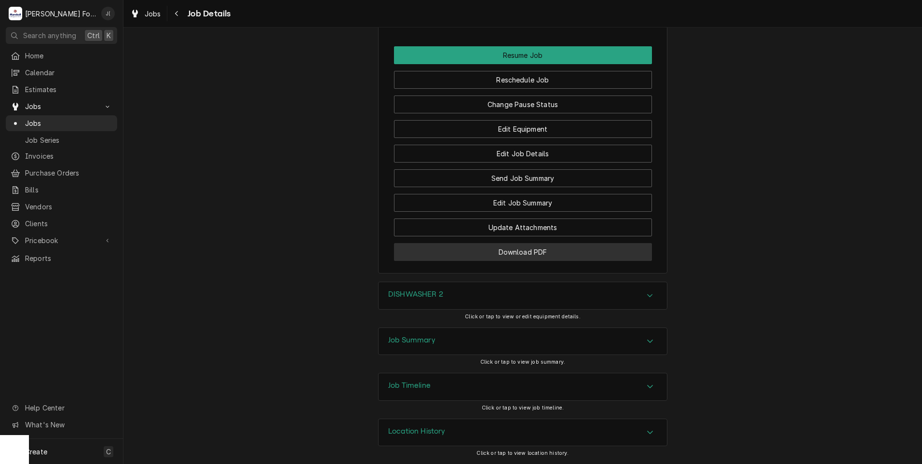
click at [460, 252] on button "Download PDF" at bounding box center [523, 252] width 258 height 18
